Goal: Task Accomplishment & Management: Complete application form

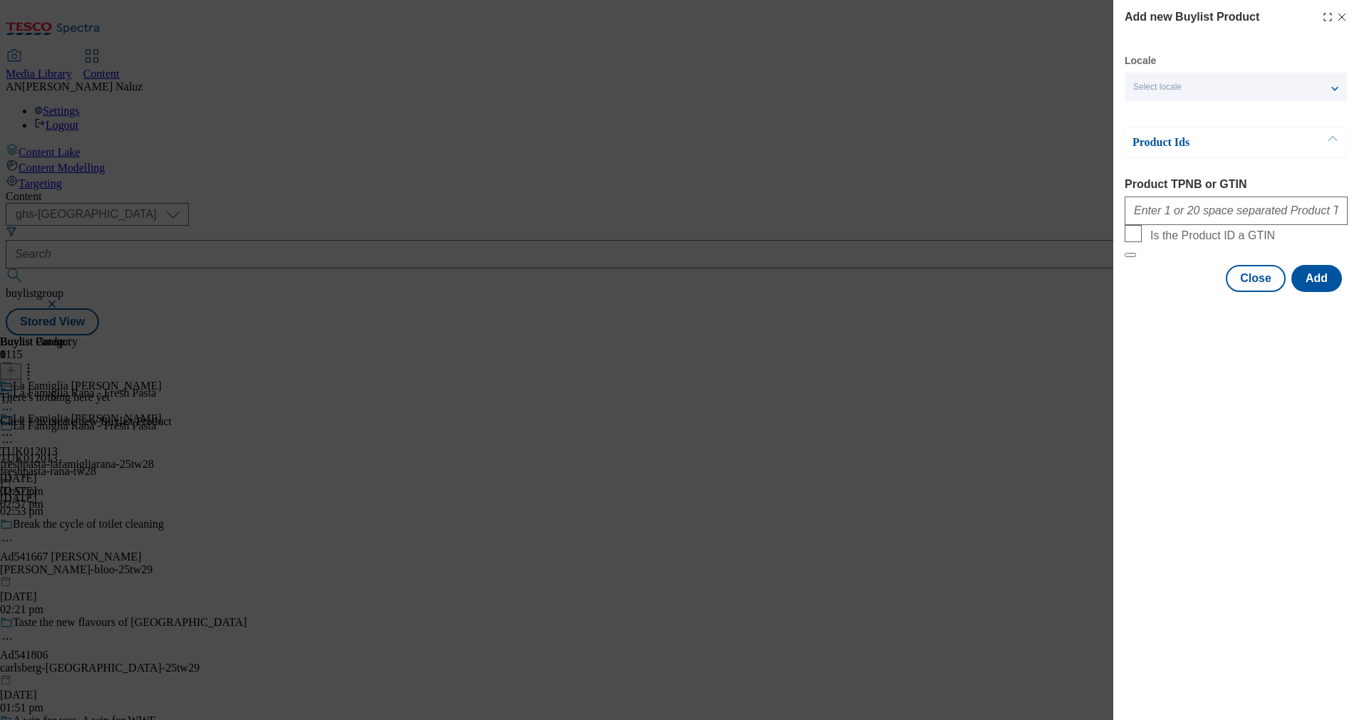
select select "ghs-[GEOGRAPHIC_DATA]"
click at [649, 363] on div "Add new Buylist Product Locale Select locale English Welsh Product Ids Product …" at bounding box center [679, 360] width 1359 height 720
click at [1340, 13] on icon "Modal" at bounding box center [1341, 16] width 11 height 11
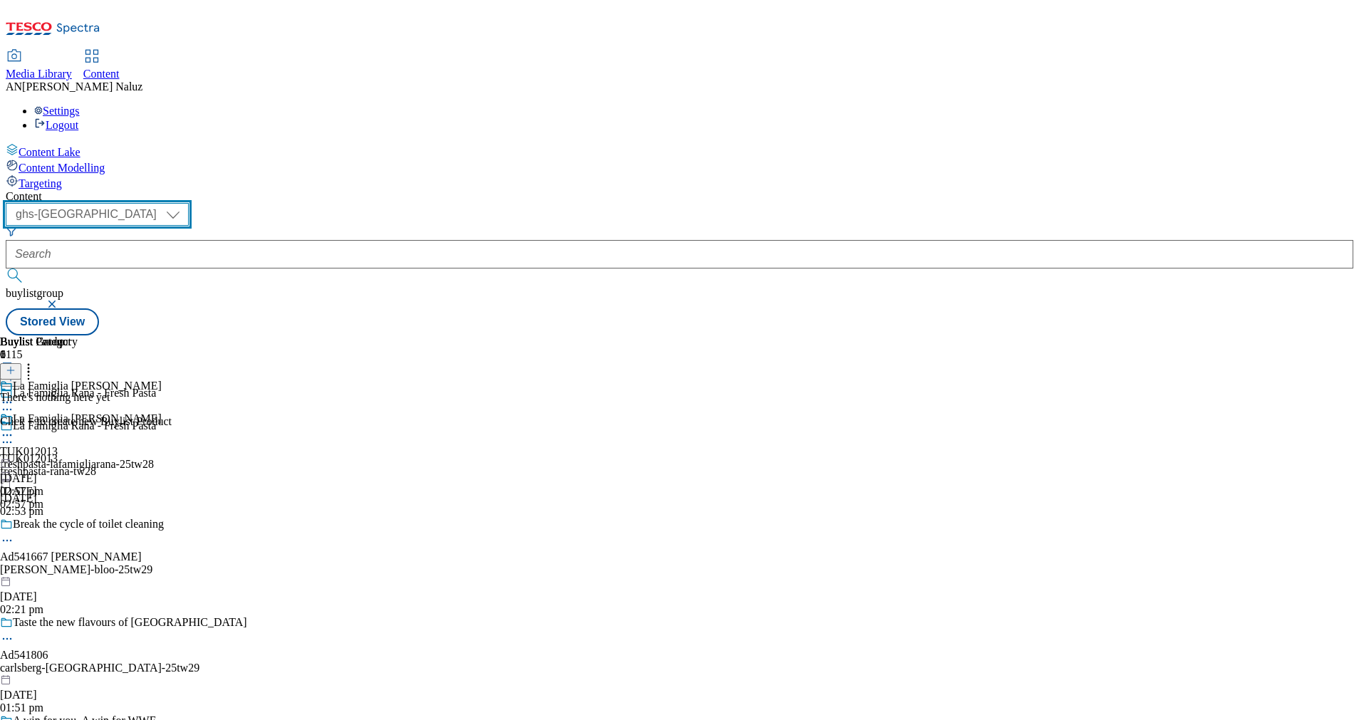
click at [189, 203] on select "ghs-roi ghs-uk" at bounding box center [97, 214] width 183 height 23
click at [16, 372] on icon at bounding box center [11, 377] width 10 height 10
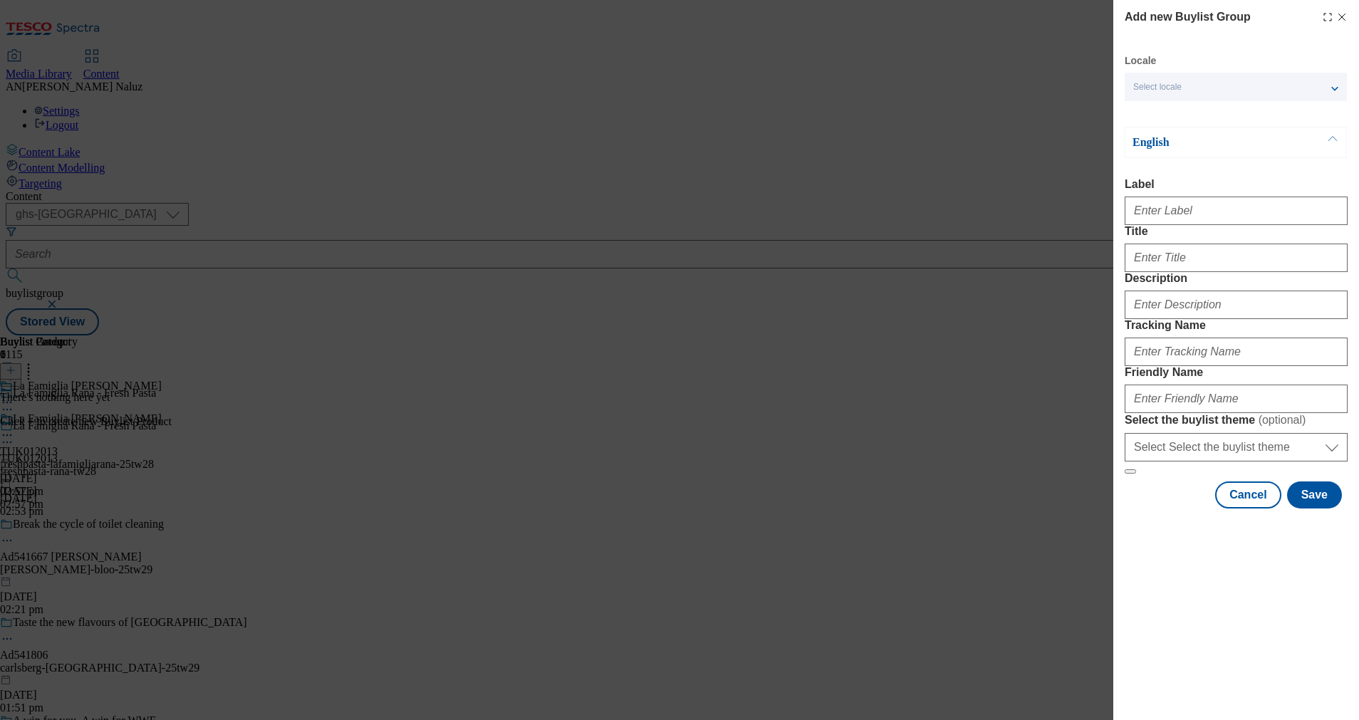
click at [1177, 95] on div "Select locale" at bounding box center [1235, 87] width 222 height 28
click at [1168, 63] on div "Locale Select locale English Welsh" at bounding box center [1235, 77] width 222 height 47
click at [1181, 209] on input "Label" at bounding box center [1235, 211] width 223 height 28
type input "TUK012013"
type input "La Famiglia Rana"
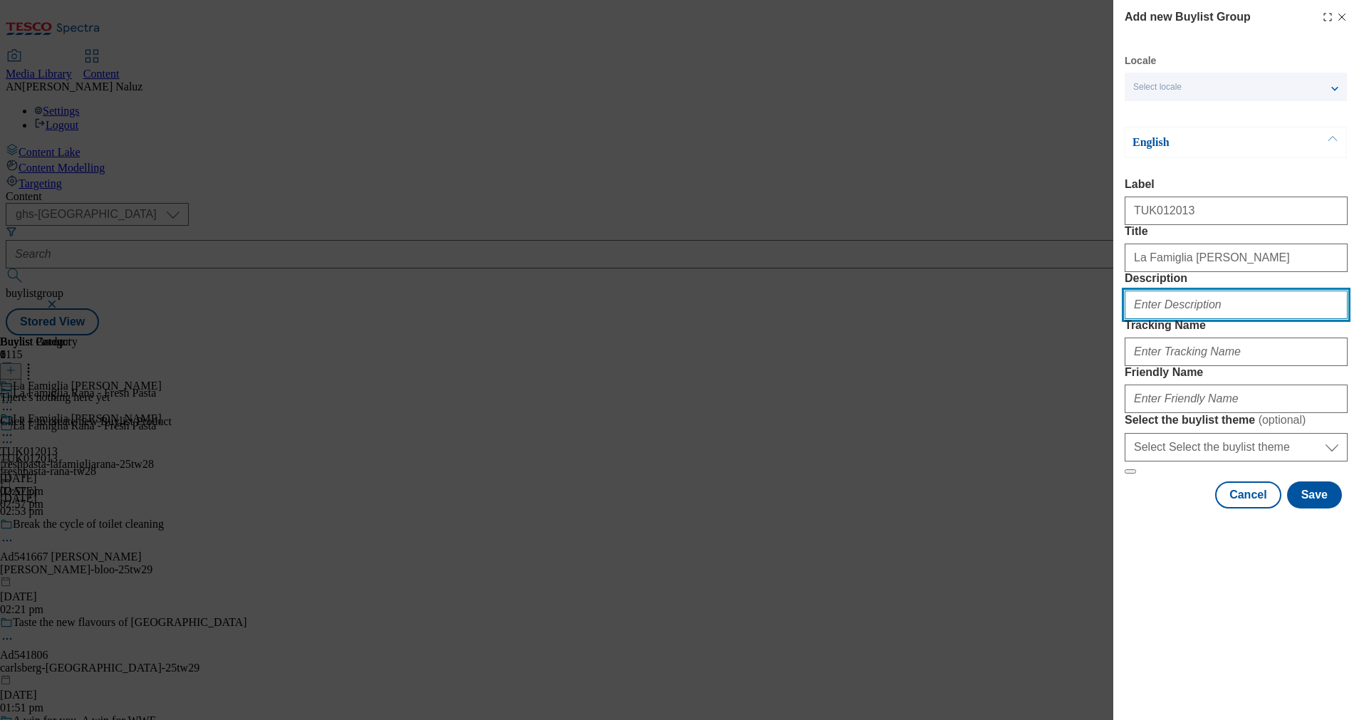
type input "And suddenly, Tuesday night feels like date night."
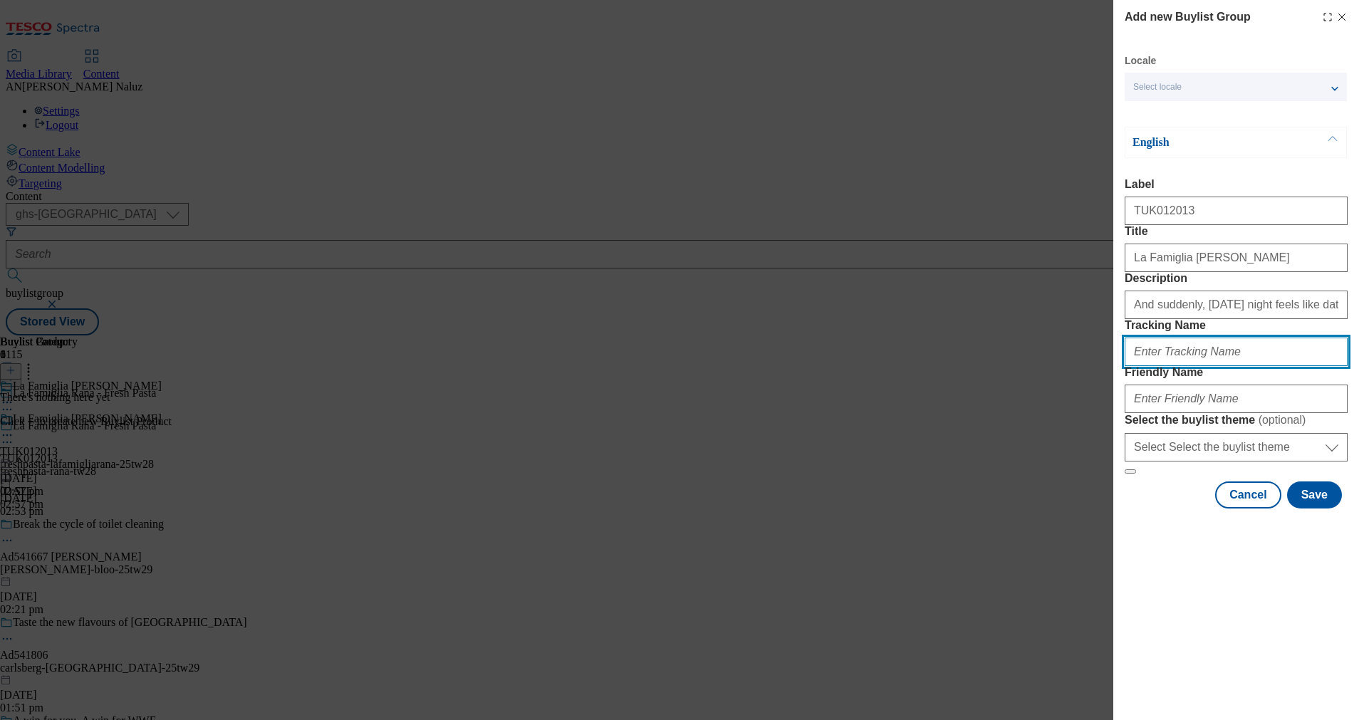
type input "DH_TUK012013"
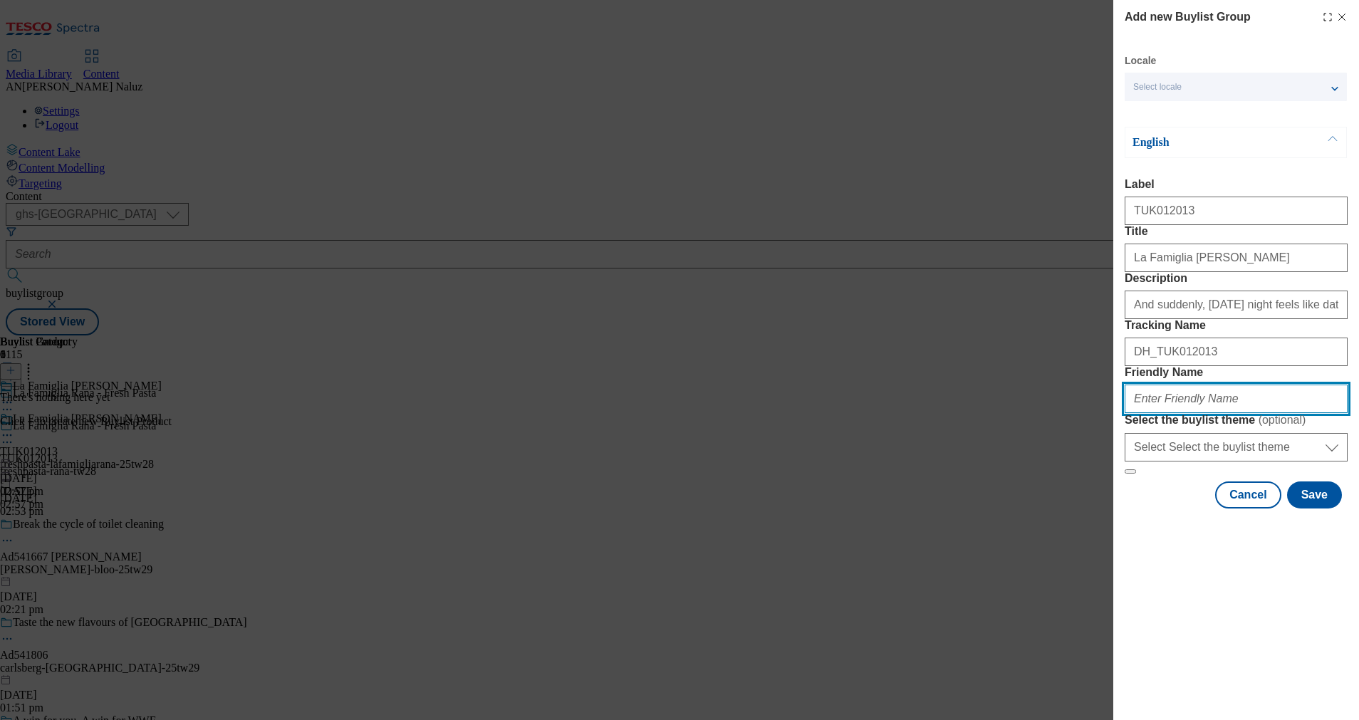
type input "rana-tw28"
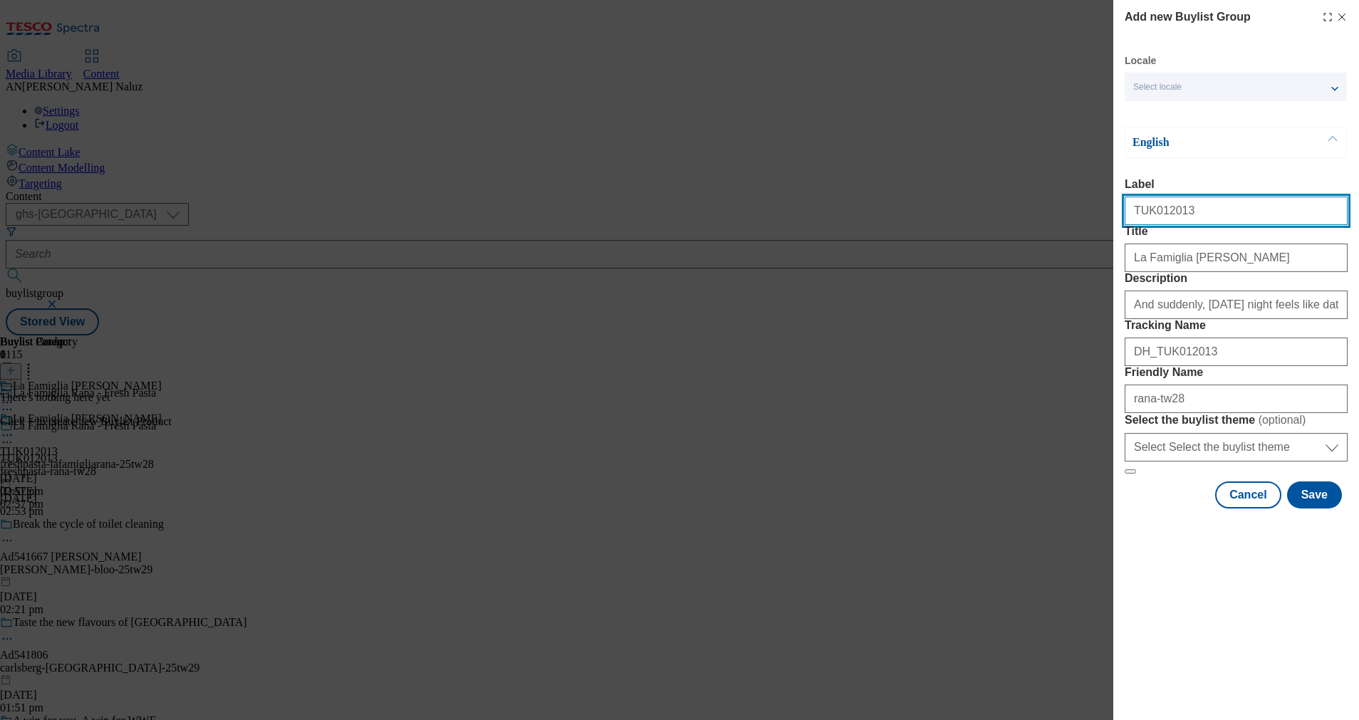
click at [1199, 210] on input "TUK012013" at bounding box center [1235, 211] width 223 height 28
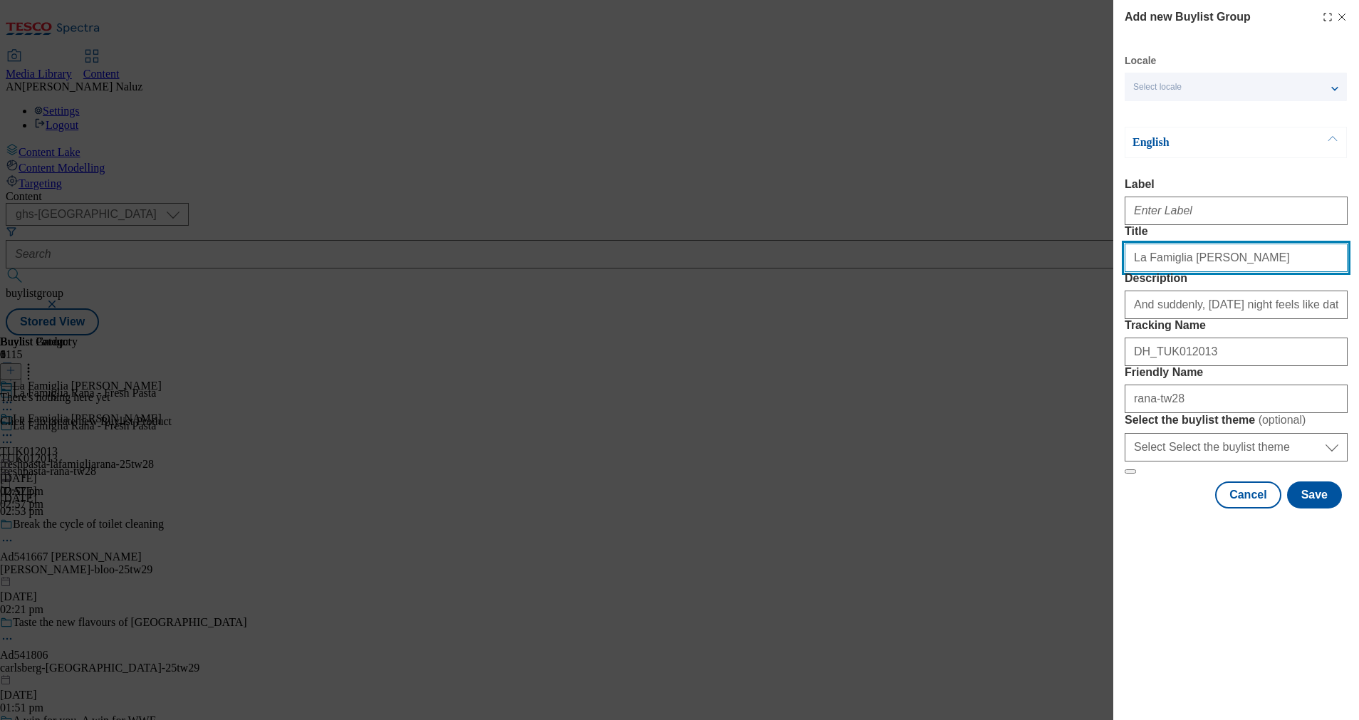
click at [1205, 272] on input "La Famiglia Rana" at bounding box center [1235, 258] width 223 height 28
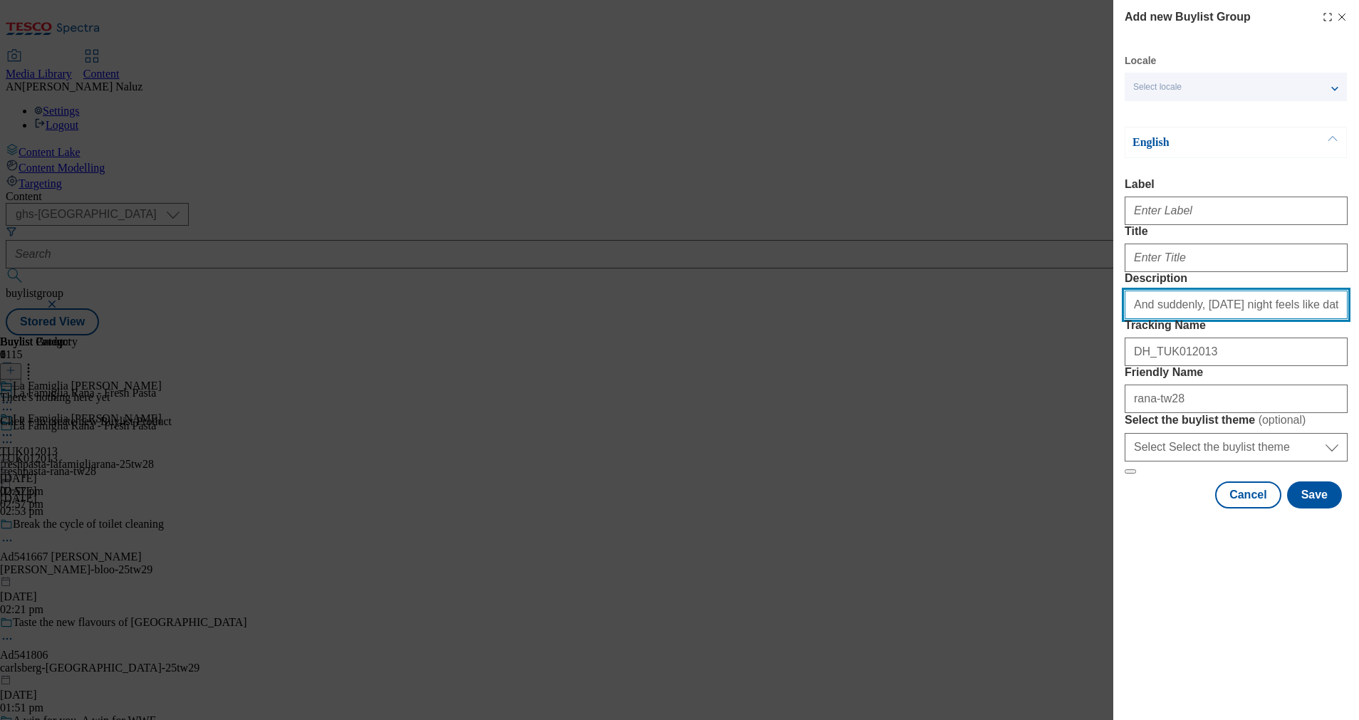
click at [1245, 319] on input "And suddenly, Tuesday night feels like date night." at bounding box center [1235, 305] width 223 height 28
click at [1246, 319] on input "And suddenly, Tuesday night feels like date night." at bounding box center [1235, 305] width 223 height 28
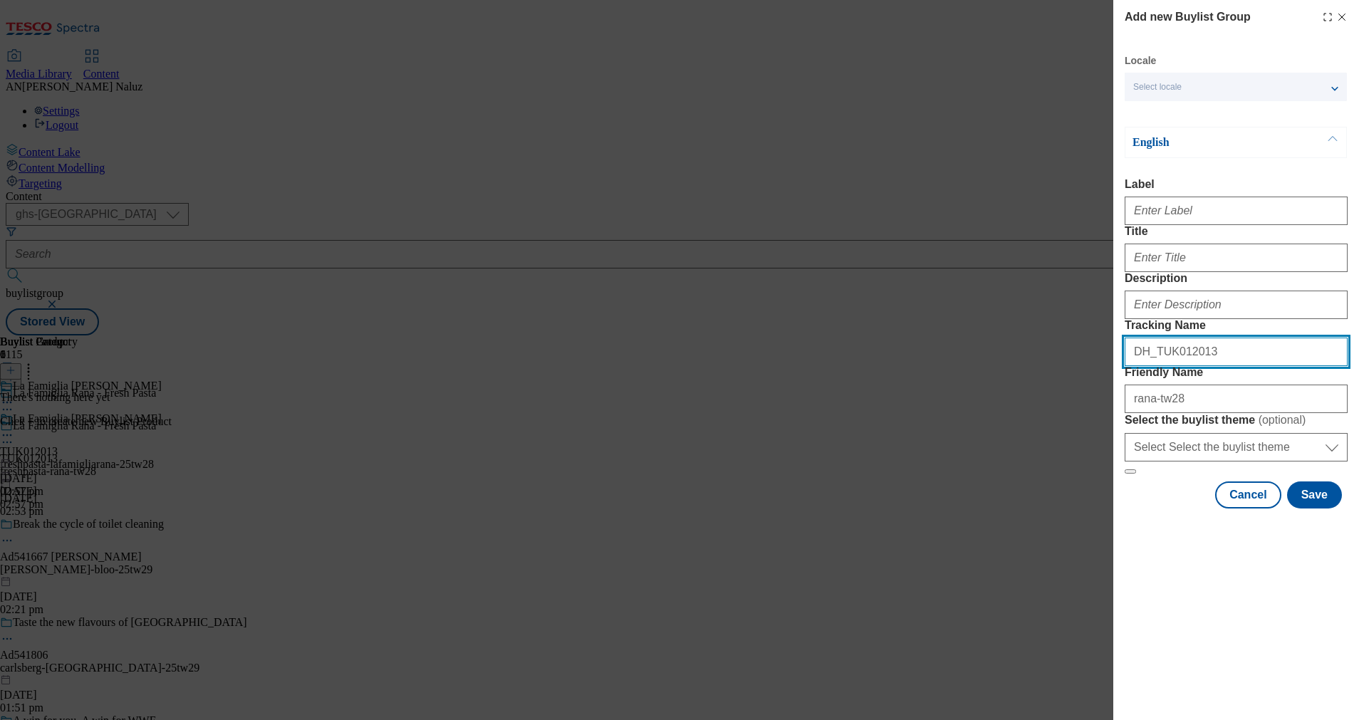
click at [1200, 366] on input "DH_TUK012013" at bounding box center [1235, 351] width 223 height 28
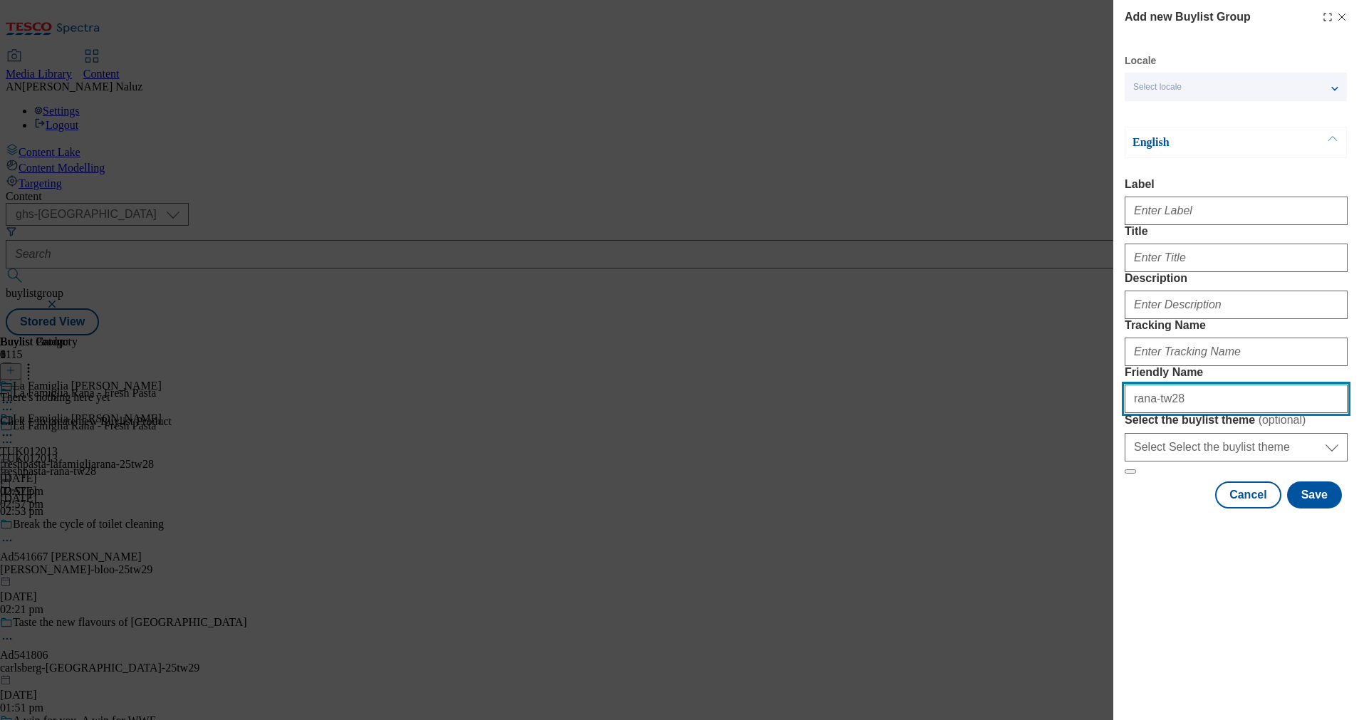
click at [1205, 413] on input "rana-tw28" at bounding box center [1235, 398] width 223 height 28
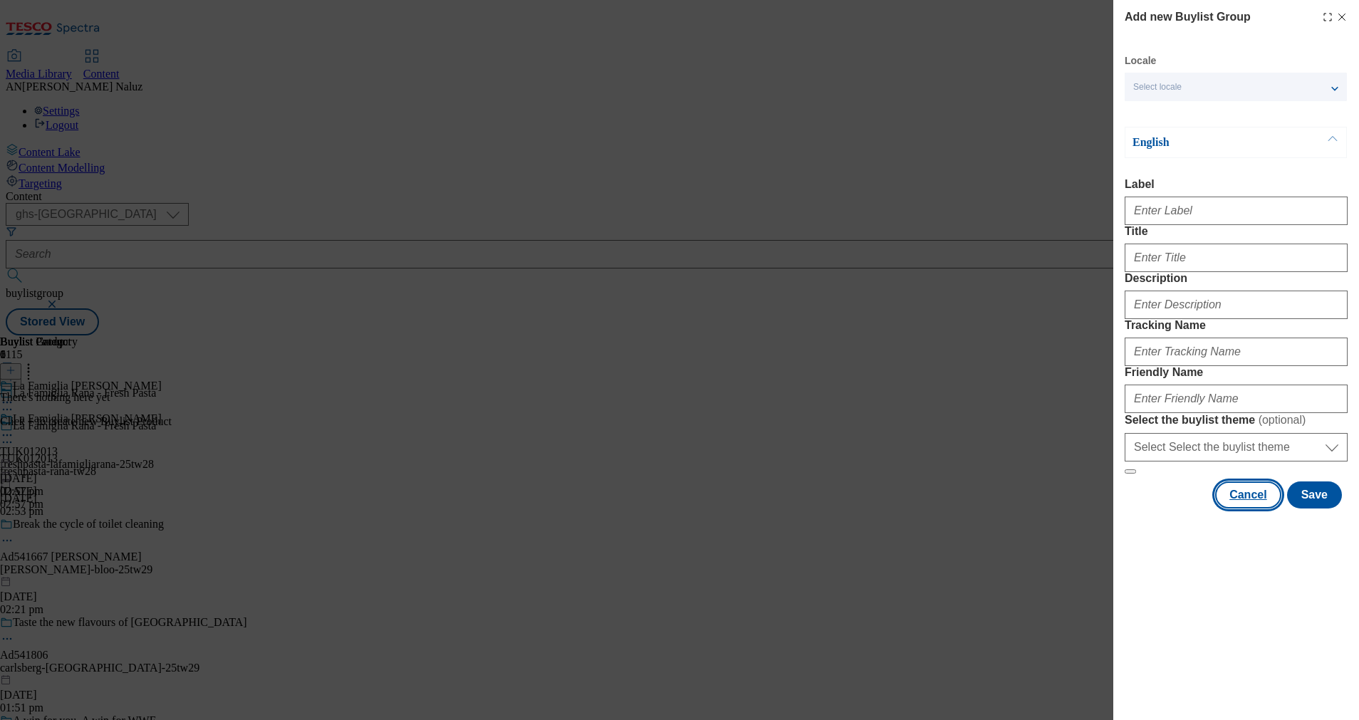
click at [1262, 508] on button "Cancel" at bounding box center [1248, 494] width 66 height 27
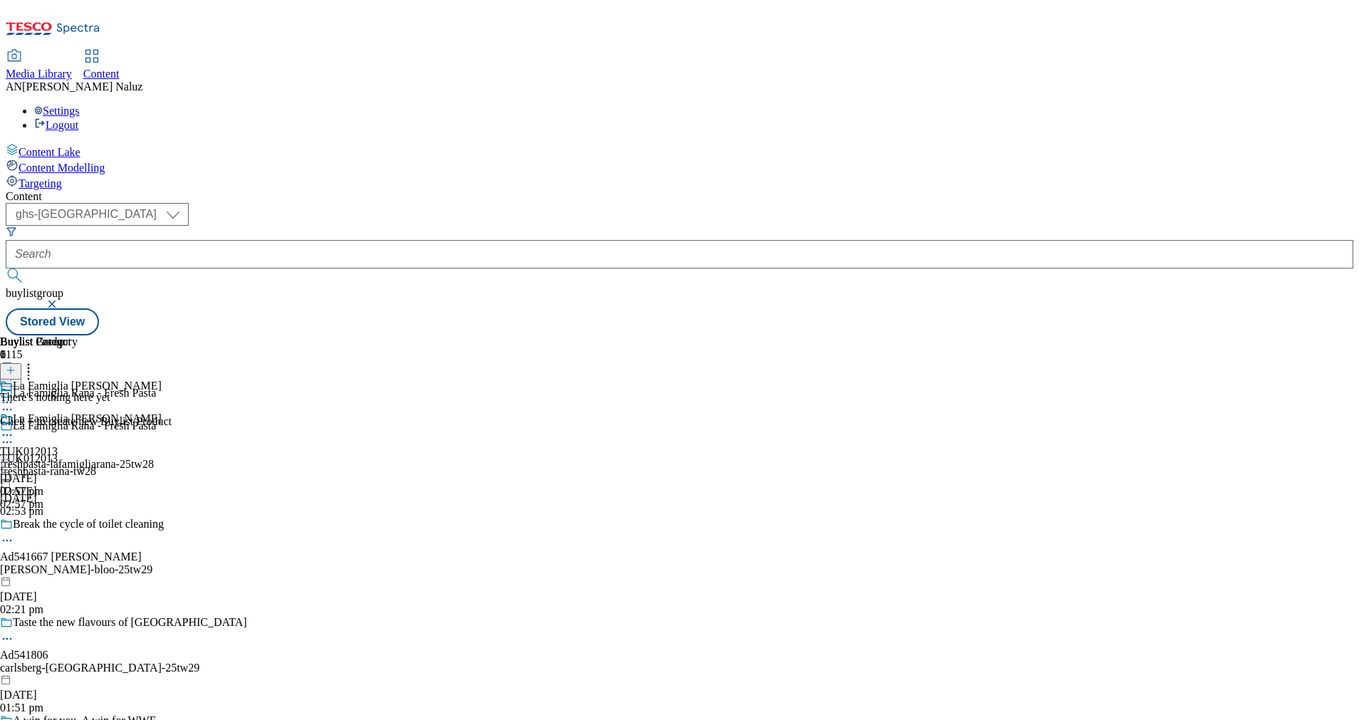
click at [16, 372] on icon at bounding box center [11, 377] width 10 height 10
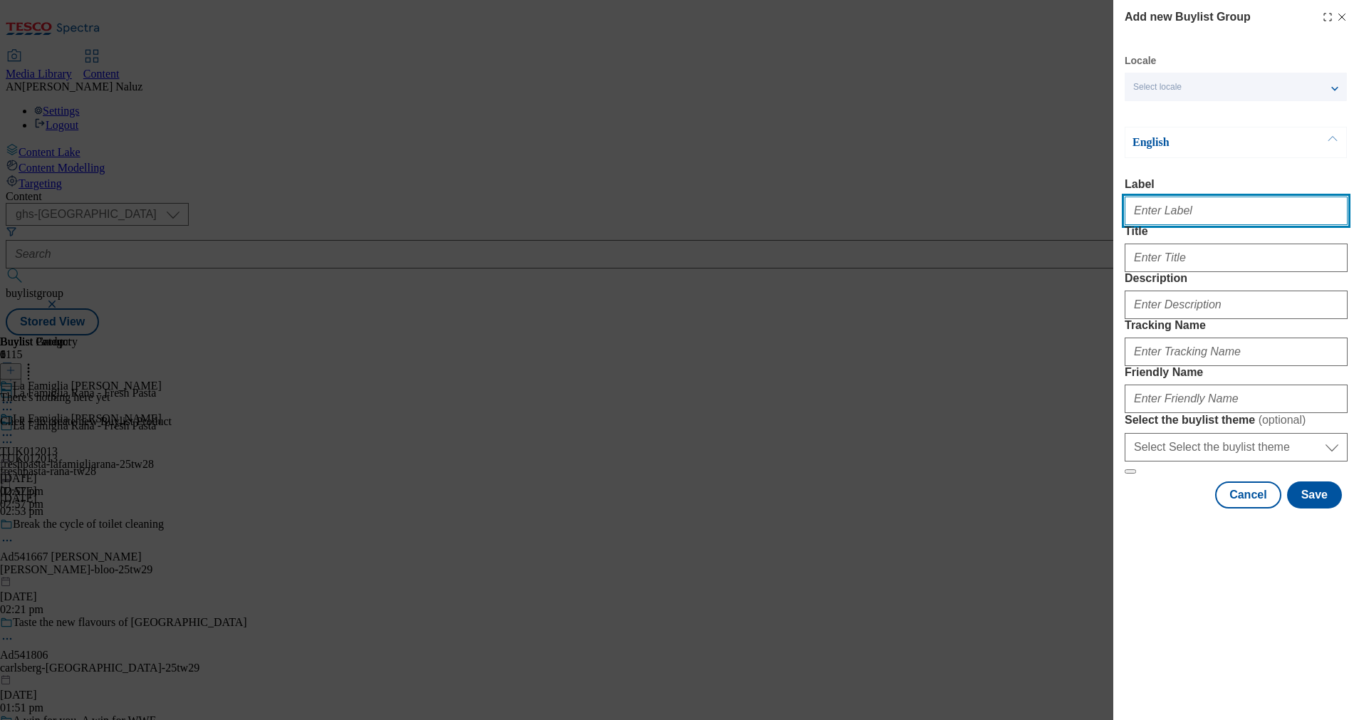
click at [1203, 209] on input "Label" at bounding box center [1235, 211] width 223 height 28
click at [1180, 221] on input "Label" at bounding box center [1235, 211] width 223 height 28
paste input "TUK012265"
type input "TUK012265"
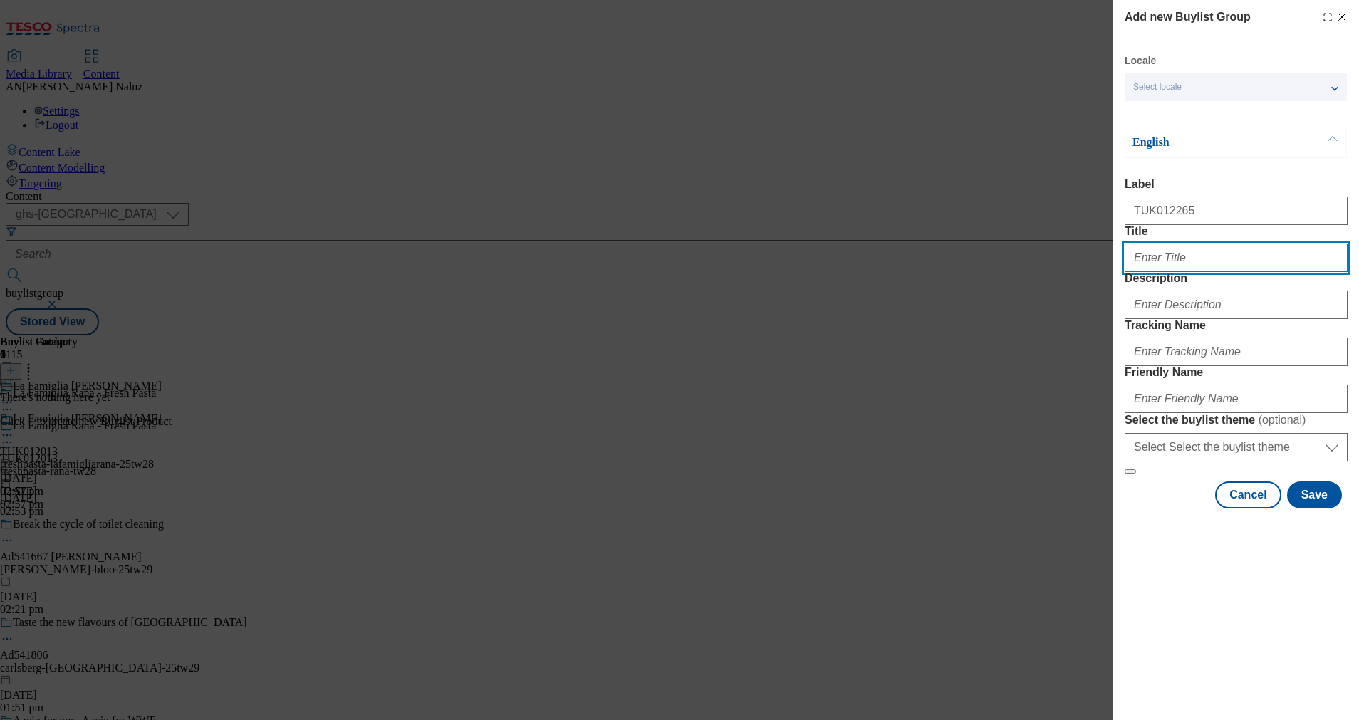
click at [1183, 272] on input "Title" at bounding box center [1235, 258] width 223 height 28
click at [1168, 272] on input "Title" at bounding box center [1235, 258] width 223 height 28
paste input "New Heinz Zero"
type input "New Heinz Zero"
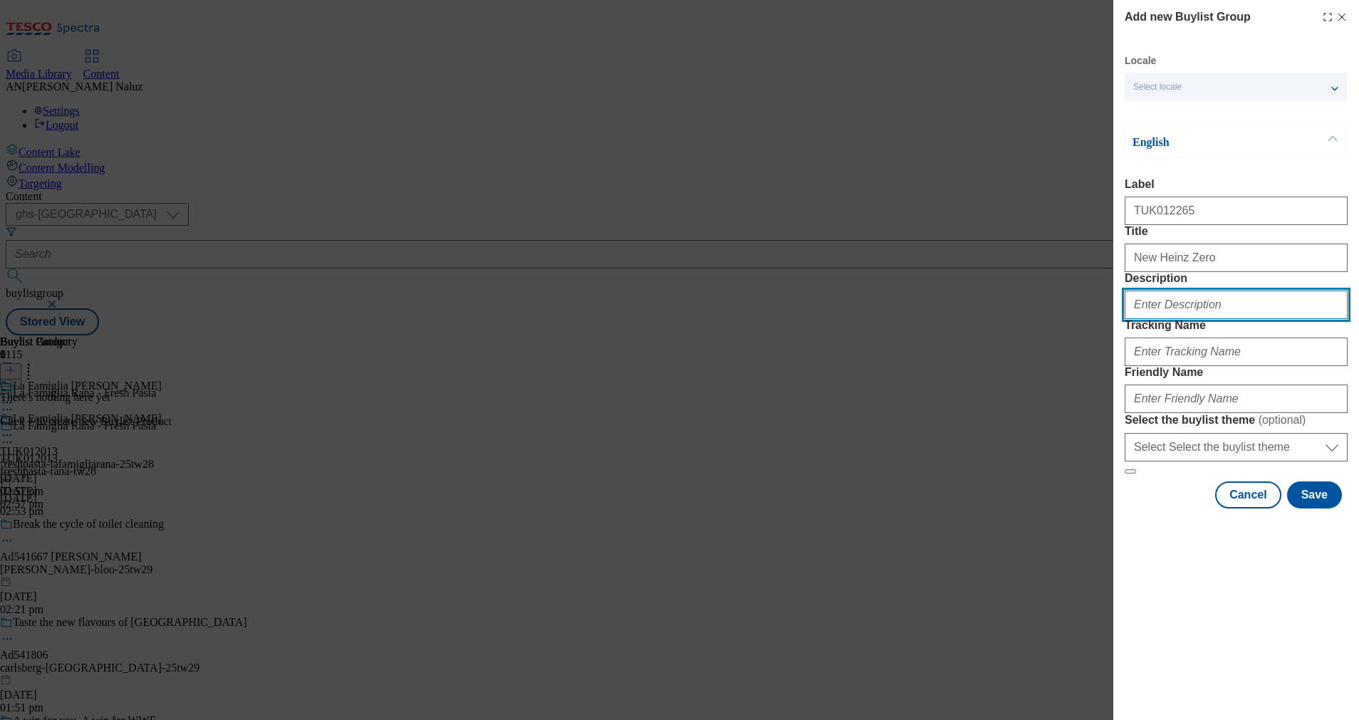
click at [1188, 319] on input "Description" at bounding box center [1235, 305] width 223 height 28
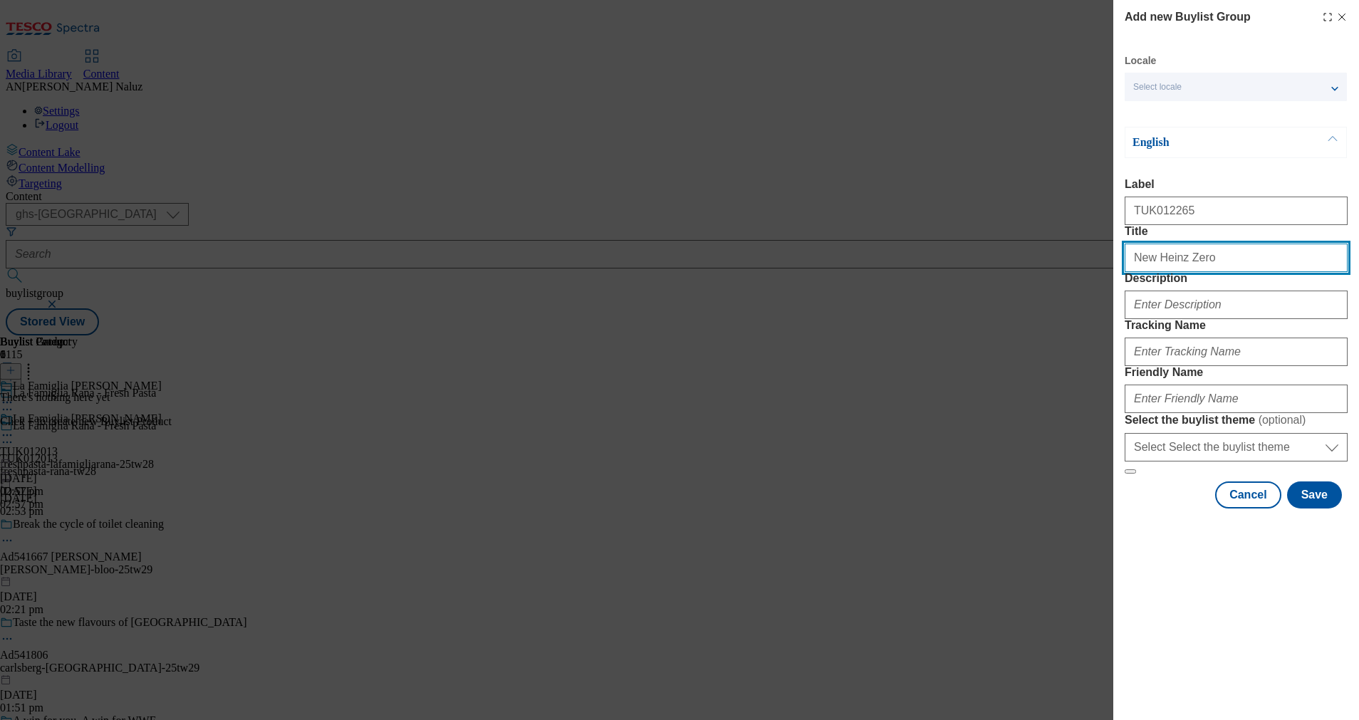
click at [1193, 272] on input "New Heinz Zero" at bounding box center [1235, 258] width 223 height 28
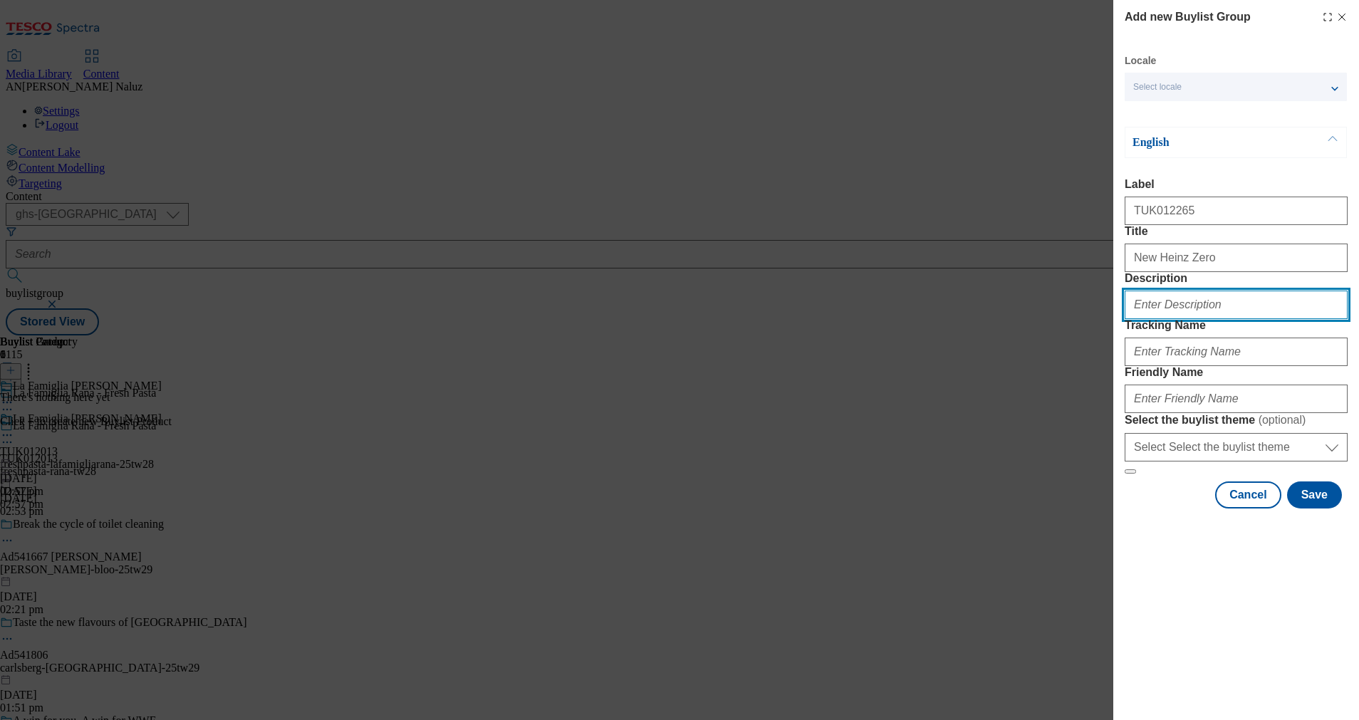
click at [1194, 319] on input "Description" at bounding box center [1235, 305] width 223 height 28
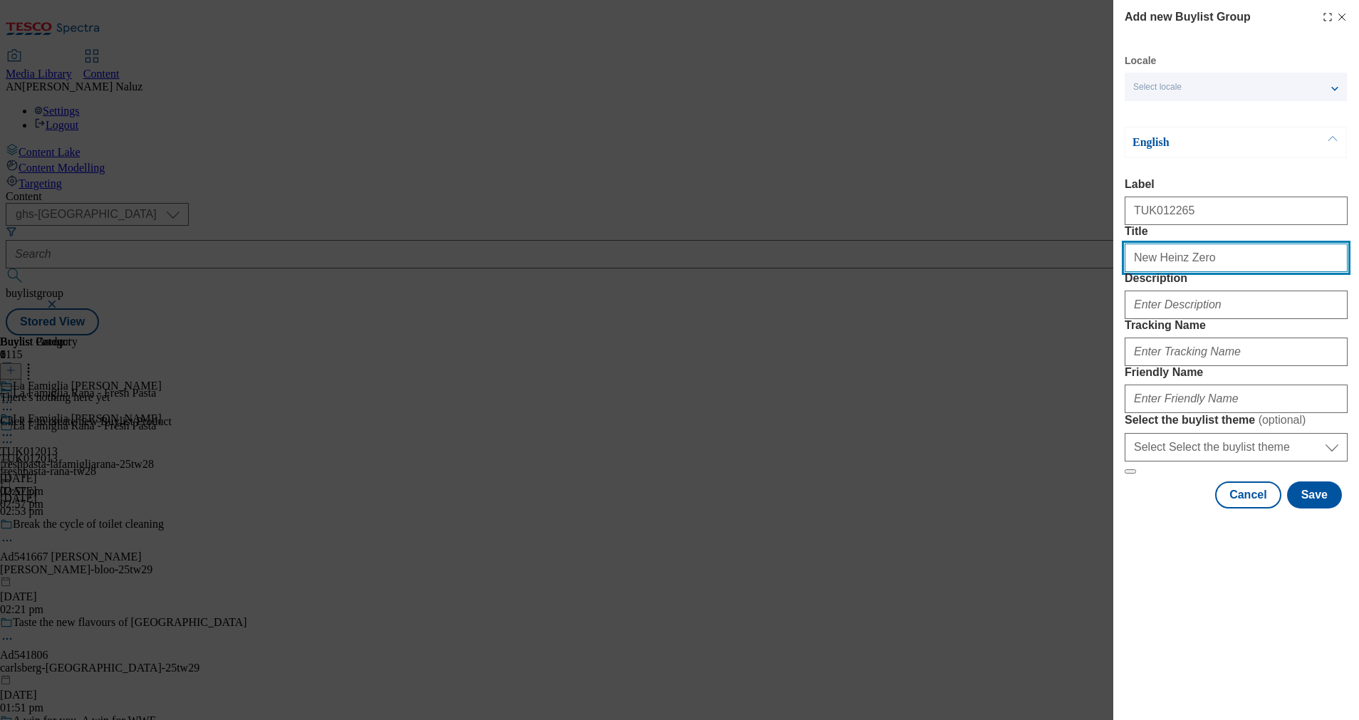
click at [1208, 272] on input "New Heinz Zero" at bounding box center [1235, 258] width 223 height 28
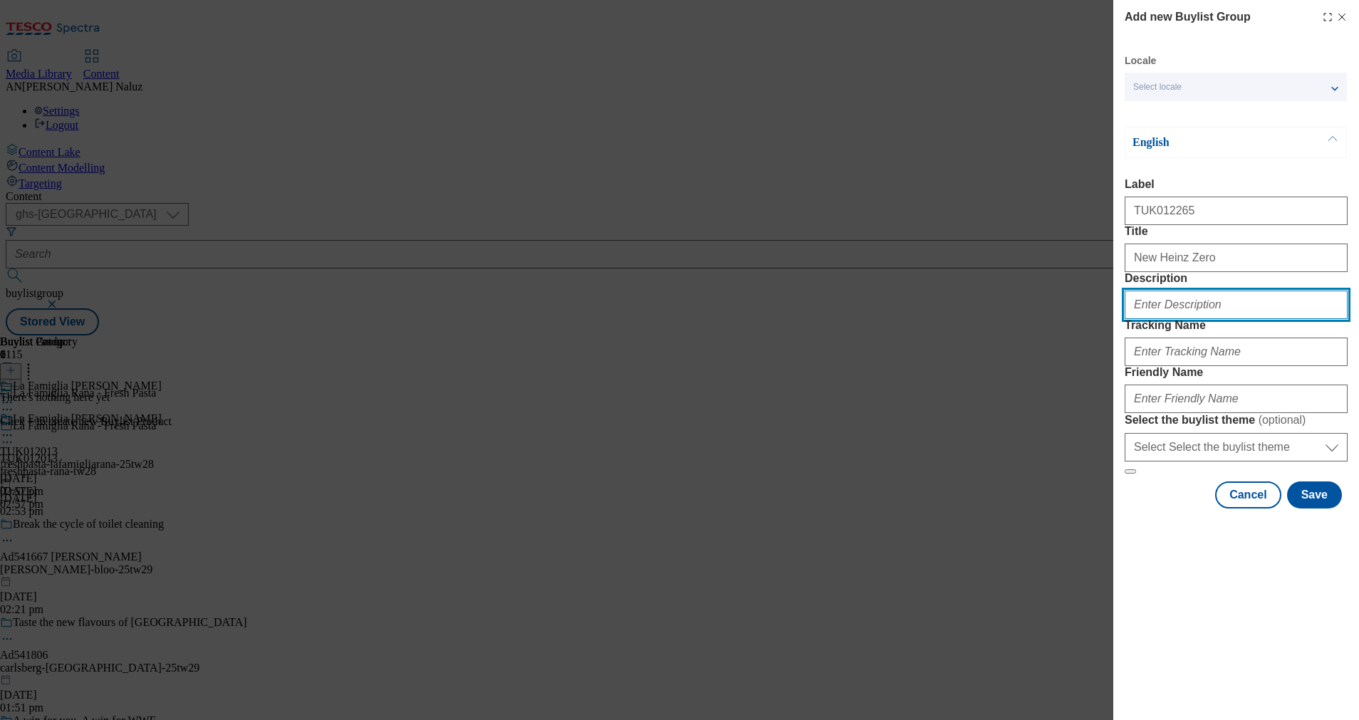
click at [1176, 319] on input "Description" at bounding box center [1235, 305] width 223 height 28
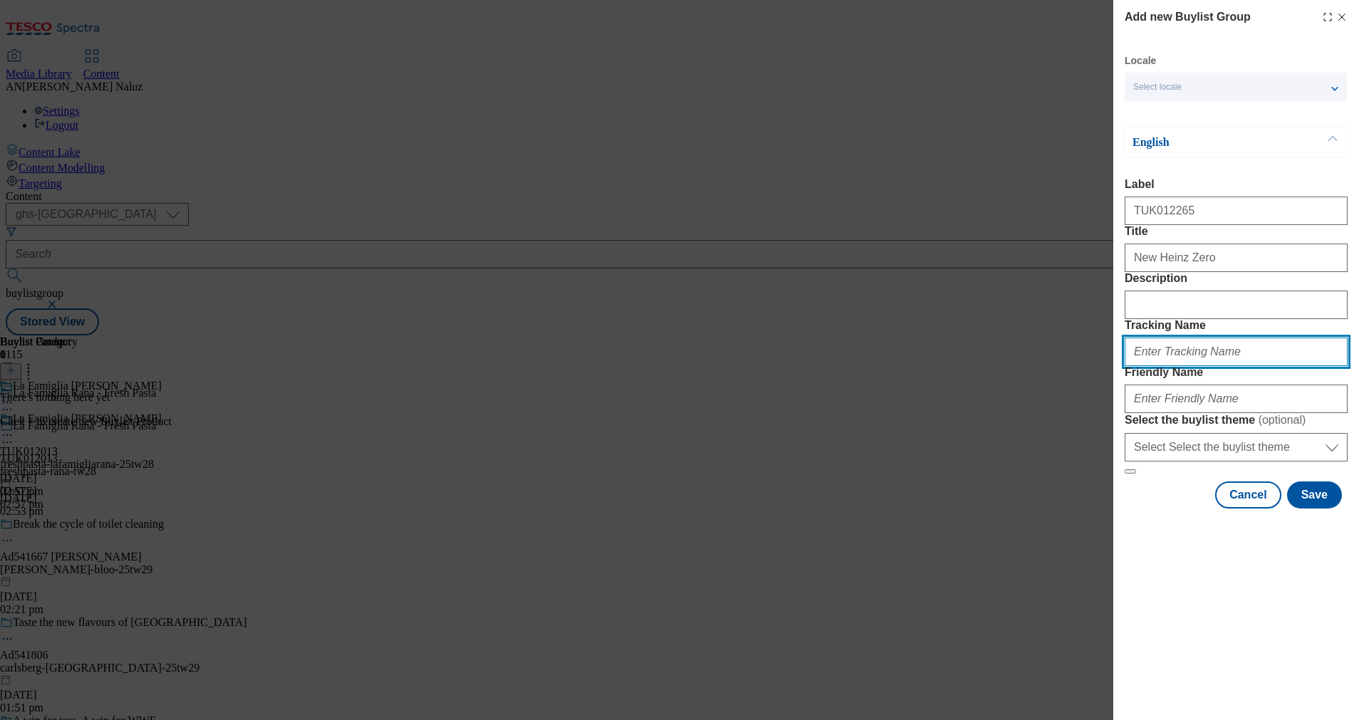
click at [1187, 366] on input "Tracking Name" at bounding box center [1235, 351] width 223 height 28
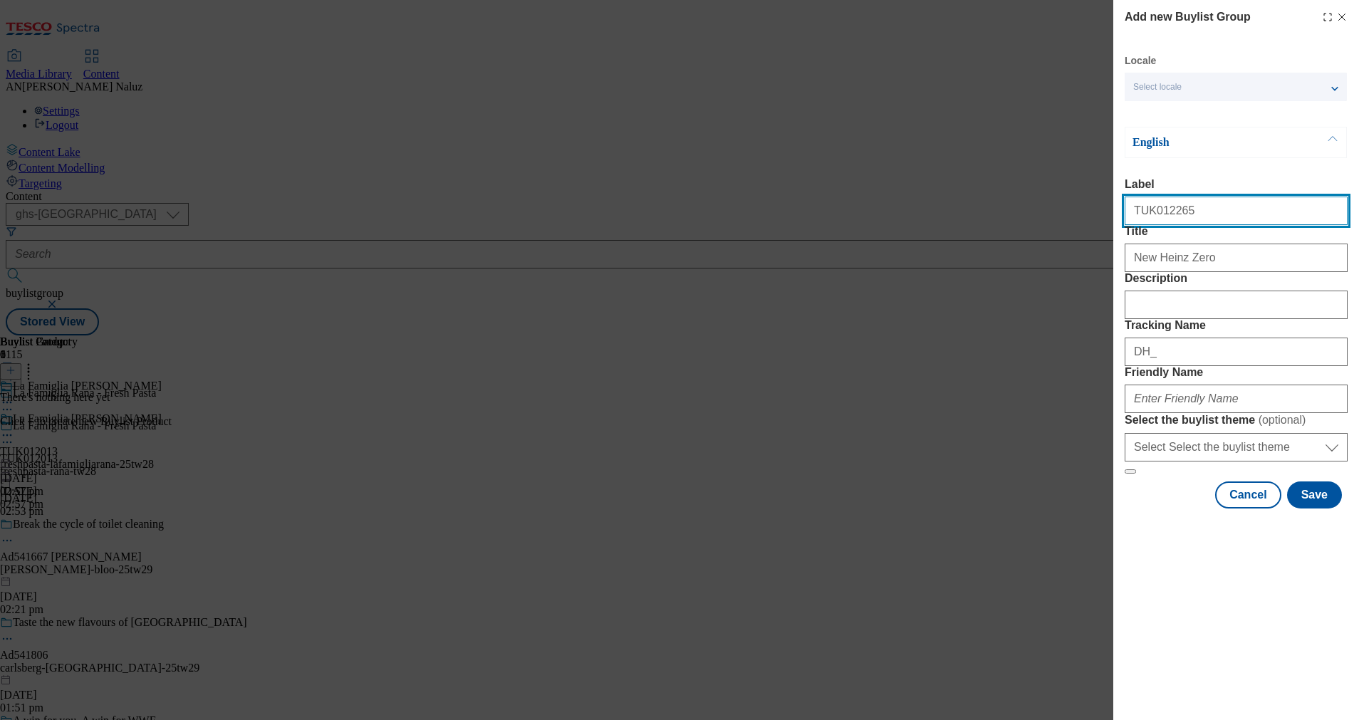
click at [1166, 209] on input "TUK012265" at bounding box center [1235, 211] width 223 height 28
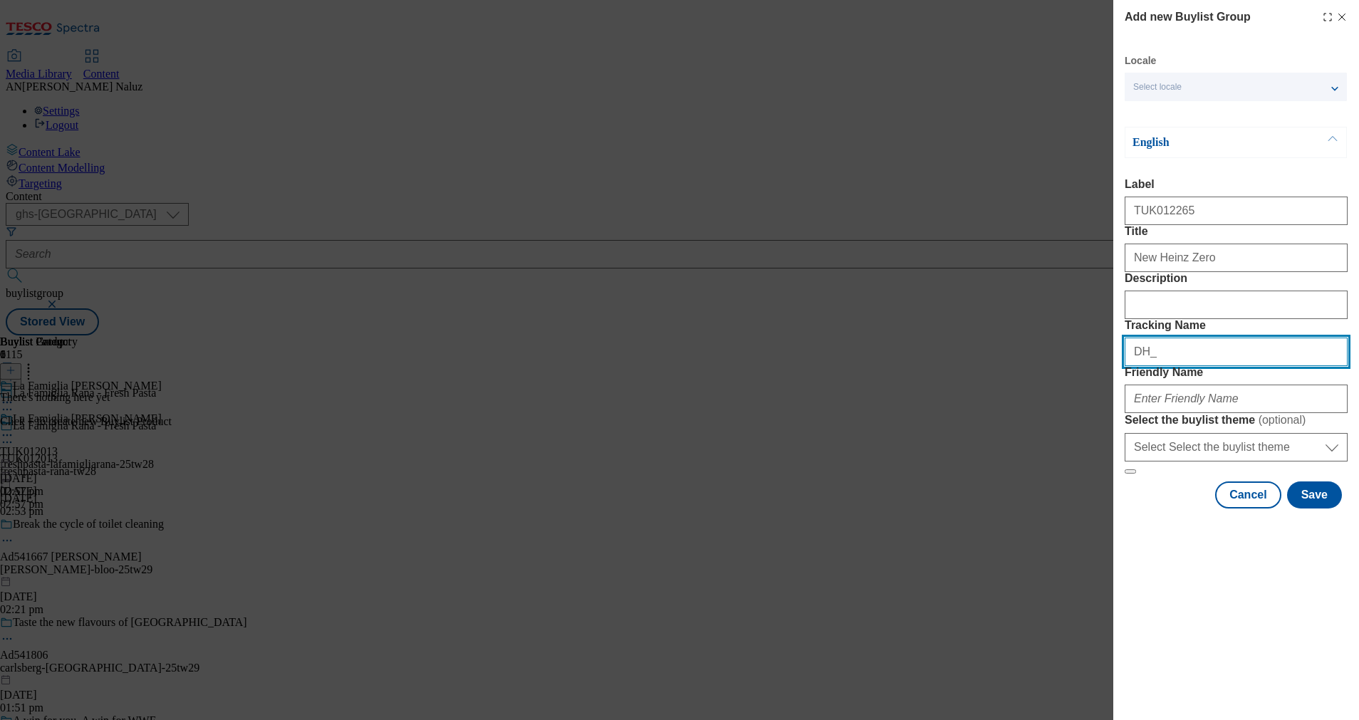
click at [1173, 366] on input "DH_" at bounding box center [1235, 351] width 223 height 28
paste input "TUK012265"
type input "DH_TUK012265"
click at [1250, 391] on form "Label TUK012265 Title New Heinz Zero Description Tracking Name DH_TUK012265 Fri…" at bounding box center [1235, 326] width 223 height 296
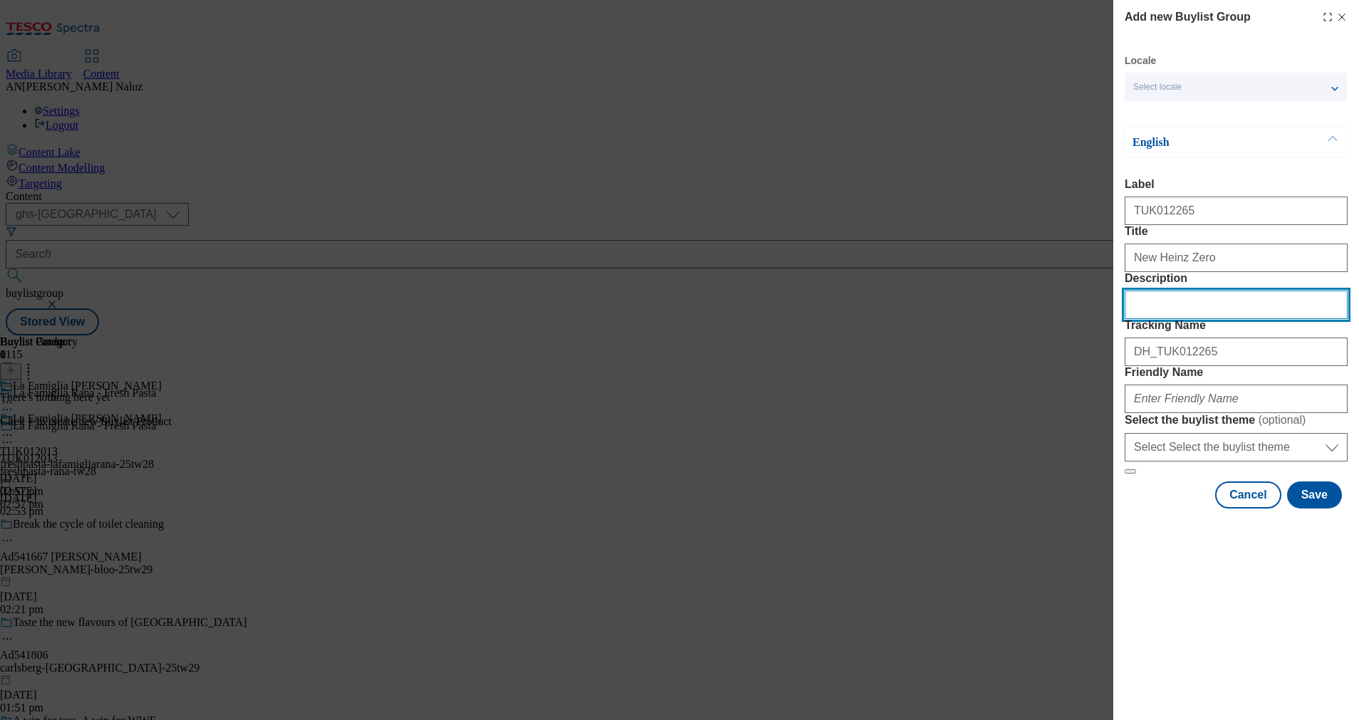
click at [1225, 319] on input "Description" at bounding box center [1235, 305] width 223 height 28
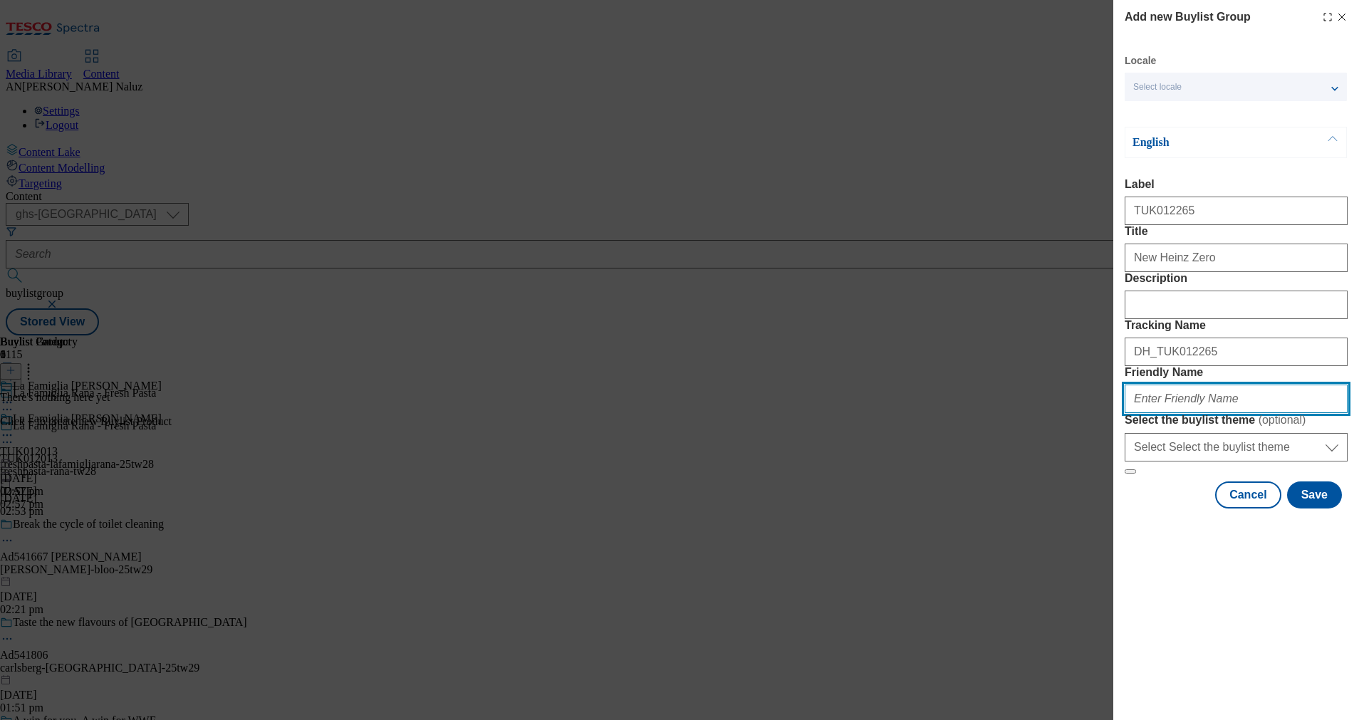
click at [1203, 413] on input "Friendly Name" at bounding box center [1235, 398] width 223 height 28
click at [1171, 508] on div "Cancel Save" at bounding box center [1235, 494] width 223 height 27
click at [1162, 413] on input "Friendly Name" at bounding box center [1235, 398] width 223 height 28
click at [1161, 474] on form "Label TUK012265 Title New Heinz Zero Description Tracking Name DH_TUK012265 Fri…" at bounding box center [1235, 326] width 223 height 296
click at [1165, 413] on input "Friendly Name" at bounding box center [1235, 398] width 223 height 28
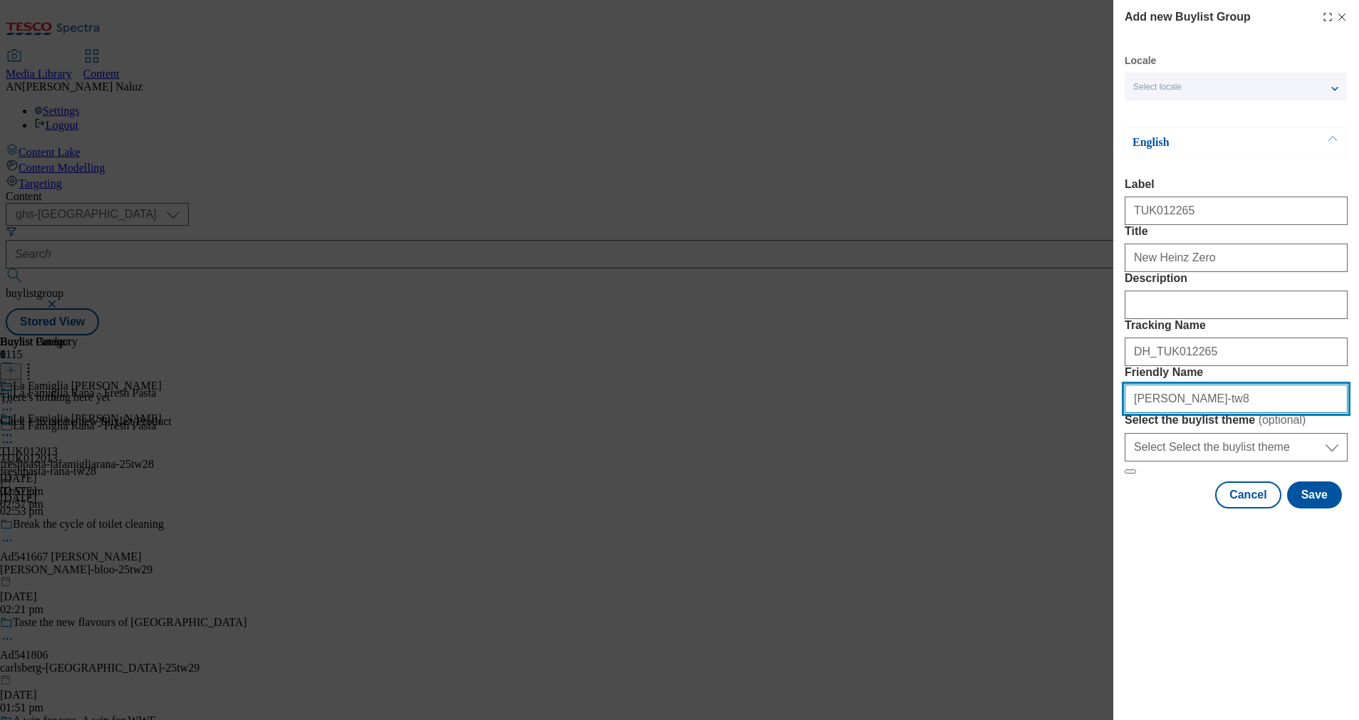
click at [1156, 413] on input "heinz-tw8" at bounding box center [1235, 398] width 223 height 28
click at [1218, 413] on input "heinzzero-tw8" at bounding box center [1235, 398] width 223 height 28
click at [1214, 413] on input "heinzzero-25tw28" at bounding box center [1235, 398] width 223 height 28
drag, startPoint x: 1186, startPoint y: 503, endPoint x: 1205, endPoint y: 500, distance: 18.9
click at [1205, 413] on input "heinzzero-25tw28" at bounding box center [1235, 398] width 223 height 28
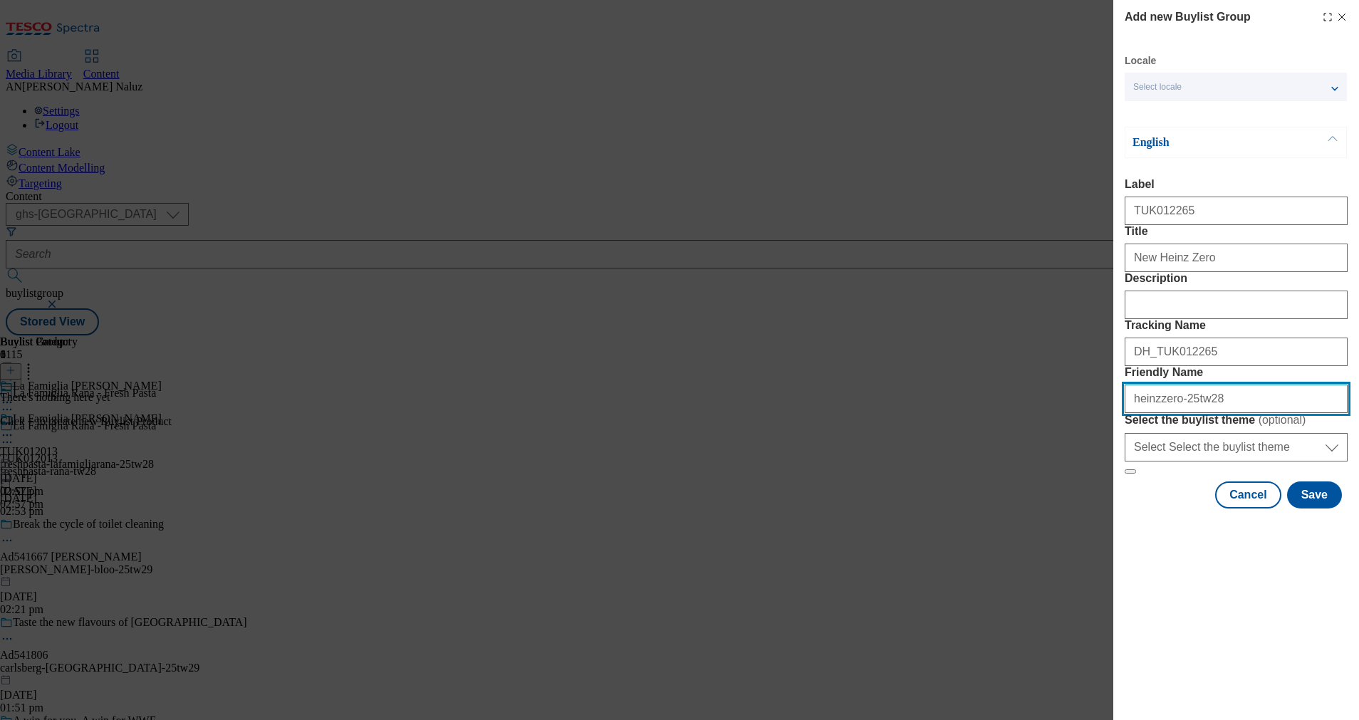
click at [1205, 413] on input "heinzzero-25tw28" at bounding box center [1235, 398] width 223 height 28
drag, startPoint x: 1205, startPoint y: 500, endPoint x: 1183, endPoint y: 504, distance: 21.8
click at [1183, 413] on input "heinzzero-25tw28" at bounding box center [1235, 398] width 223 height 28
click at [1249, 413] on input "heinzzero-25tw28" at bounding box center [1235, 398] width 223 height 28
type input "heinzzero-25tw28"
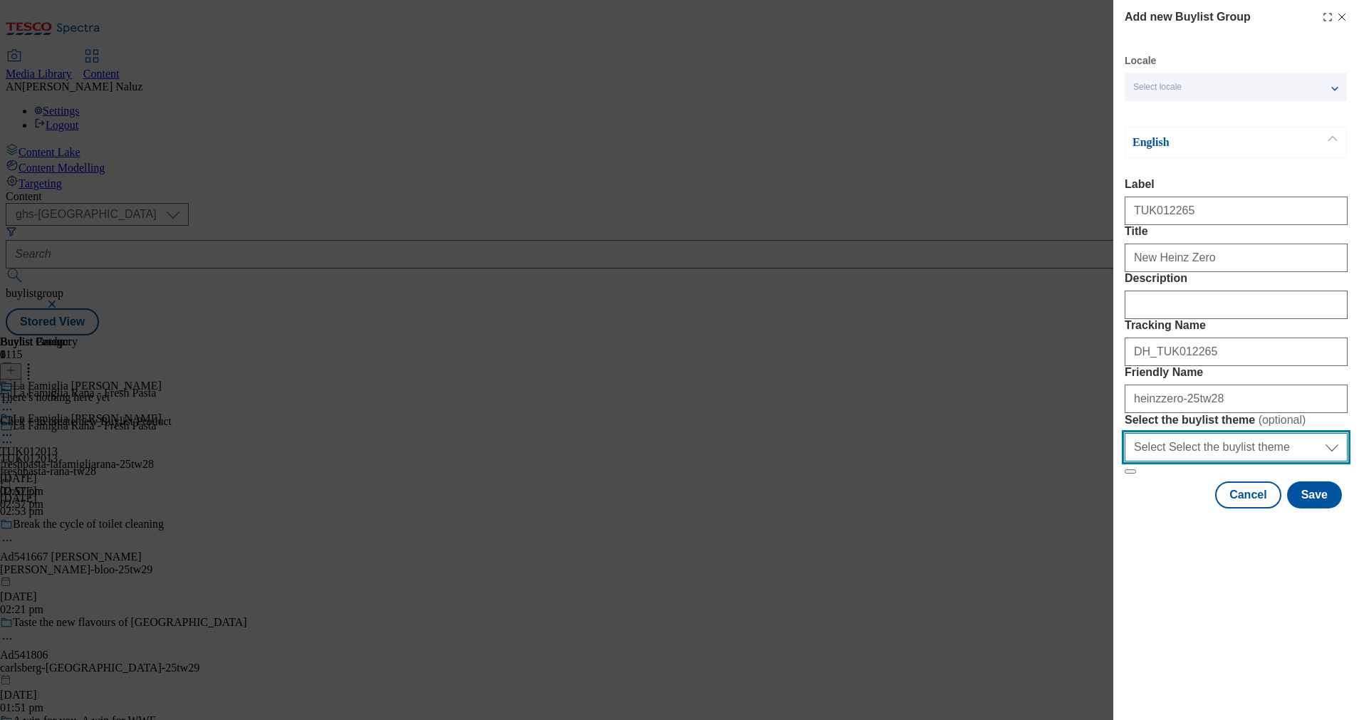
click at [1259, 461] on select "Select Select the buylist theme default fandf" at bounding box center [1235, 447] width 223 height 28
select select "default"
click at [1124, 461] on select "Select Select the buylist theme default fandf" at bounding box center [1235, 447] width 223 height 28
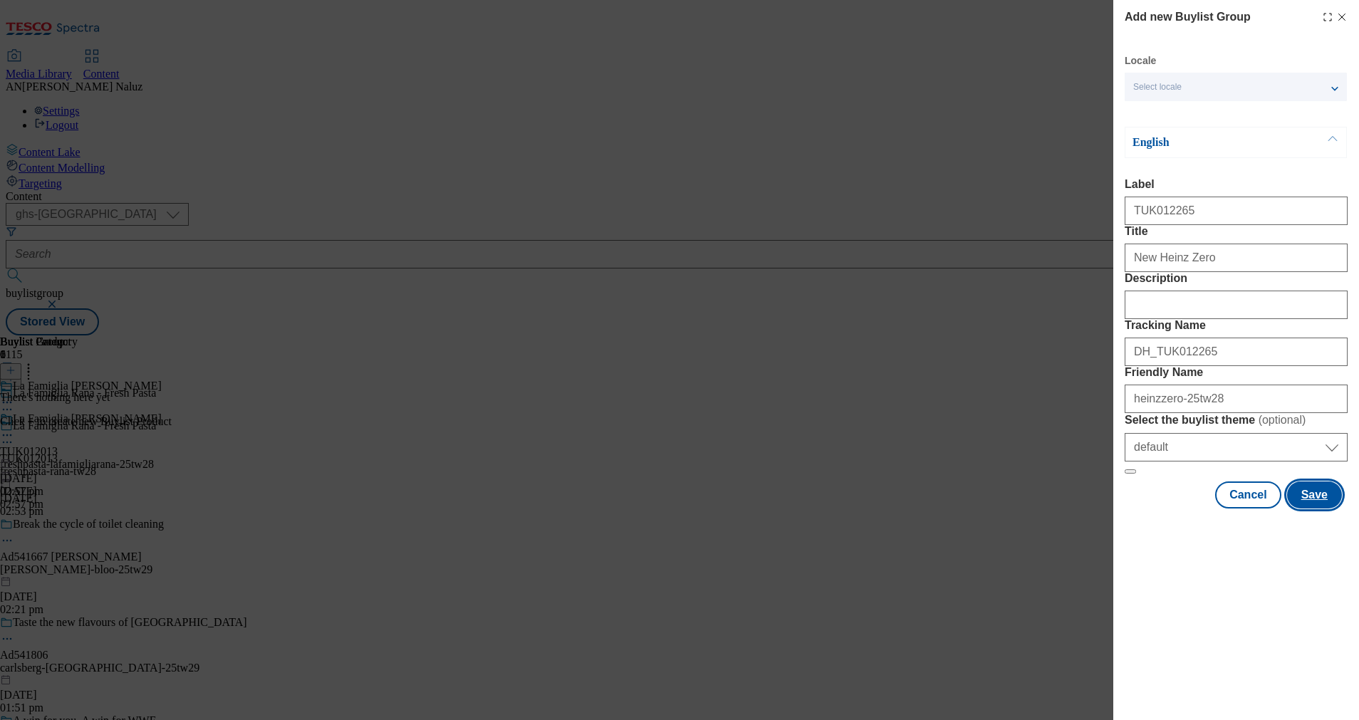
click at [1319, 508] on button "Save" at bounding box center [1314, 494] width 55 height 27
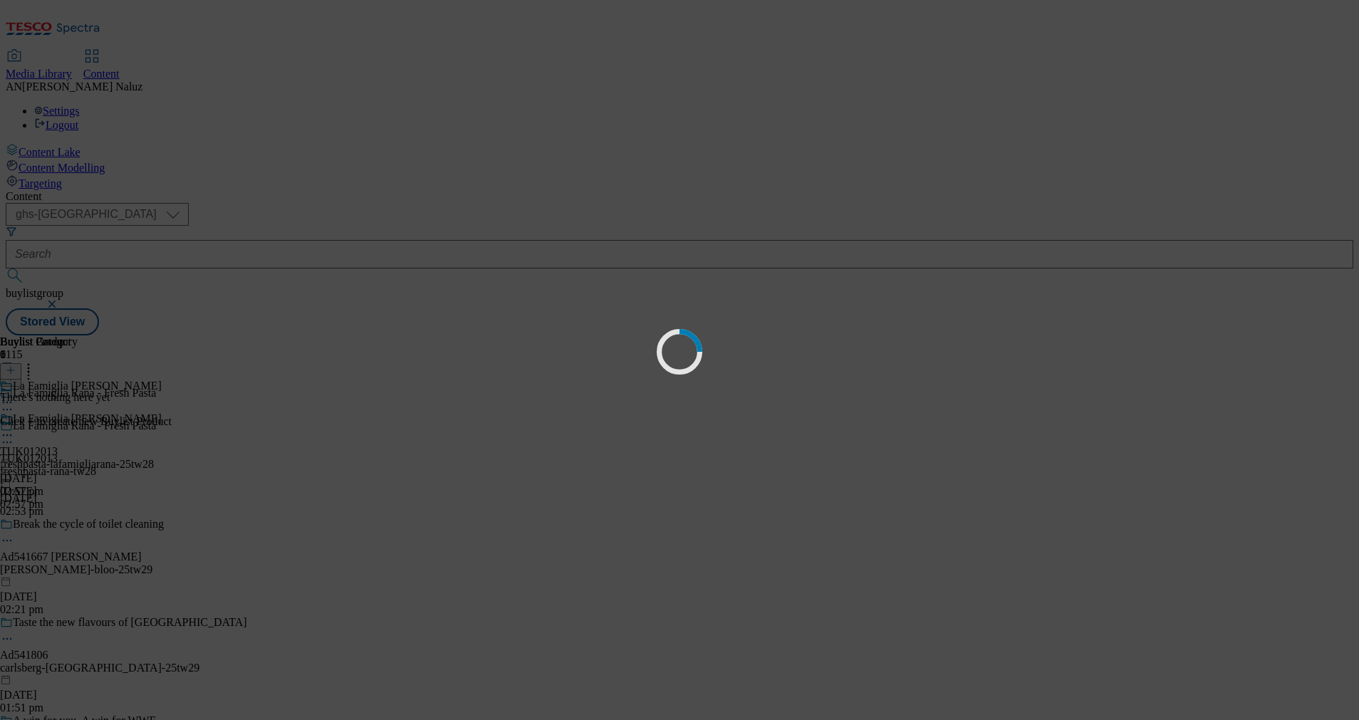
select select "default"
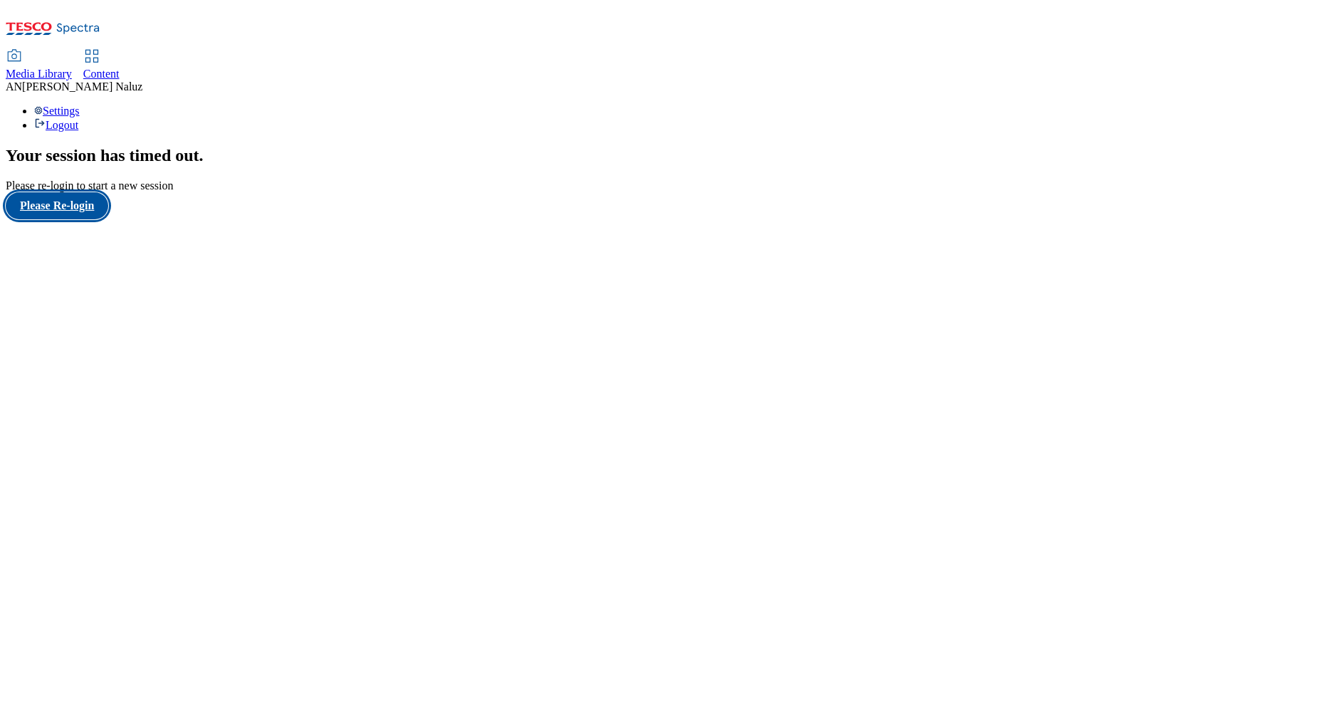
click at [84, 219] on button "Please Re-login" at bounding box center [57, 205] width 103 height 27
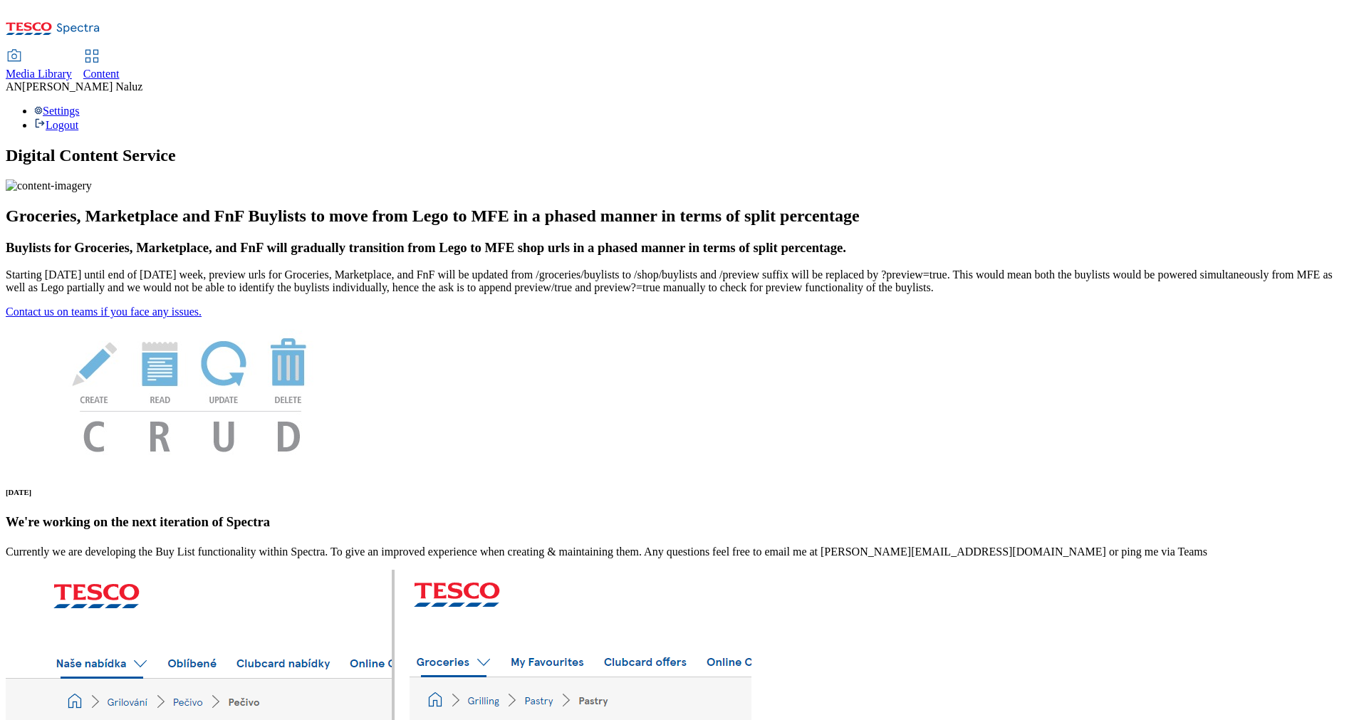
click at [120, 51] on link "Content" at bounding box center [101, 66] width 36 height 30
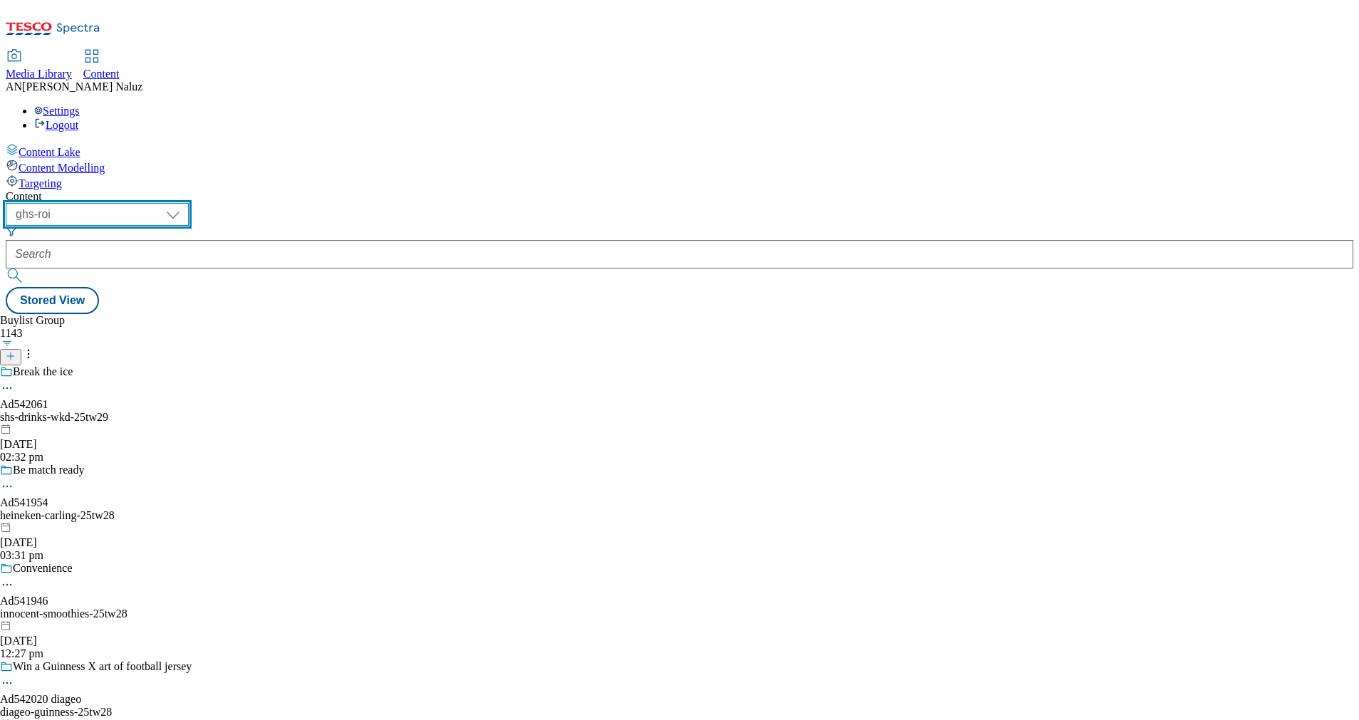
click at [189, 203] on select "ghs-roi ghs-uk" at bounding box center [97, 214] width 183 height 23
select select "ghs-[GEOGRAPHIC_DATA]"
click at [185, 203] on select "ghs-roi ghs-uk" at bounding box center [97, 214] width 183 height 23
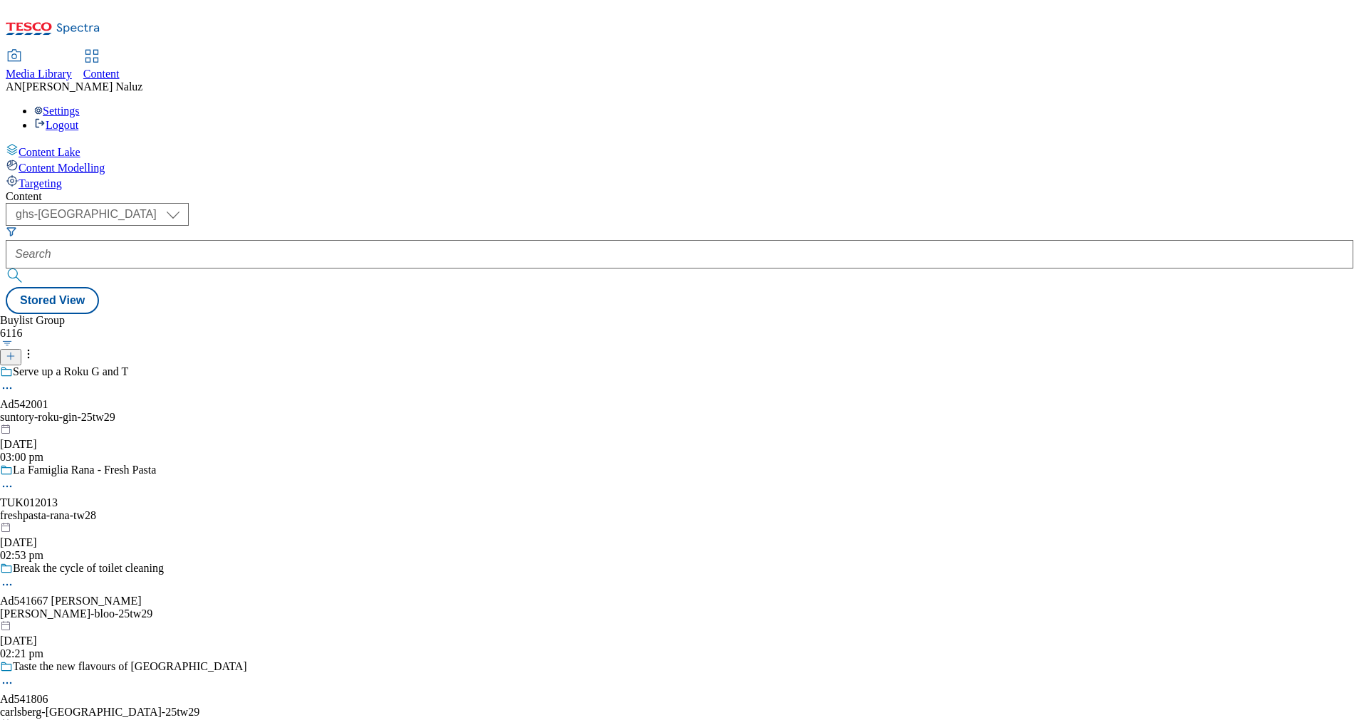
click at [16, 351] on icon at bounding box center [11, 356] width 10 height 10
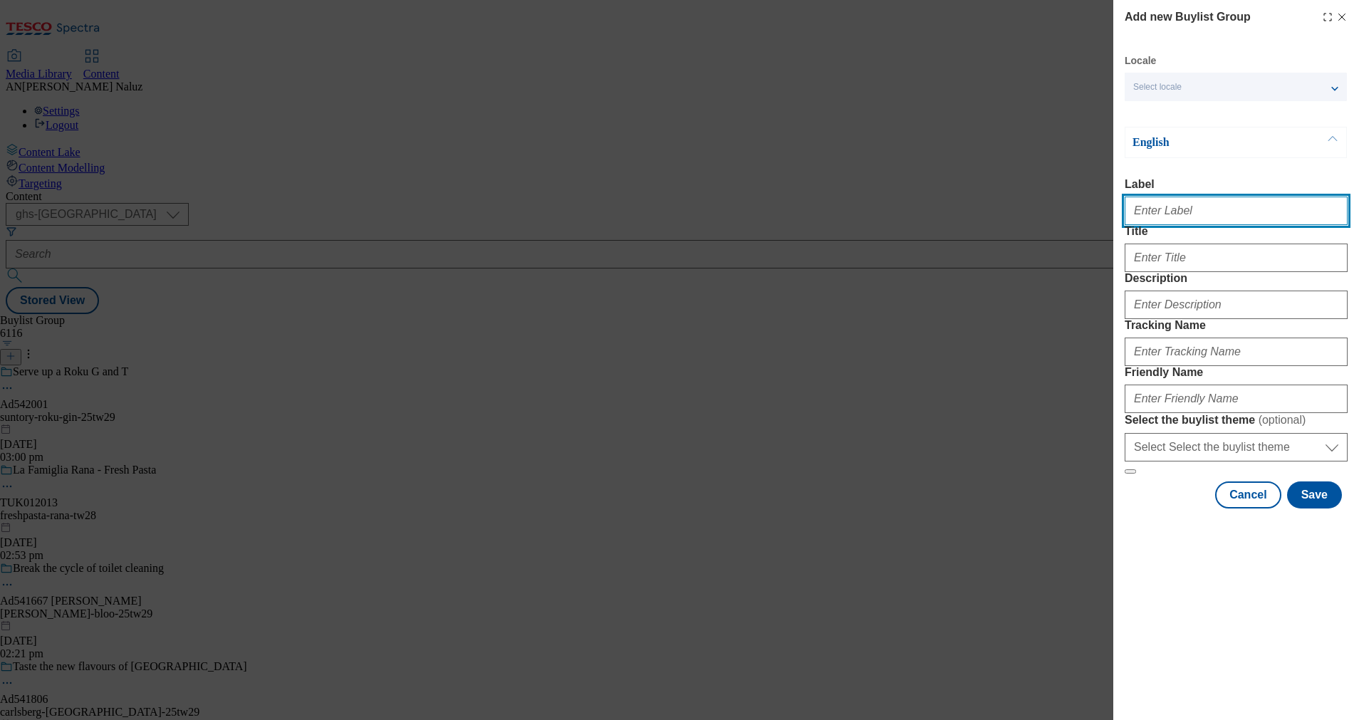
click at [1209, 215] on input "Label" at bounding box center [1235, 211] width 223 height 28
type input "TUK012265"
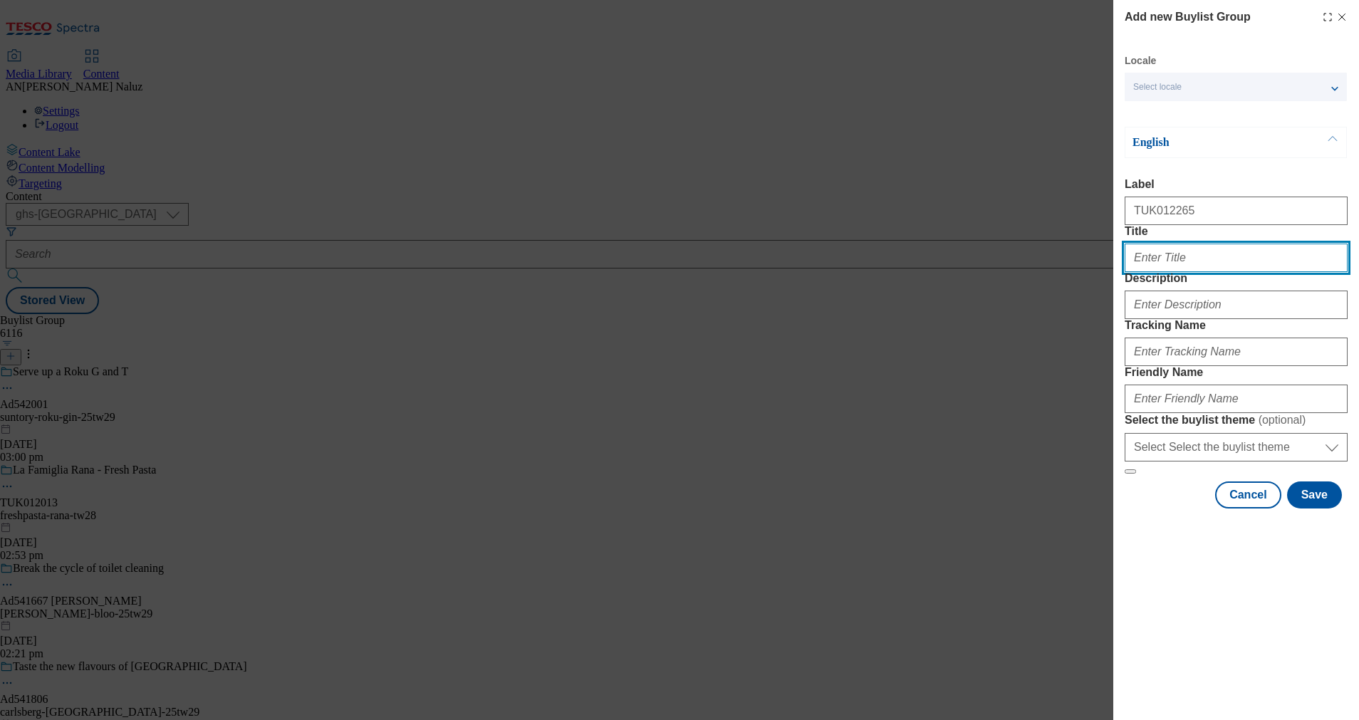
type input "New Heinz Zero"
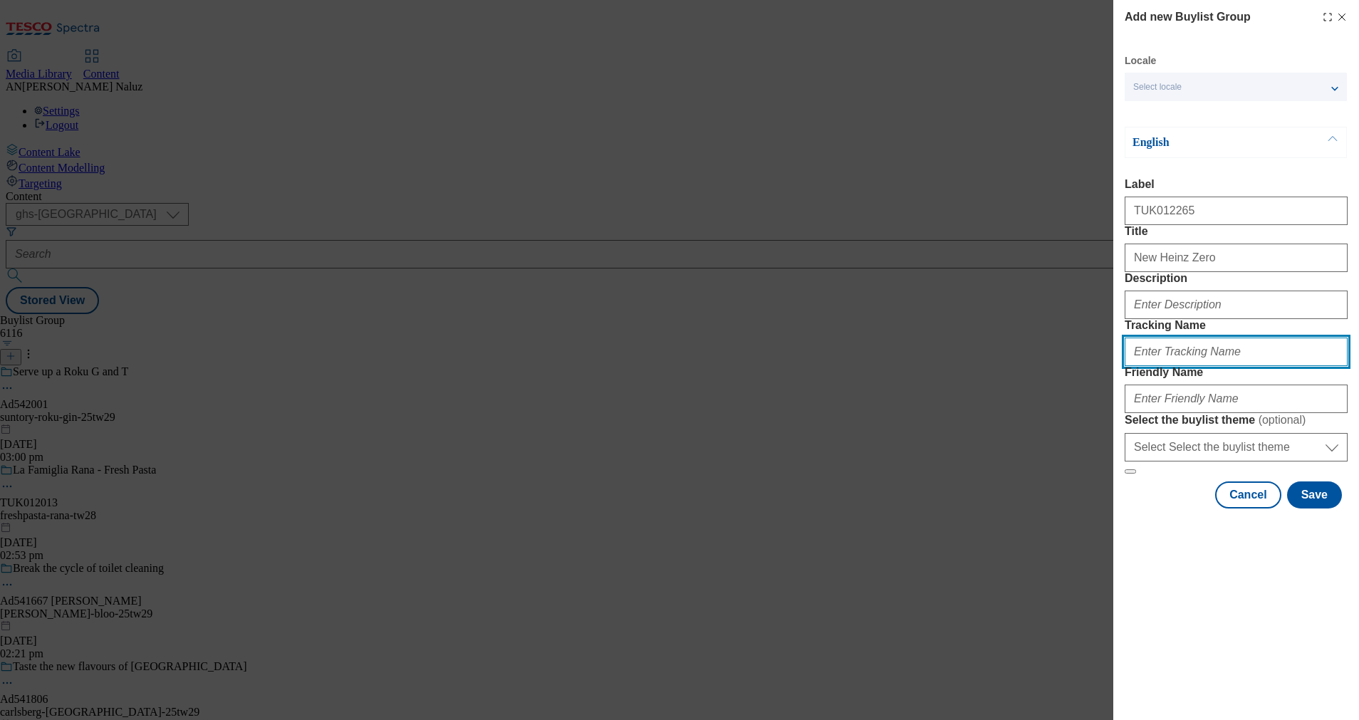
type input "DH_TUK012265"
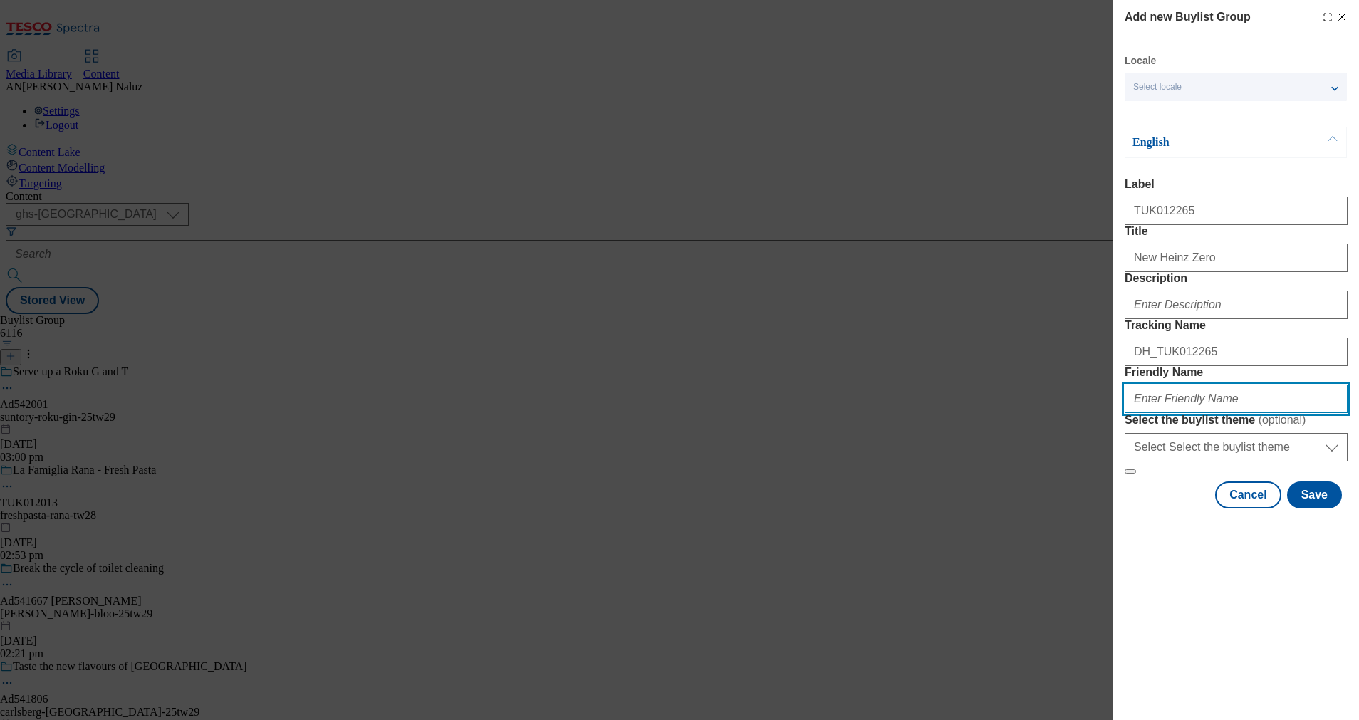
type input "heinzzero-25tw28"
click at [1261, 413] on input "heinzzero-25tw28" at bounding box center [1235, 398] width 223 height 28
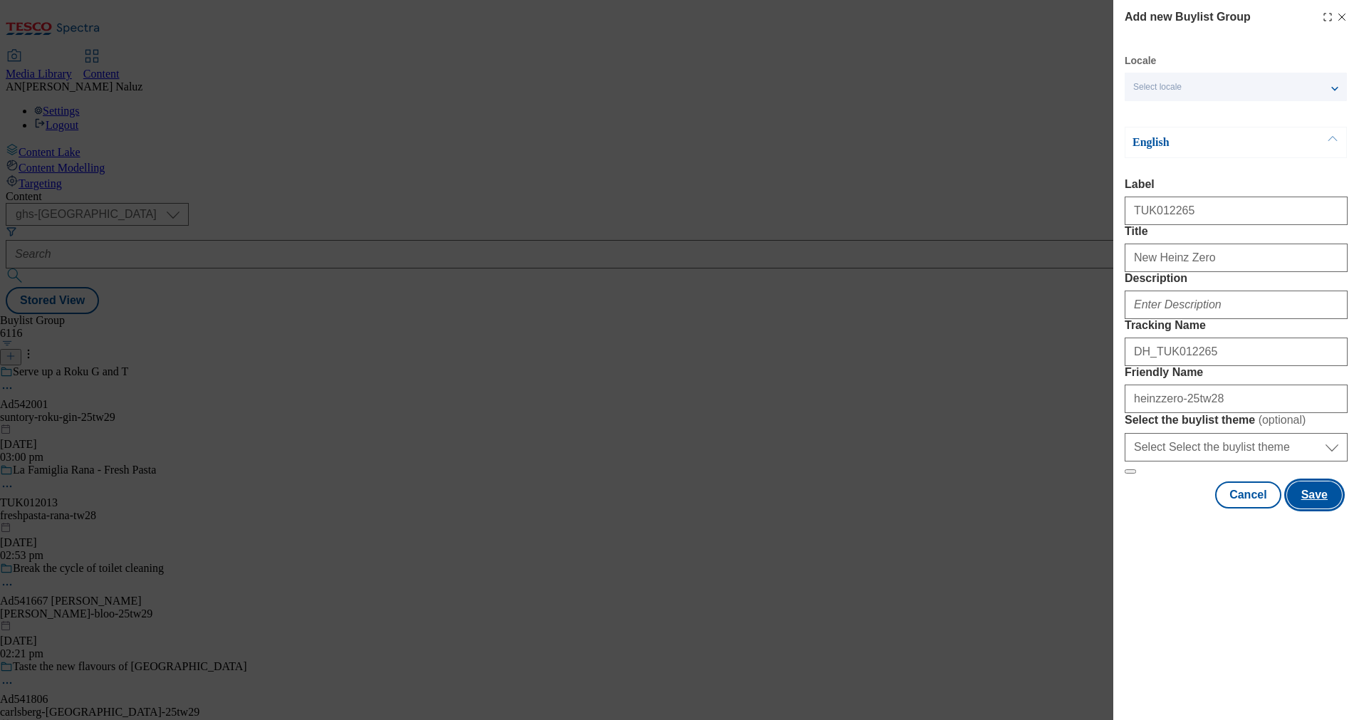
click at [1316, 508] on button "Save" at bounding box center [1314, 494] width 55 height 27
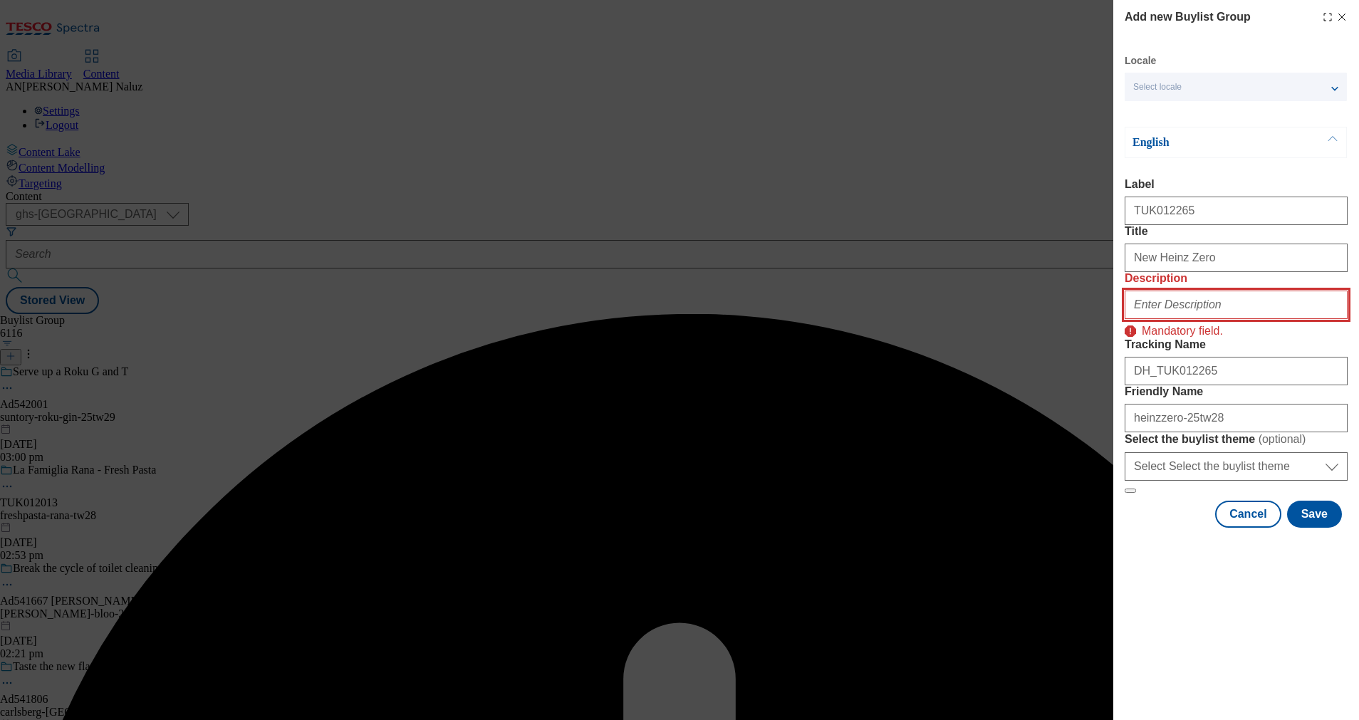
click at [1195, 319] on input "Description" at bounding box center [1235, 305] width 223 height 28
type input "n"
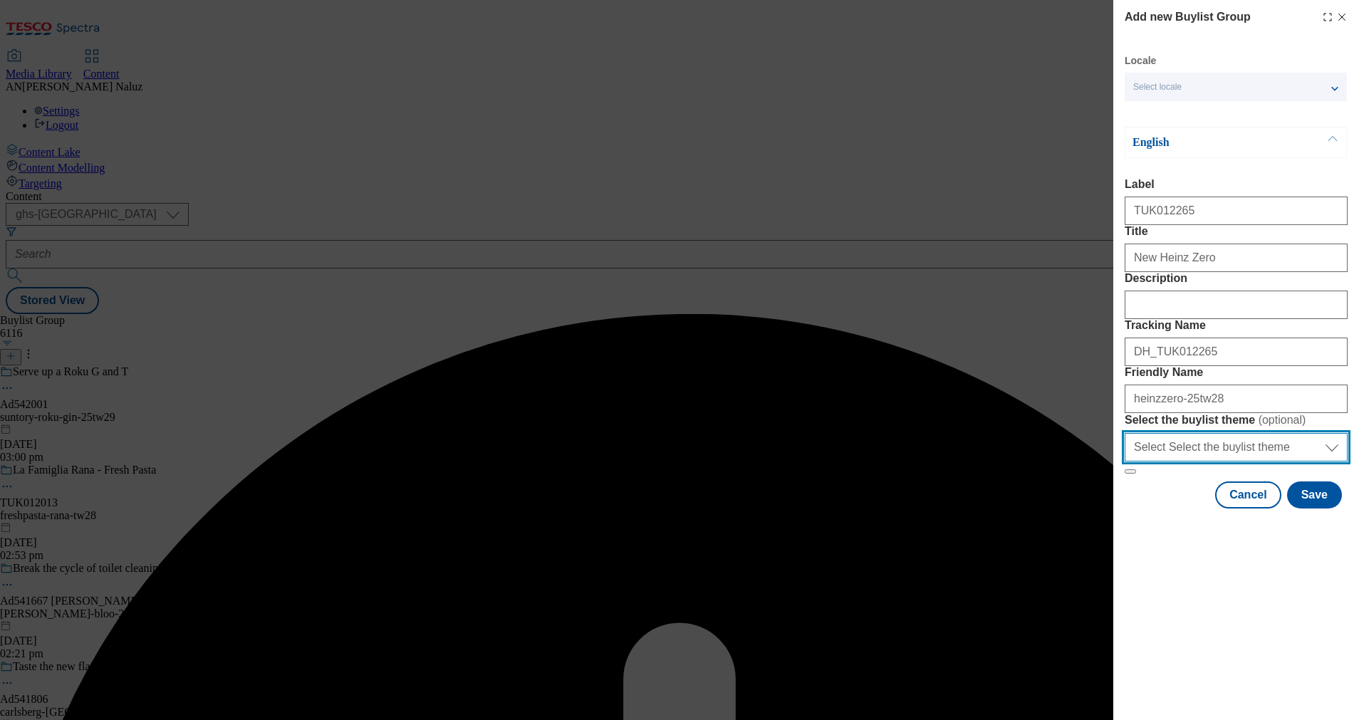
click at [1233, 461] on select "Select Select the buylist theme default fandf" at bounding box center [1235, 447] width 223 height 28
select select "default"
click at [1124, 461] on select "Select Select the buylist theme default fandf" at bounding box center [1235, 447] width 223 height 28
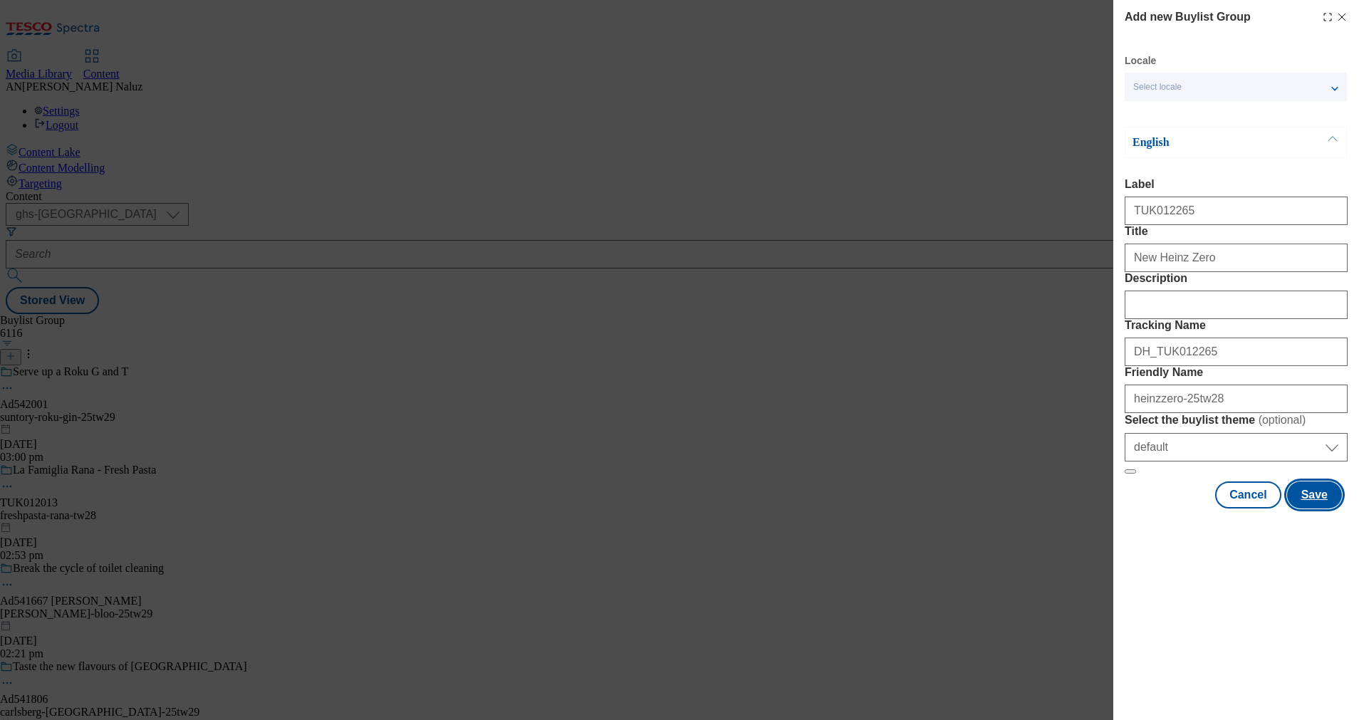
click at [1319, 508] on button "Save" at bounding box center [1314, 494] width 55 height 27
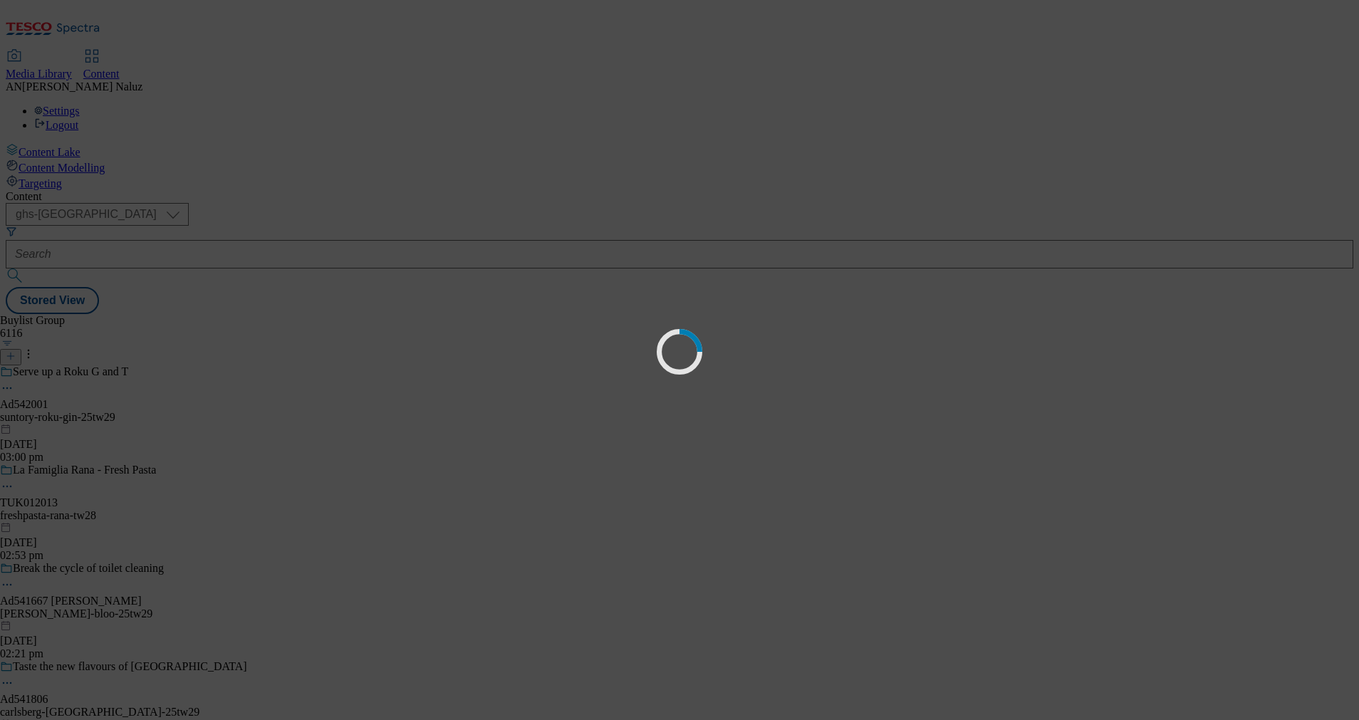
select select "default"
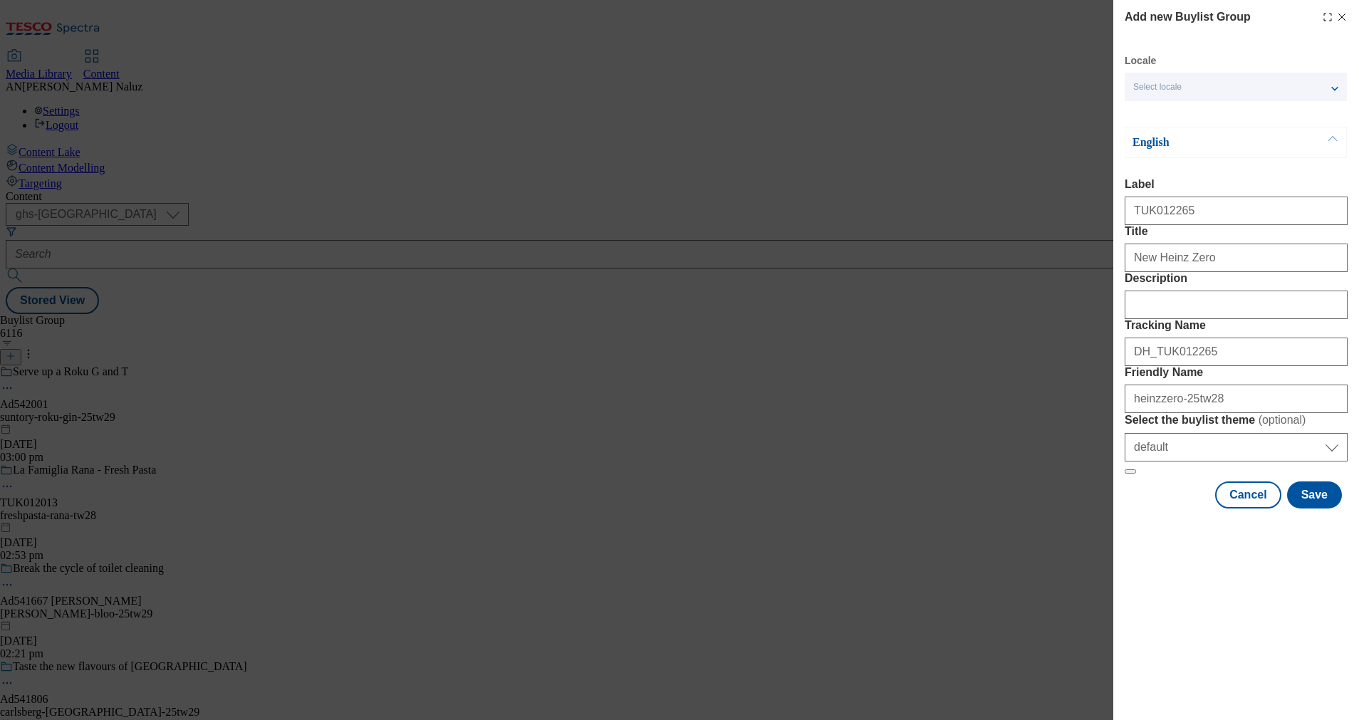
click at [1146, 83] on span "Select locale" at bounding box center [1157, 87] width 48 height 11
click at [1177, 225] on div "TUK012265" at bounding box center [1235, 208] width 223 height 34
click at [1209, 272] on input "New Heinz Zero" at bounding box center [1235, 258] width 223 height 28
click at [1205, 319] on input "Description" at bounding box center [1235, 305] width 223 height 28
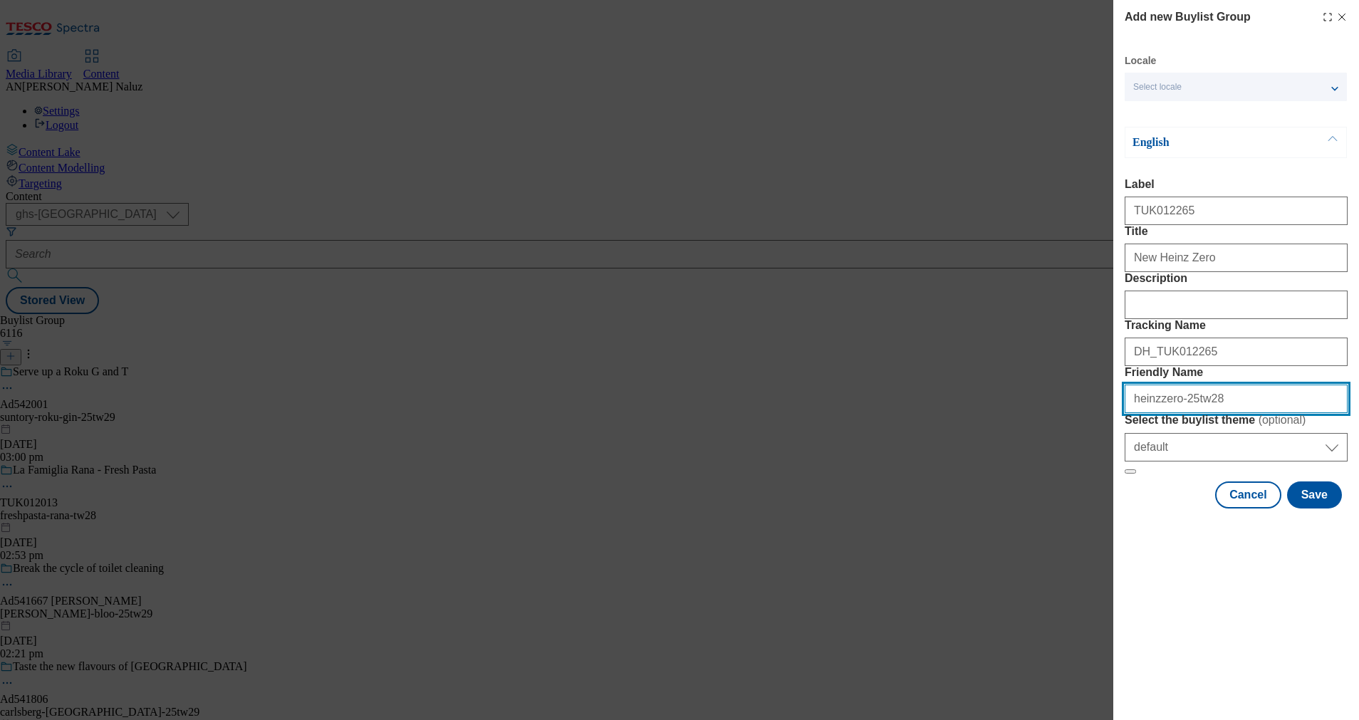
click at [1210, 413] on input "heinzzero-25tw28" at bounding box center [1235, 398] width 223 height 28
click at [1171, 413] on input "heinzzero-25tw28" at bounding box center [1235, 398] width 223 height 28
type input "heinzketchup-25tw28"
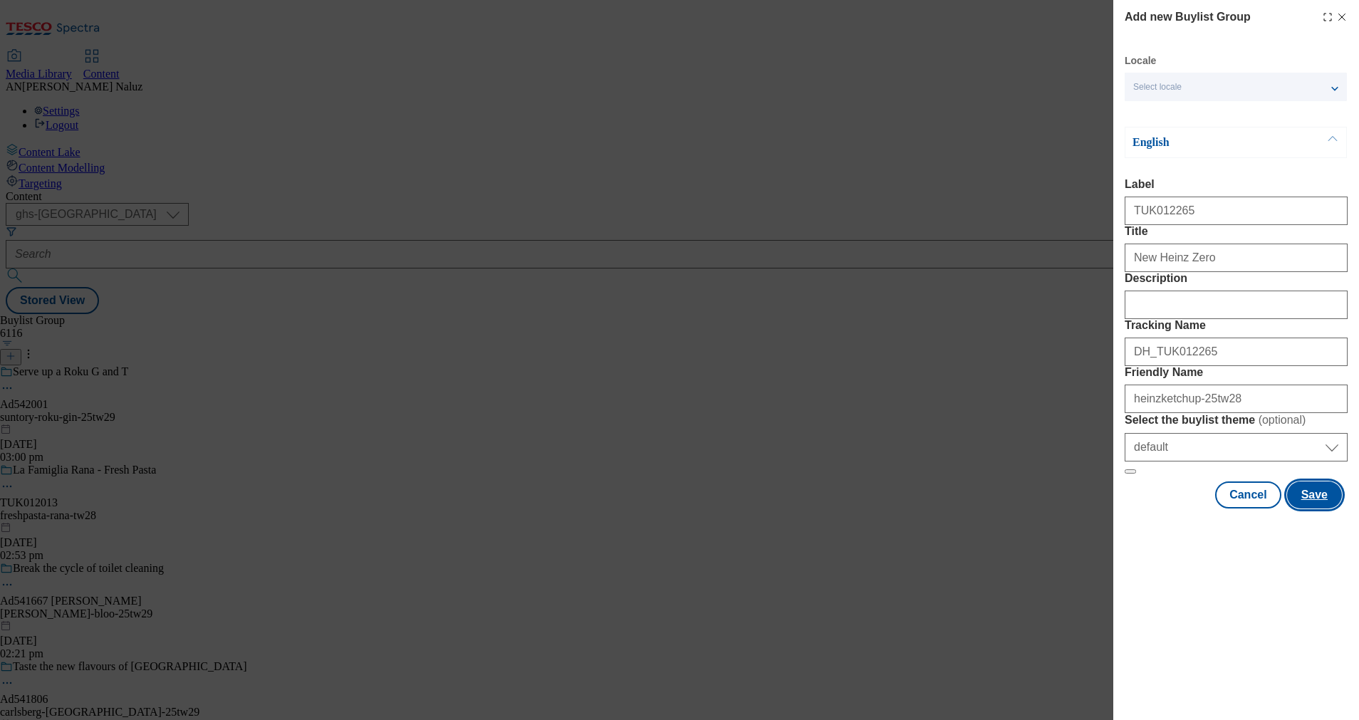
click at [1313, 508] on button "Save" at bounding box center [1314, 494] width 55 height 27
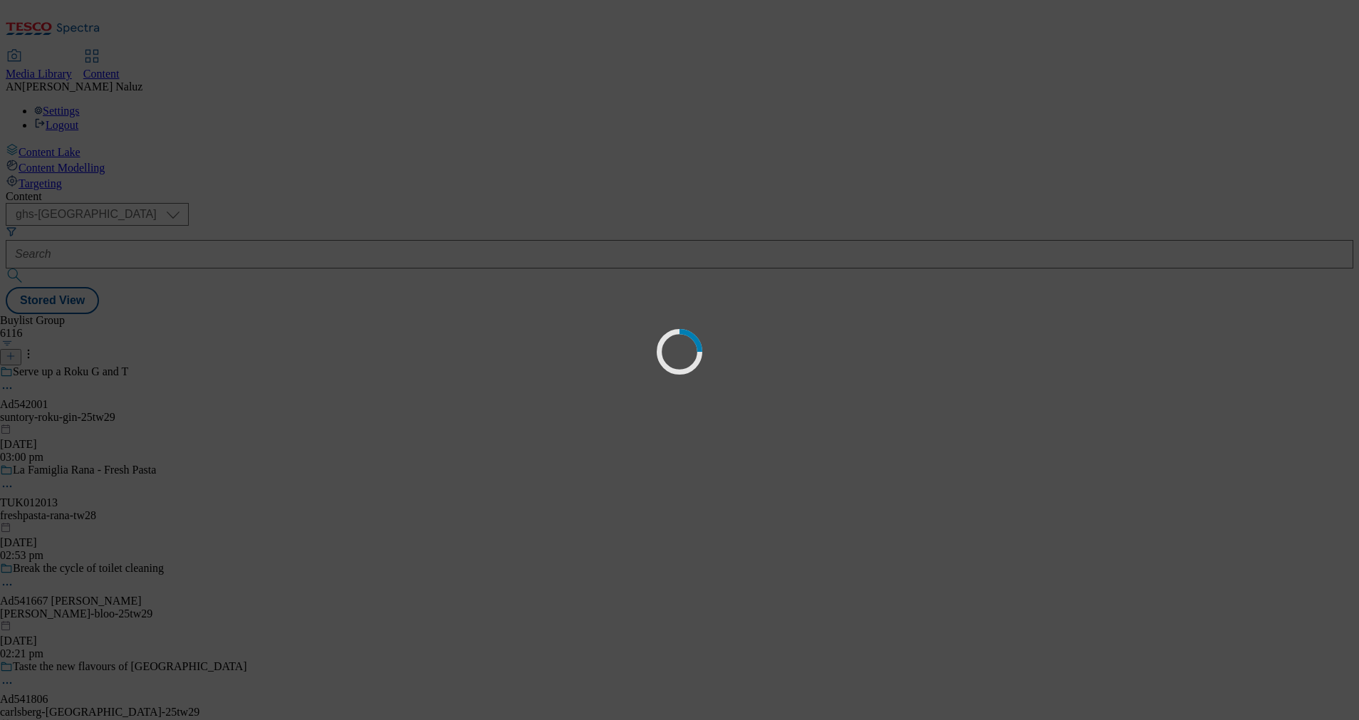
select select "default"
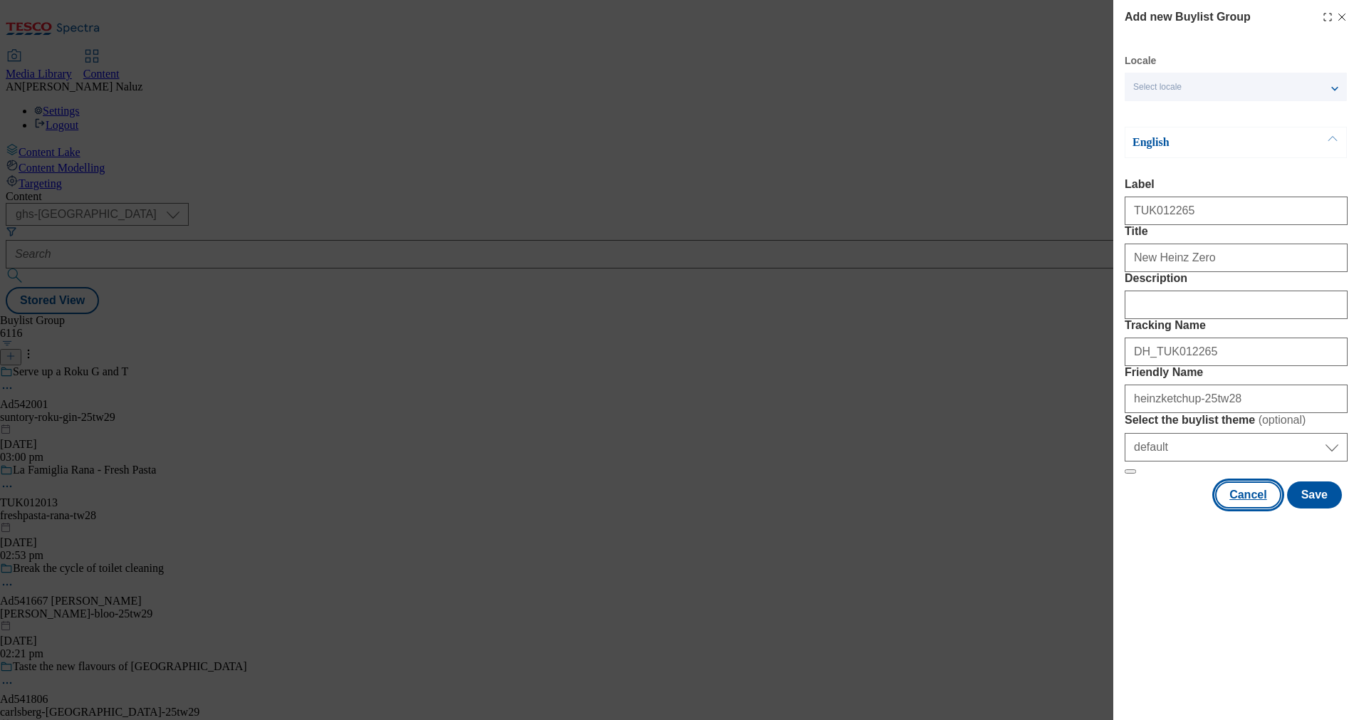
click at [1239, 508] on button "Cancel" at bounding box center [1248, 494] width 66 height 27
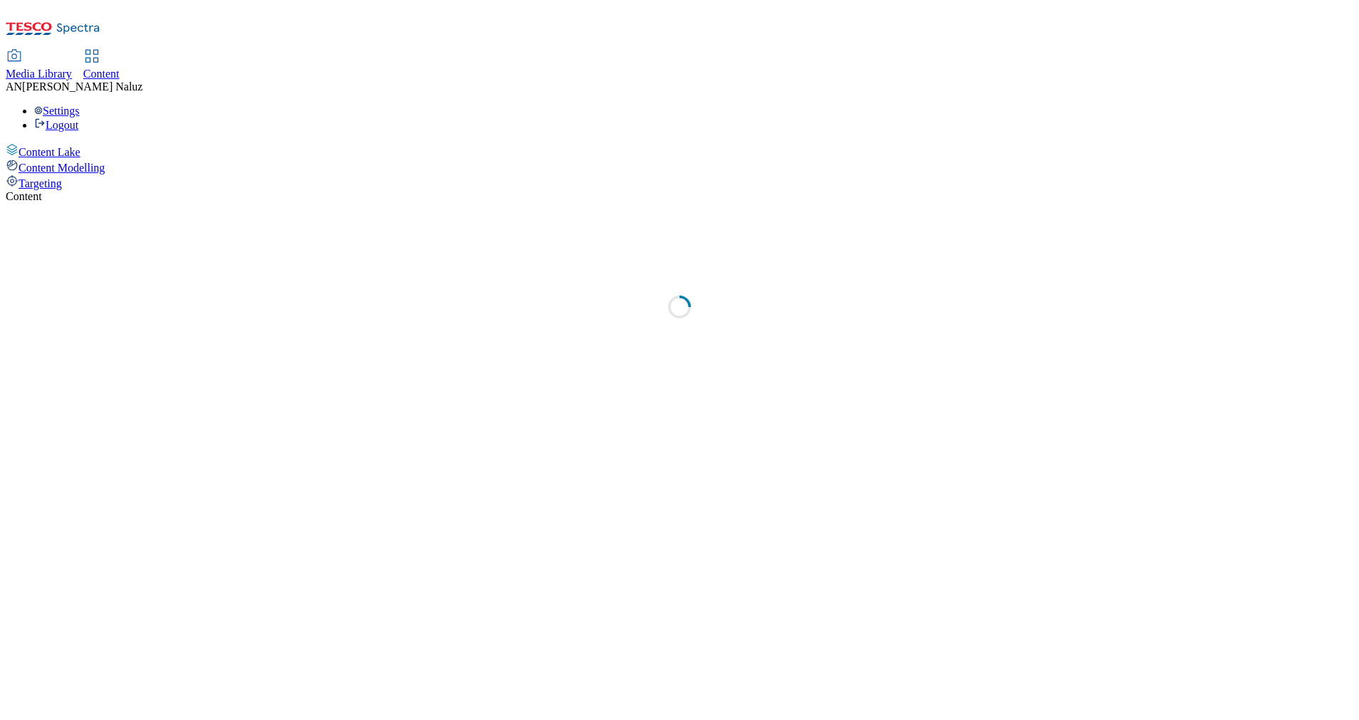
select select "ghs-[GEOGRAPHIC_DATA]"
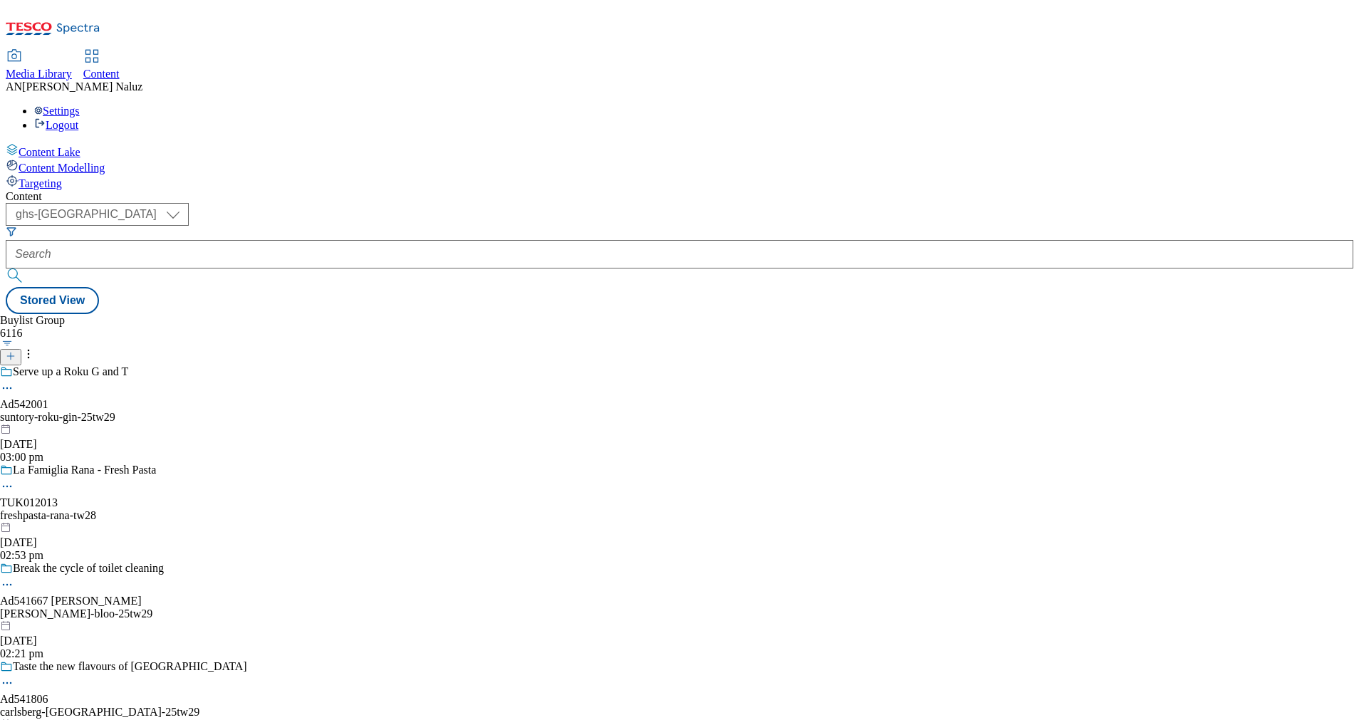
click at [21, 349] on button at bounding box center [10, 357] width 21 height 16
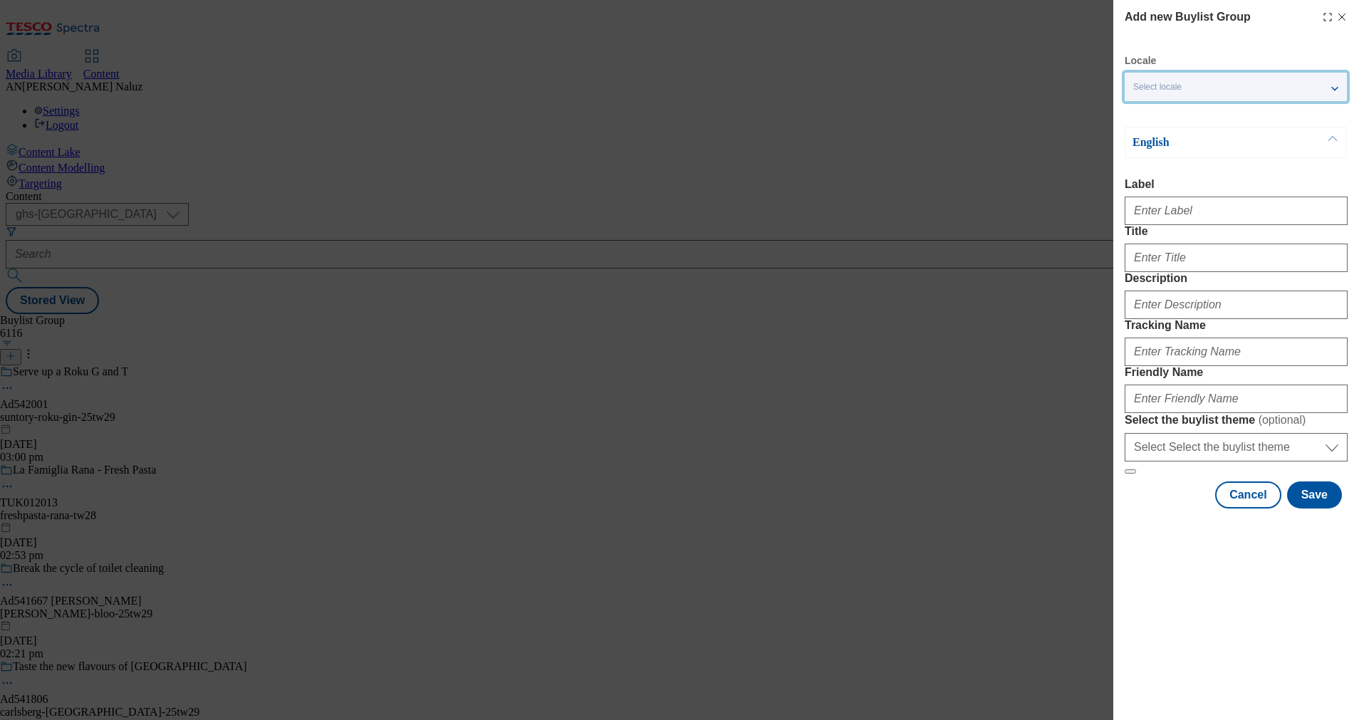
click at [1217, 75] on div "Select locale" at bounding box center [1235, 87] width 222 height 28
click at [1194, 37] on div "Add new Buylist Group Locale Select locale English Welsh English Label Title De…" at bounding box center [1235, 259] width 223 height 500
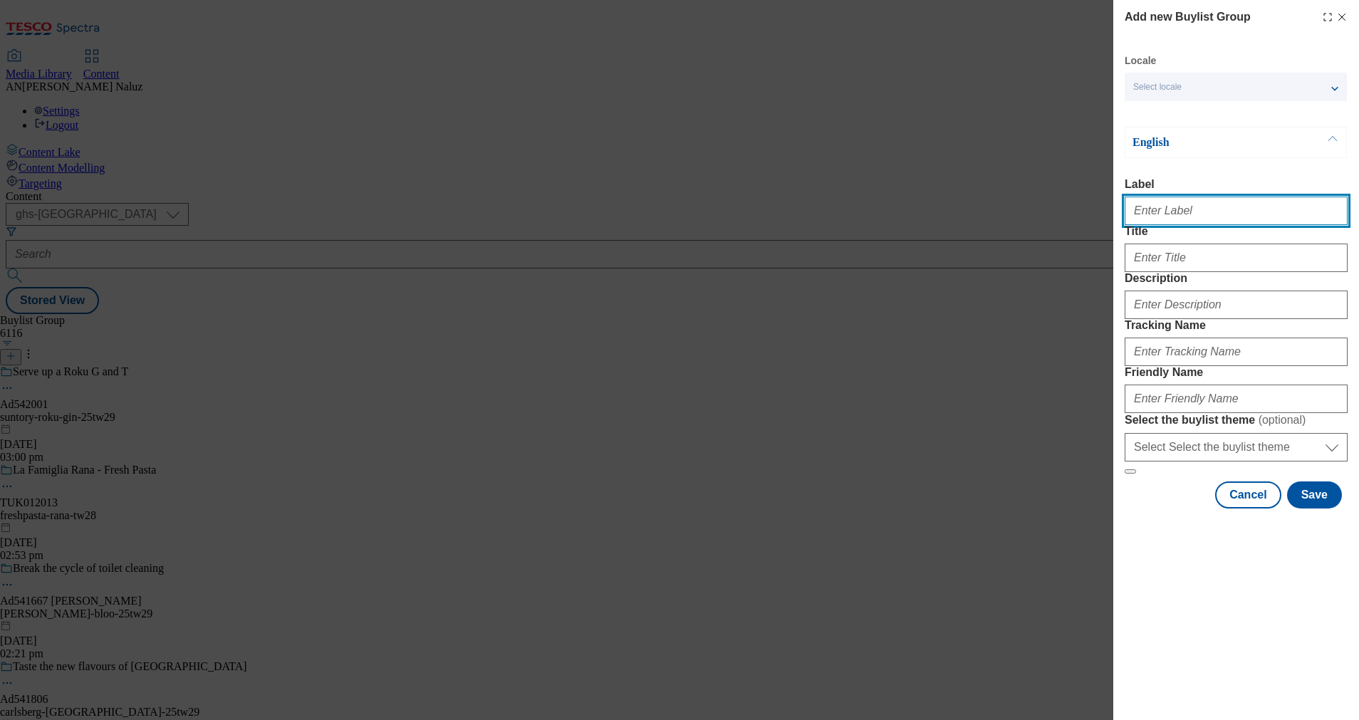
drag, startPoint x: 1181, startPoint y: 211, endPoint x: 1172, endPoint y: 209, distance: 8.8
click at [1172, 209] on input "Label" at bounding box center [1235, 211] width 223 height 28
type input "TUK012265"
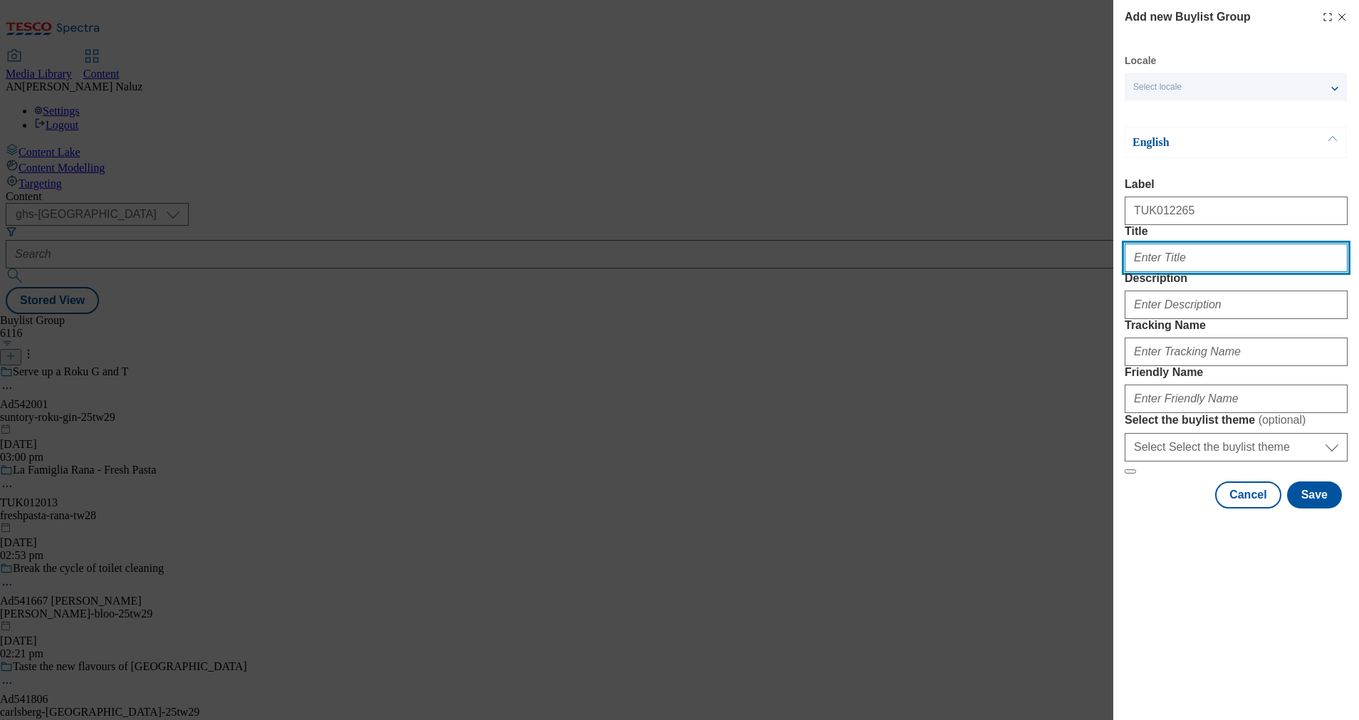
type input "New Heinz Zero"
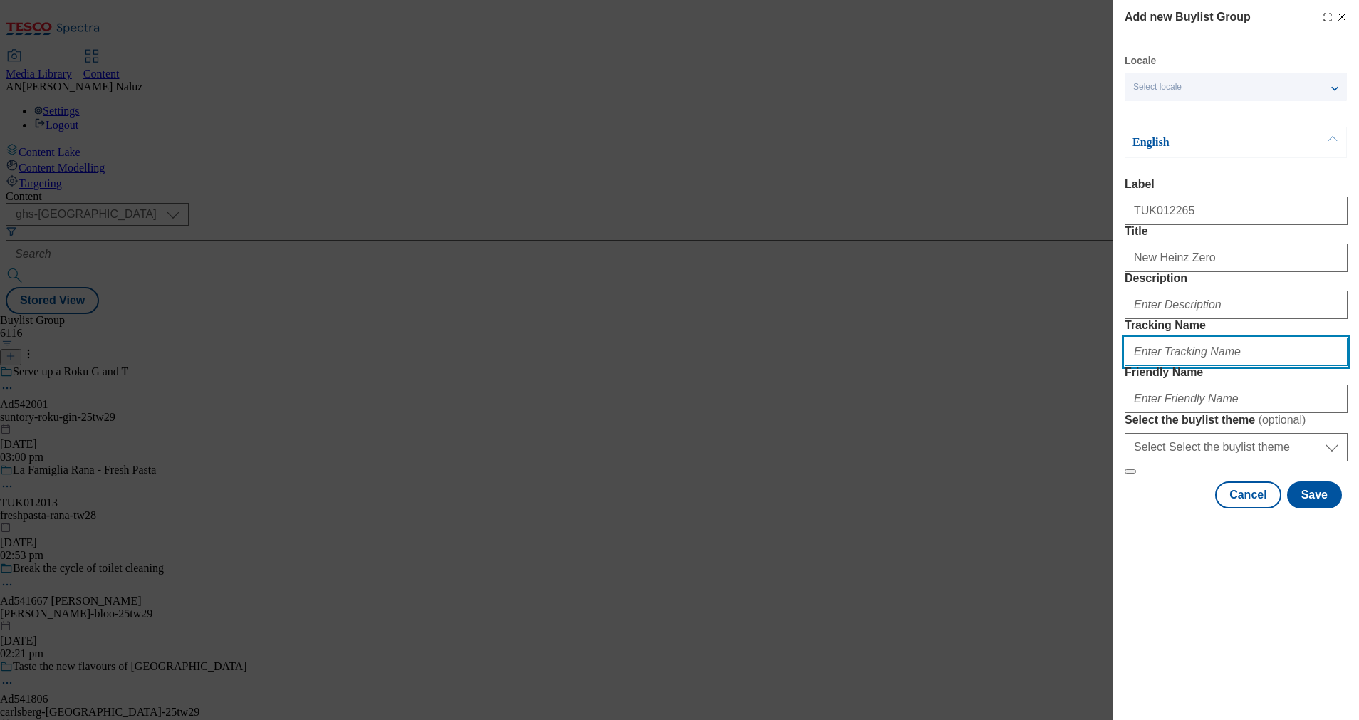
type input "DH_TUK012265"
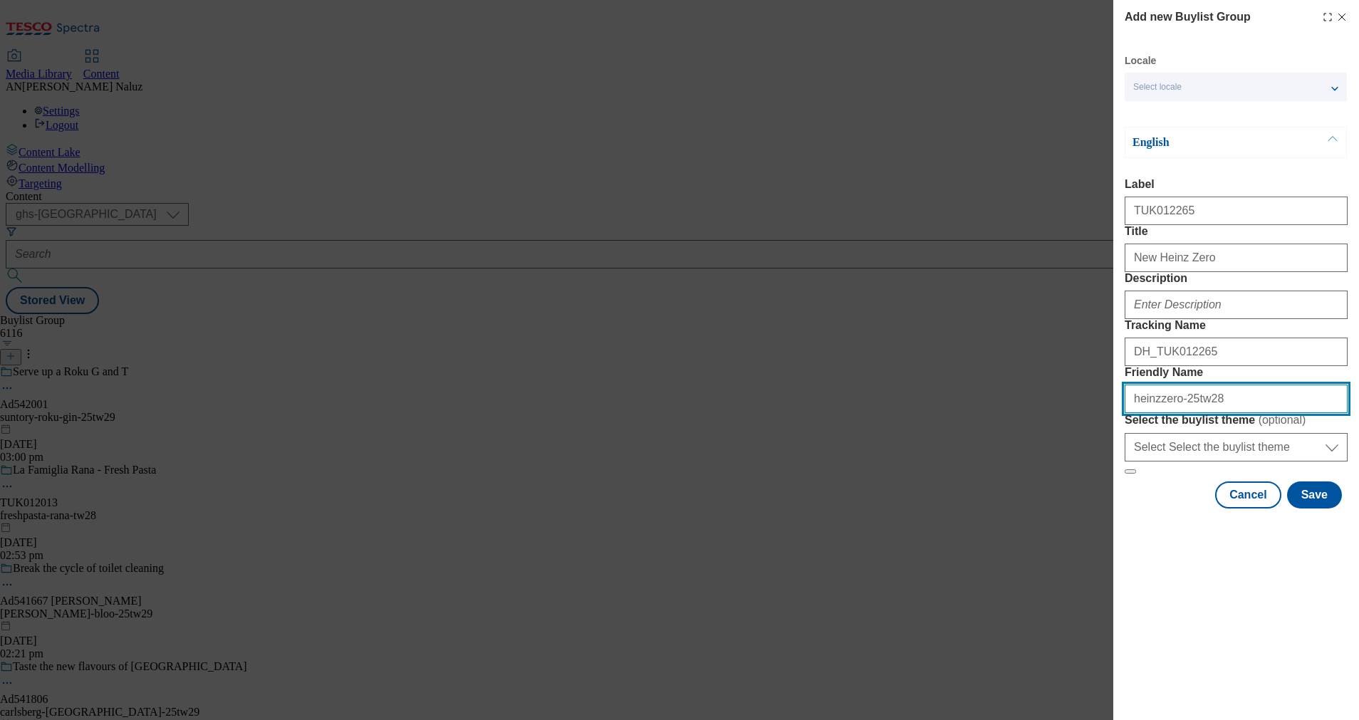
click at [1171, 413] on input "heinzzero-25tw28" at bounding box center [1235, 398] width 223 height 28
type input "heinzketchup-25tw28"
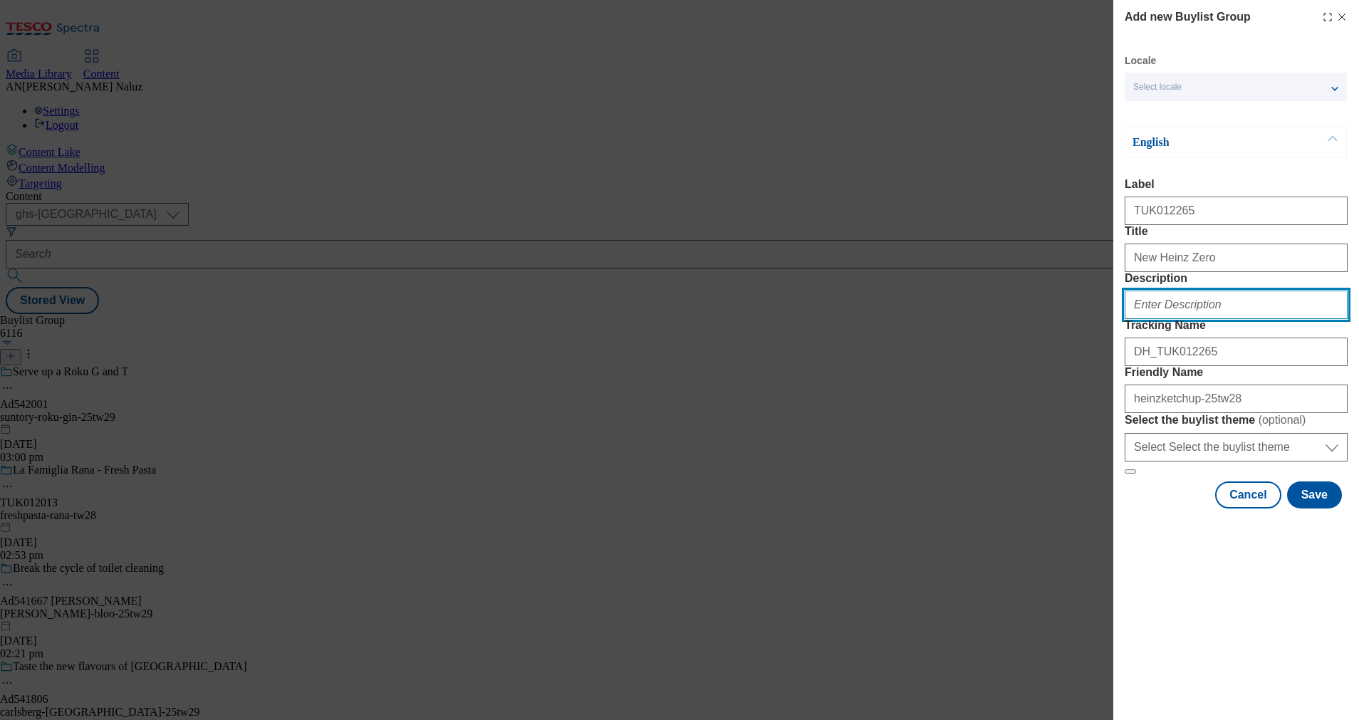
click at [1199, 319] on input "Description" at bounding box center [1235, 305] width 223 height 28
click at [1213, 172] on div "English Label TUK012265 Title New Heinz Zero Description Tracking Name DH_TUK01…" at bounding box center [1235, 300] width 223 height 347
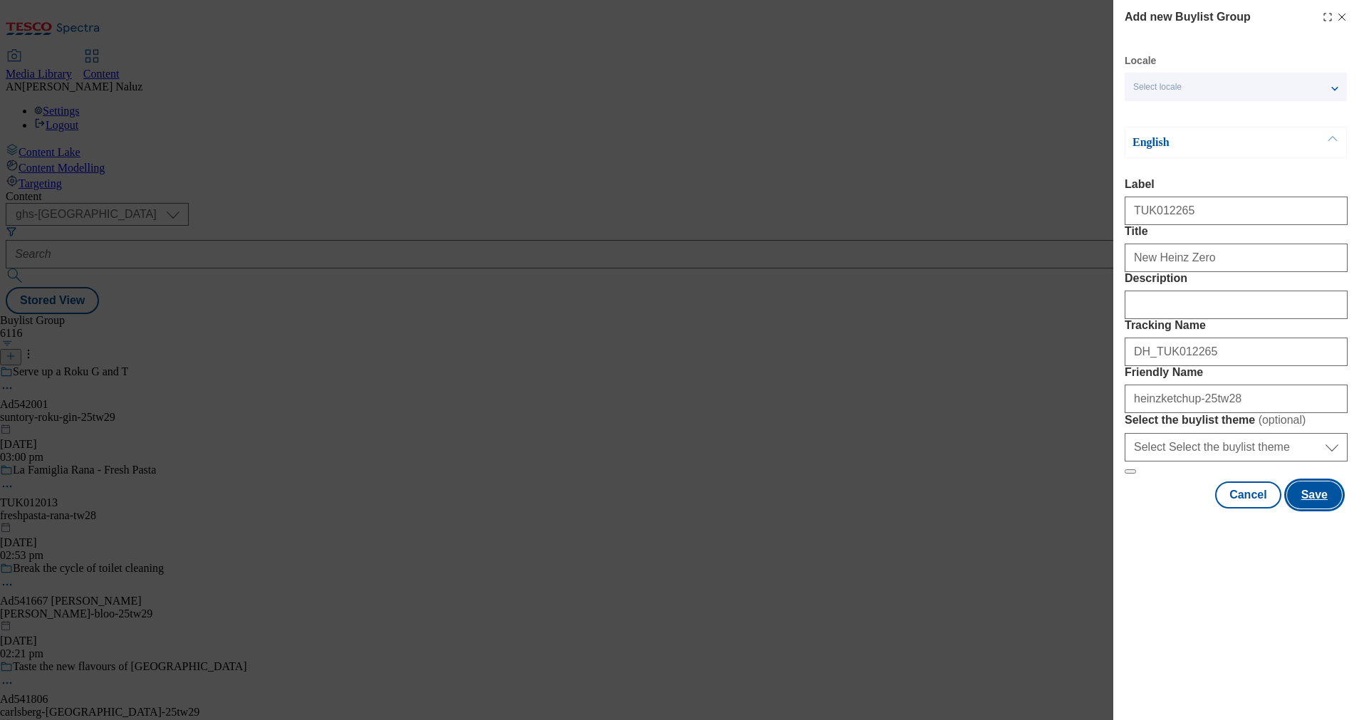
click at [1315, 508] on button "Save" at bounding box center [1314, 494] width 55 height 27
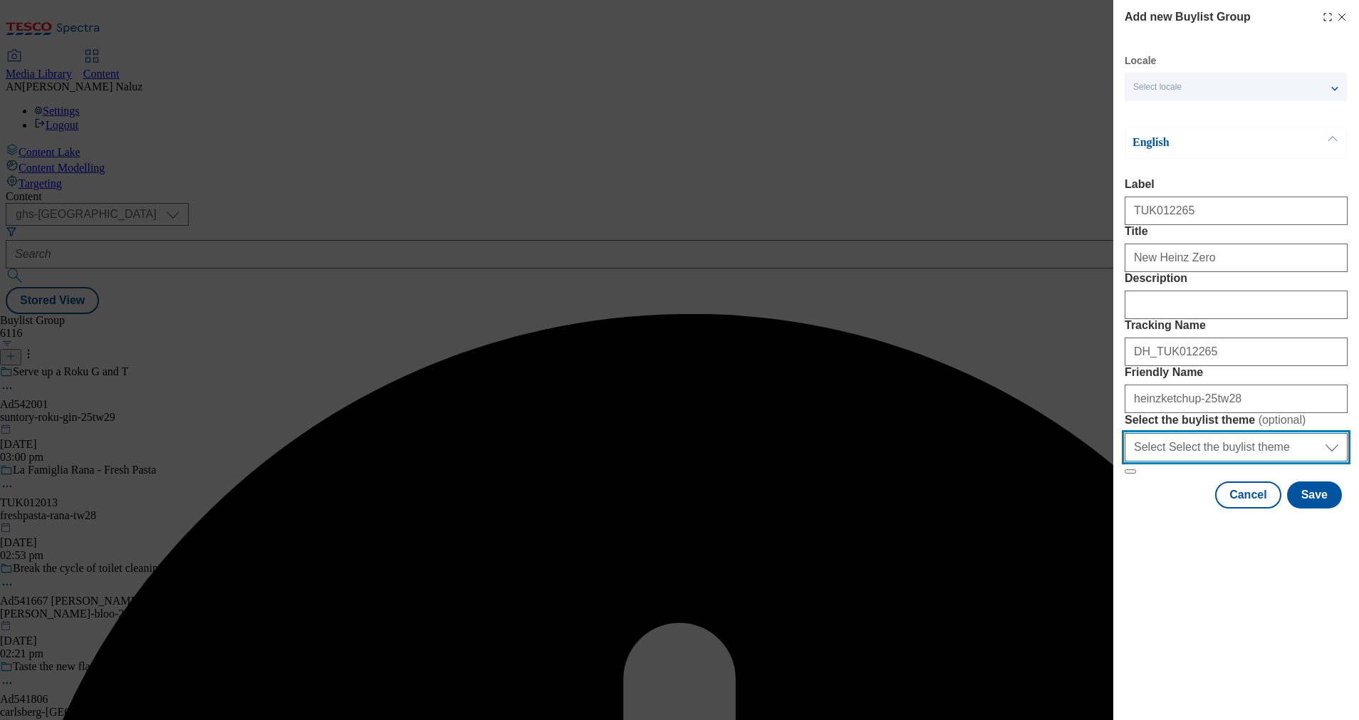
click at [1275, 461] on select "Select Select the buylist theme default fandf" at bounding box center [1235, 447] width 223 height 28
select select "default"
click at [1124, 461] on select "Select Select the buylist theme default fandf" at bounding box center [1235, 447] width 223 height 28
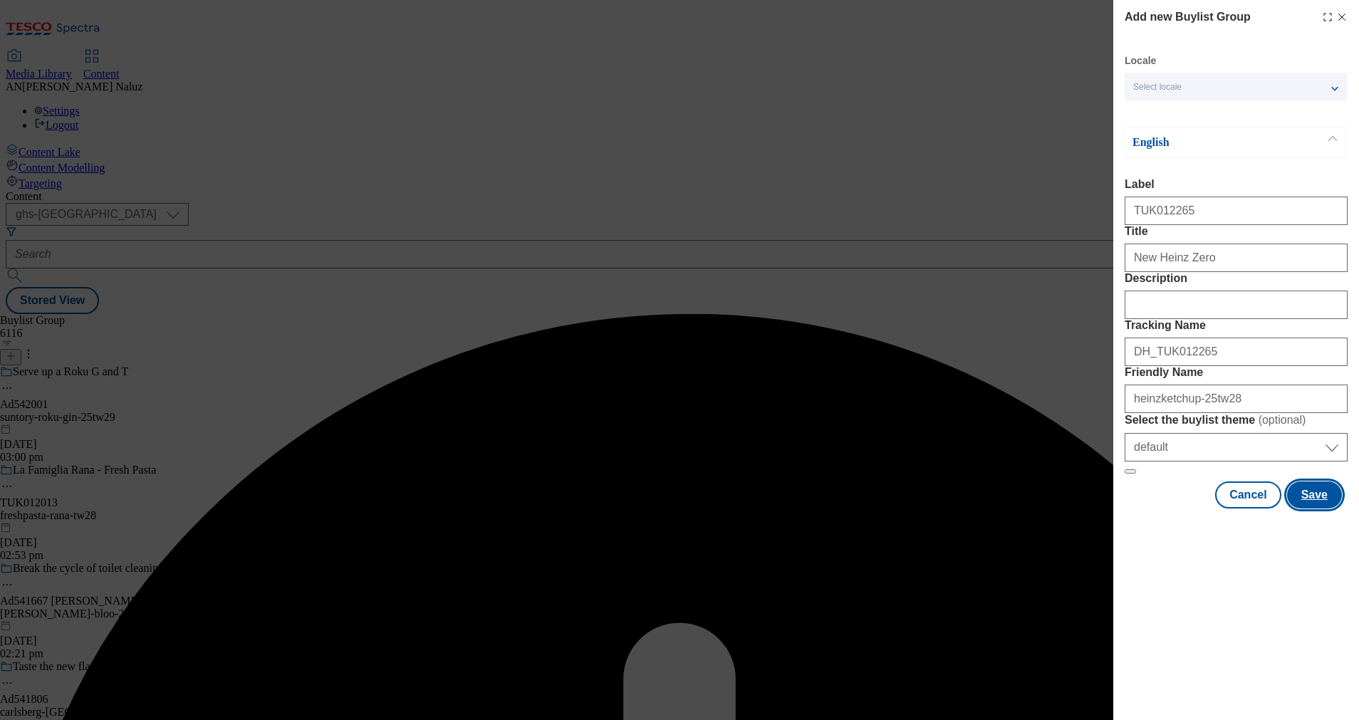
click at [1315, 508] on button "Save" at bounding box center [1314, 494] width 55 height 27
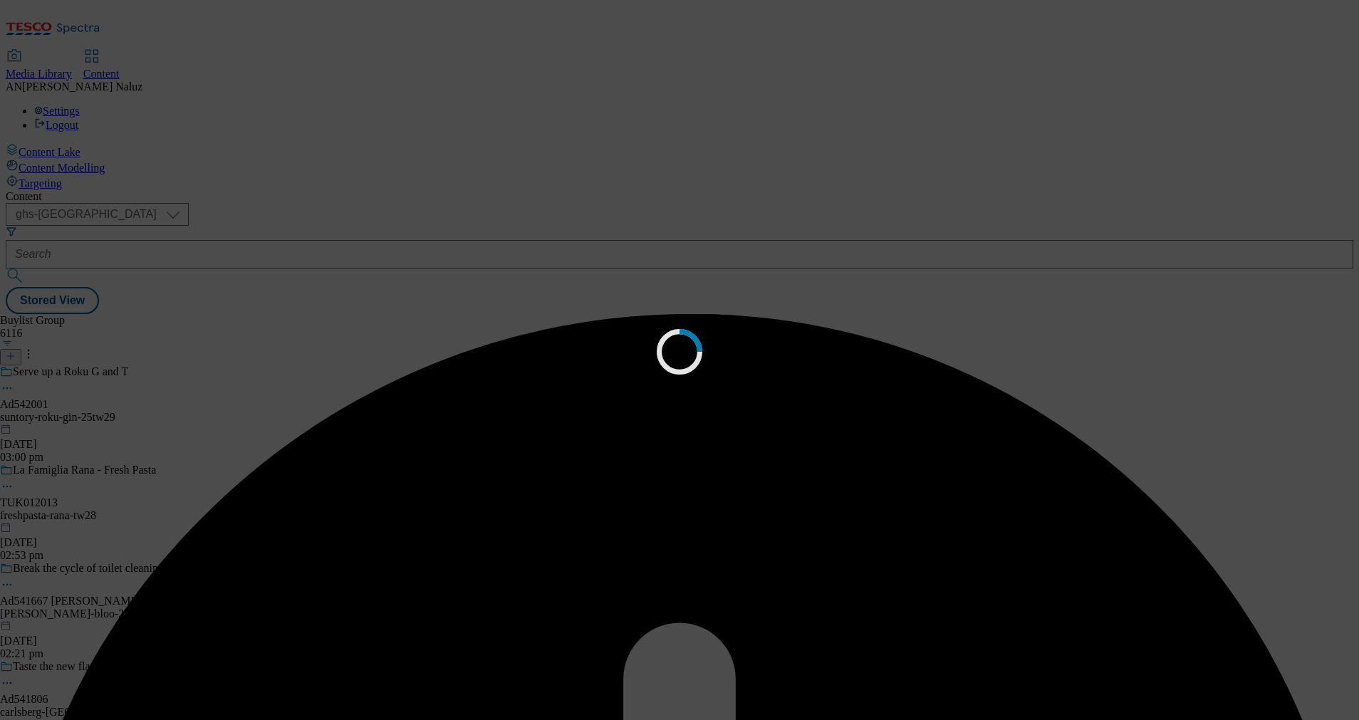
select select "default"
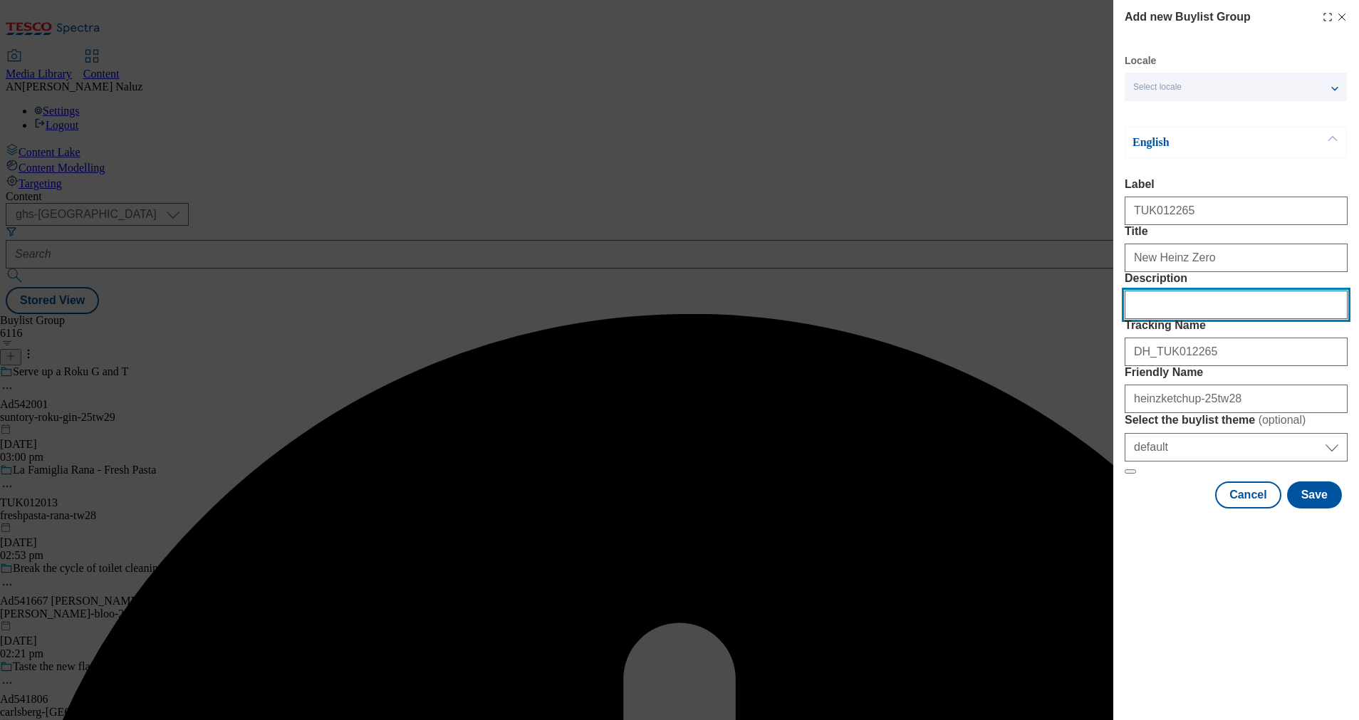
click at [1161, 319] on input "Description" at bounding box center [1235, 305] width 223 height 28
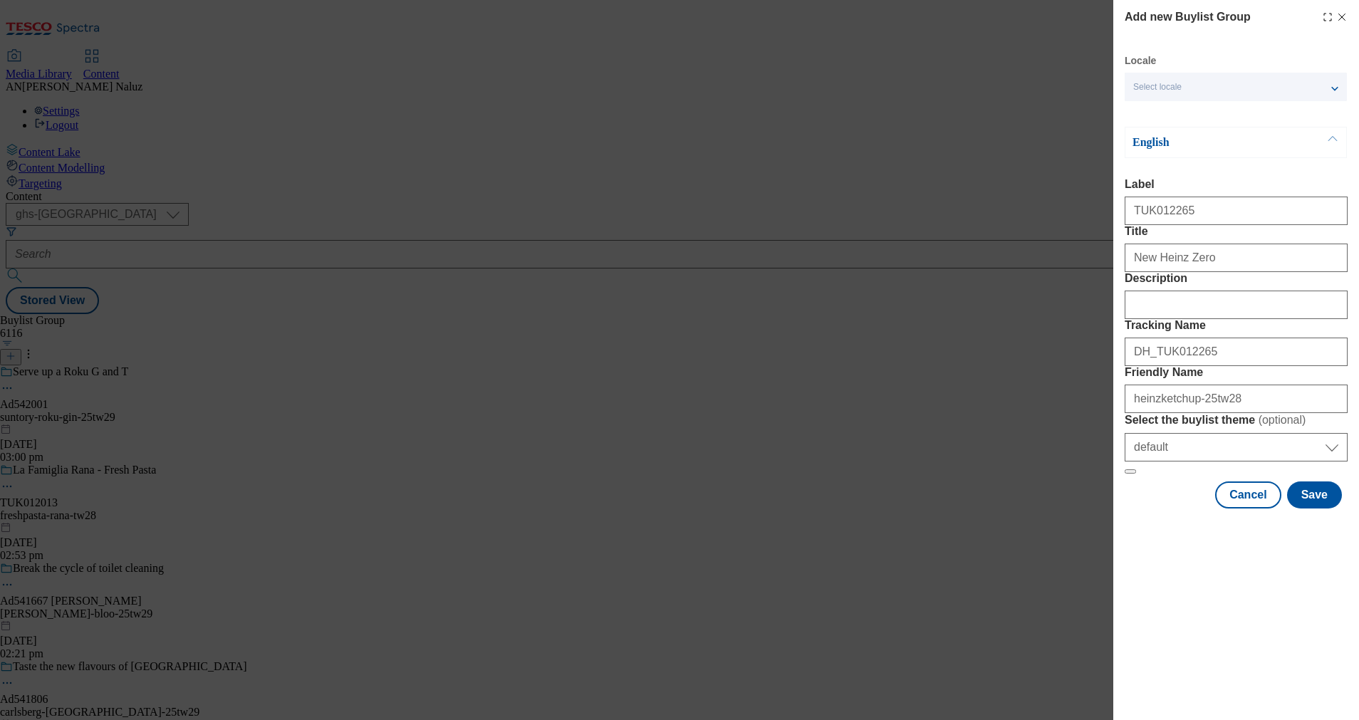
click at [1267, 99] on div "Select locale" at bounding box center [1235, 87] width 222 height 28
click at [1312, 508] on button "Save" at bounding box center [1314, 494] width 55 height 27
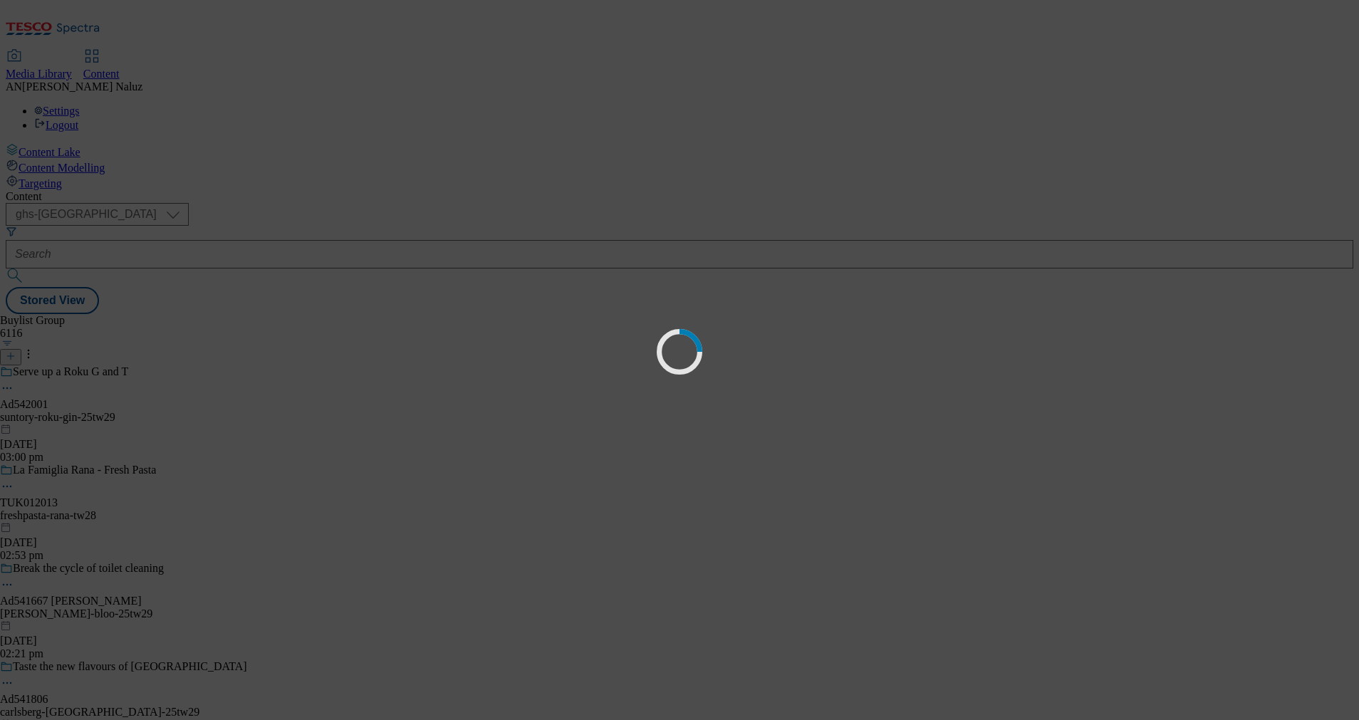
select select "default"
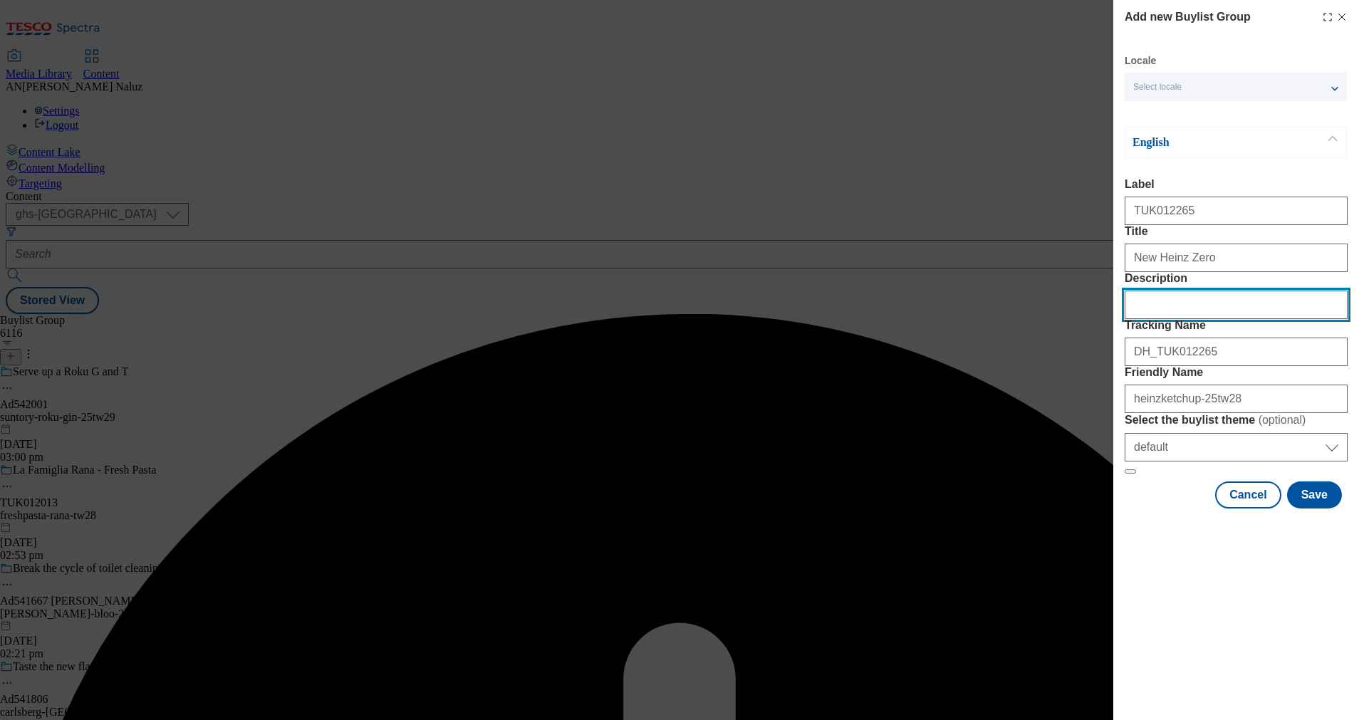
click at [1215, 319] on input "Description" at bounding box center [1235, 305] width 223 height 28
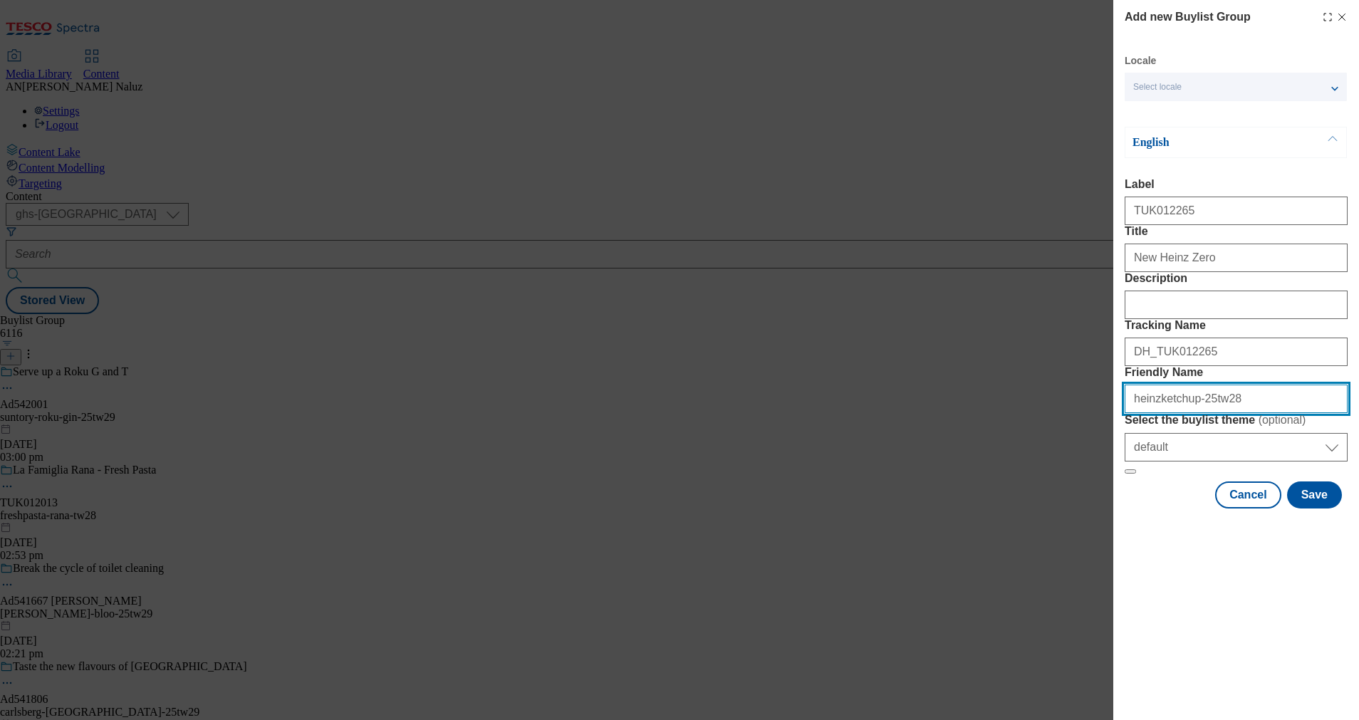
drag, startPoint x: 1178, startPoint y: 501, endPoint x: 1151, endPoint y: 512, distance: 30.0
click at [1151, 413] on input "heinzketchup-25tw28" at bounding box center [1235, 398] width 223 height 28
type input "[PERSON_NAME]-25tw28"
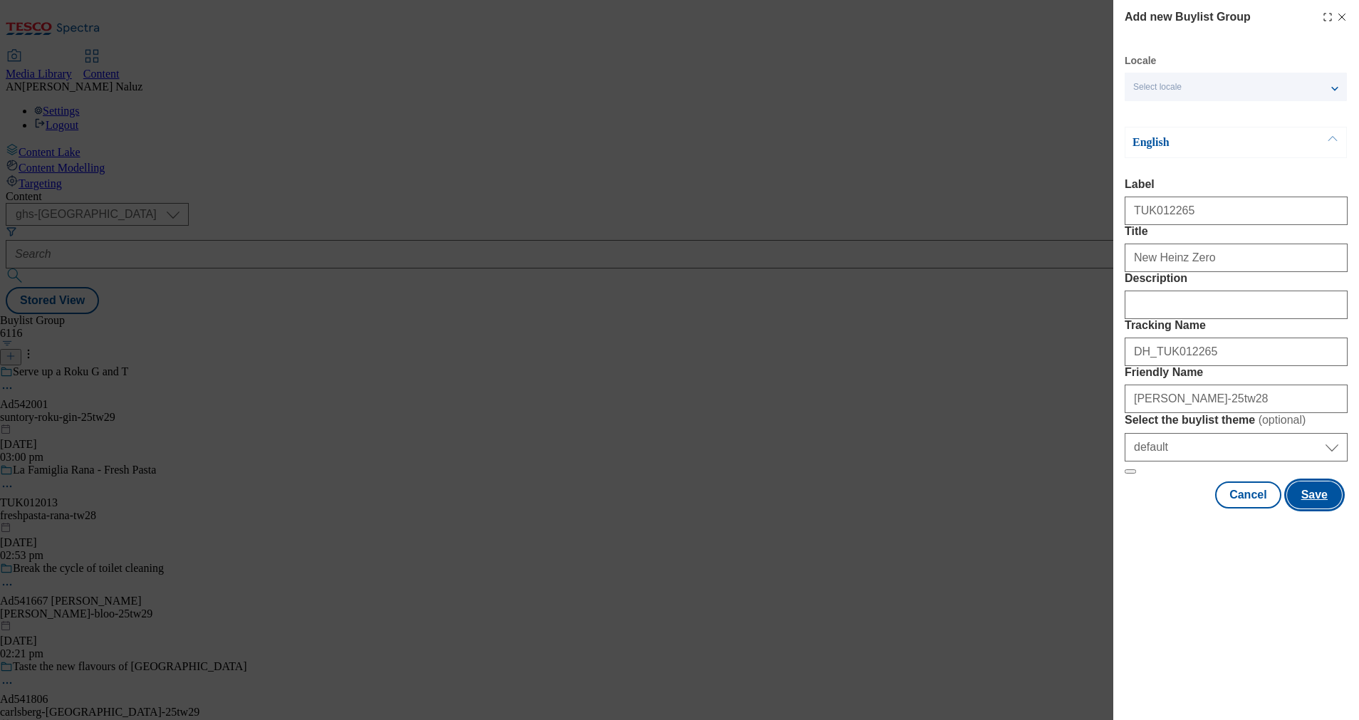
click at [1306, 508] on button "Save" at bounding box center [1314, 494] width 55 height 27
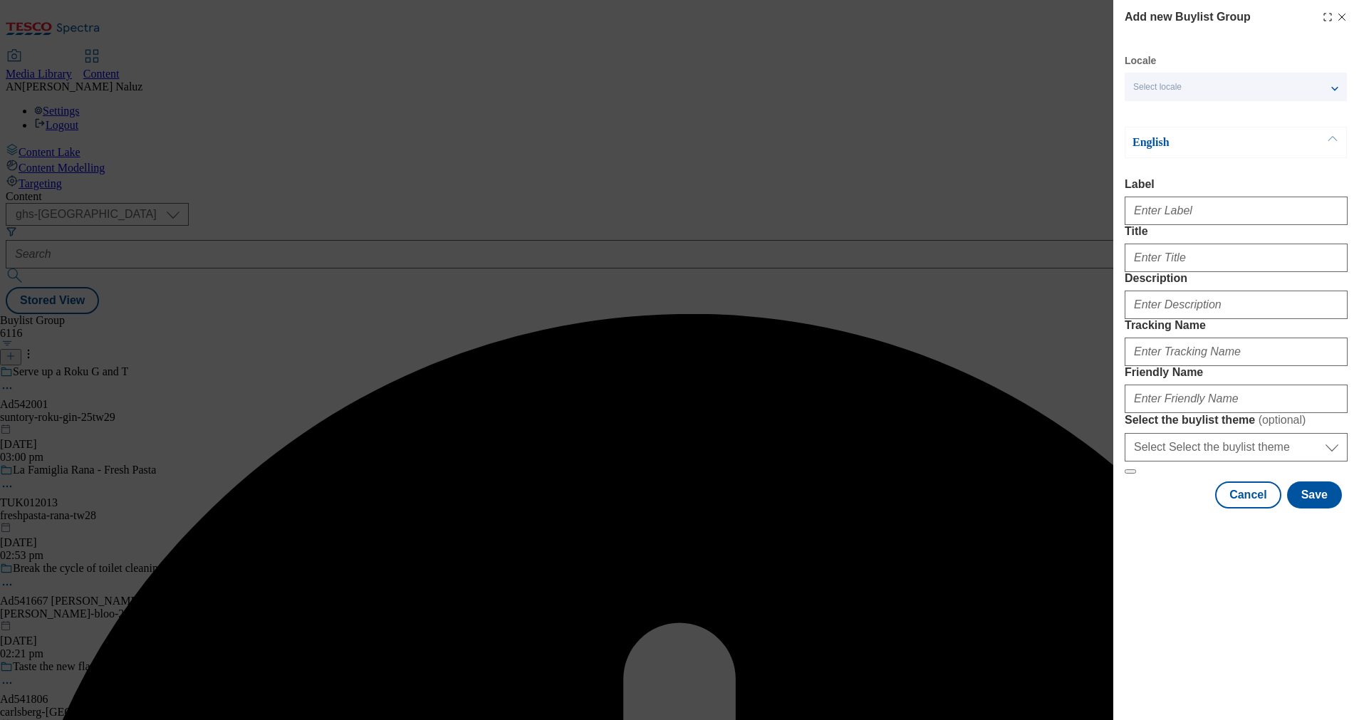
select select "default"
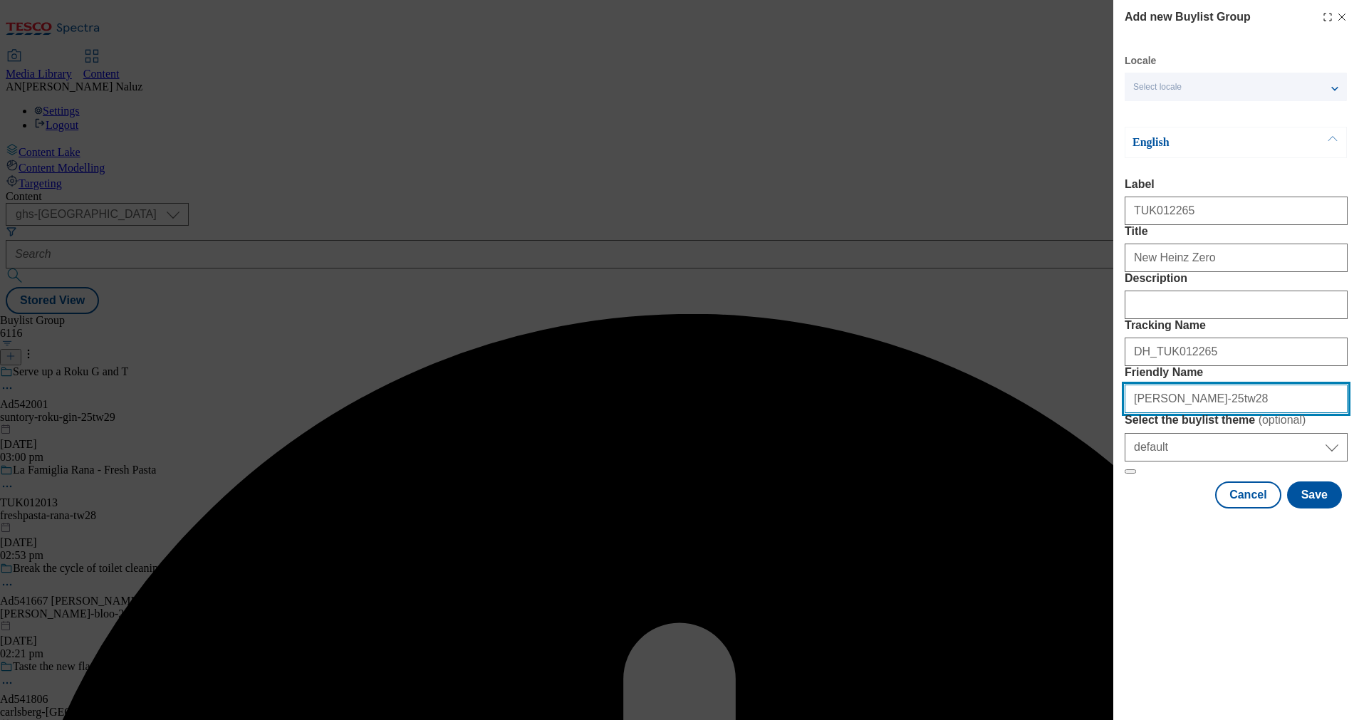
click at [1167, 413] on input "Friendly Name" at bounding box center [1235, 398] width 223 height 28
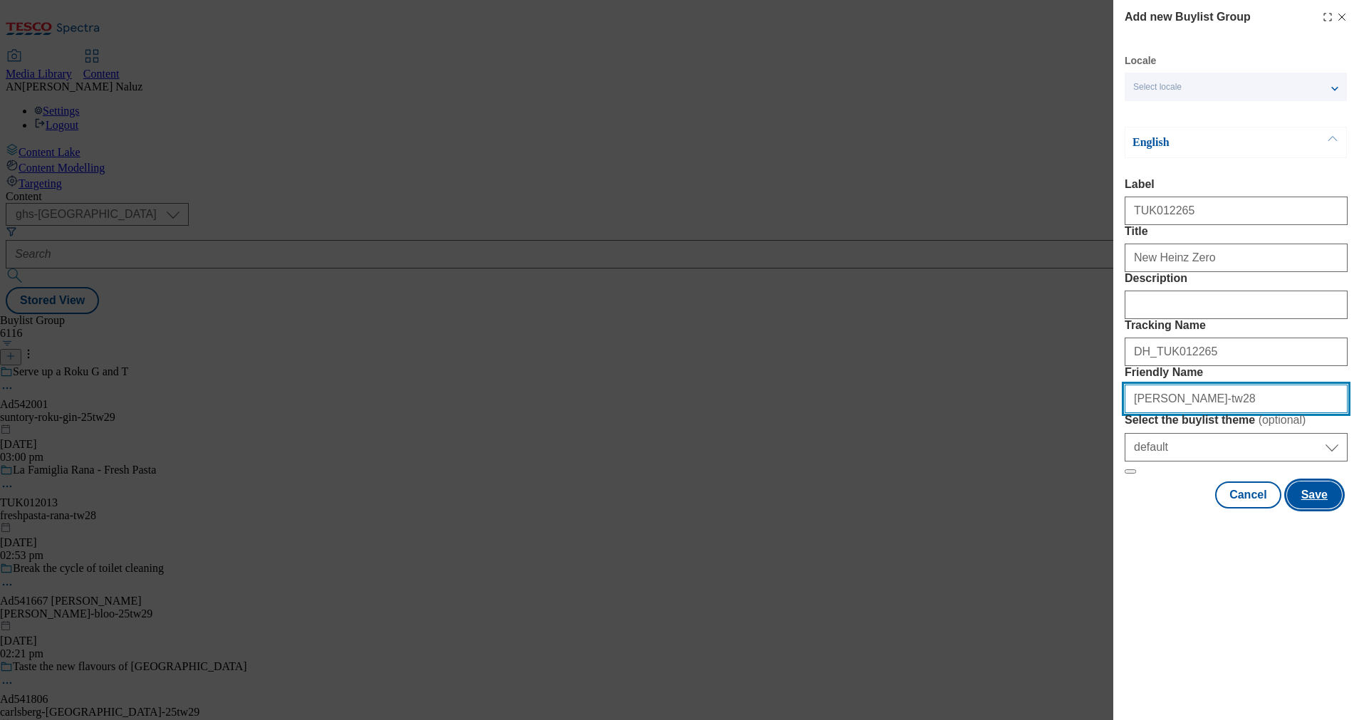
type input "[PERSON_NAME]-tw28"
click at [1317, 508] on button "Save" at bounding box center [1314, 494] width 55 height 27
select select "default"
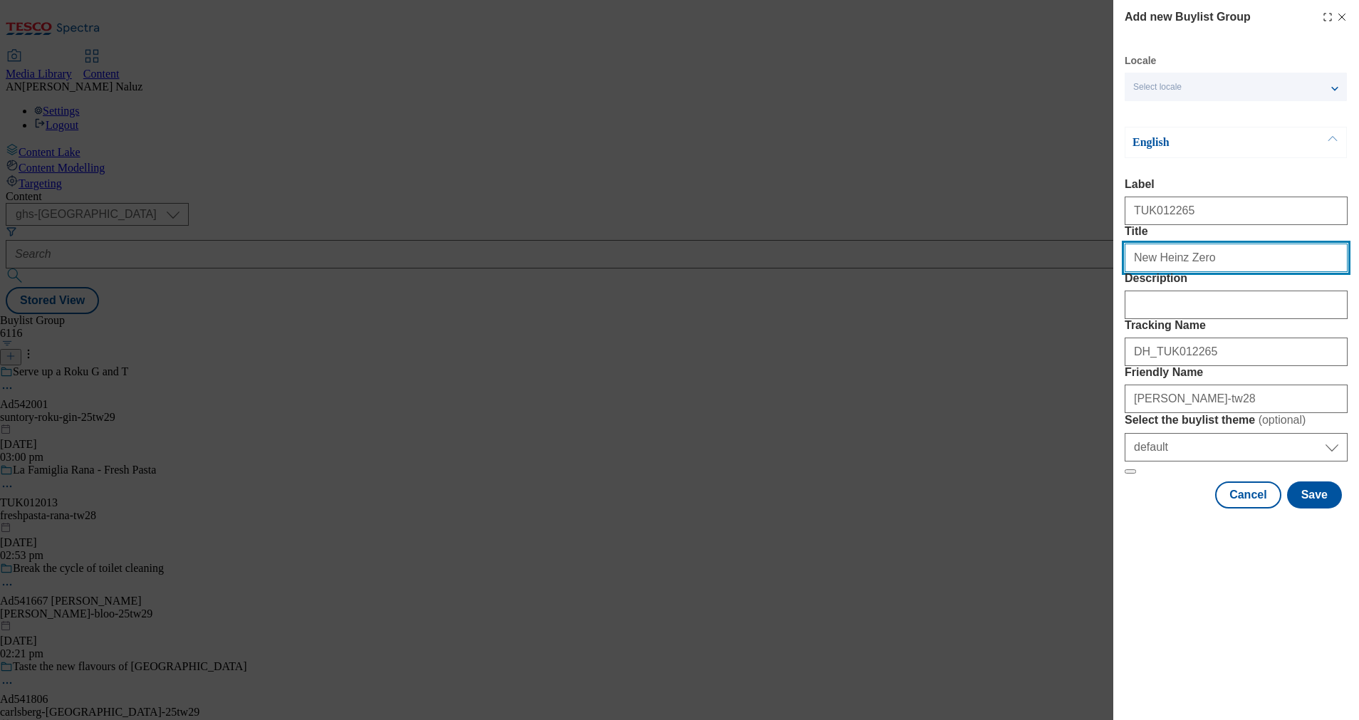
click at [1208, 272] on input "New Heinz Zero" at bounding box center [1235, 258] width 223 height 28
type input "New Heinz Zero, More Added Tomatoes"
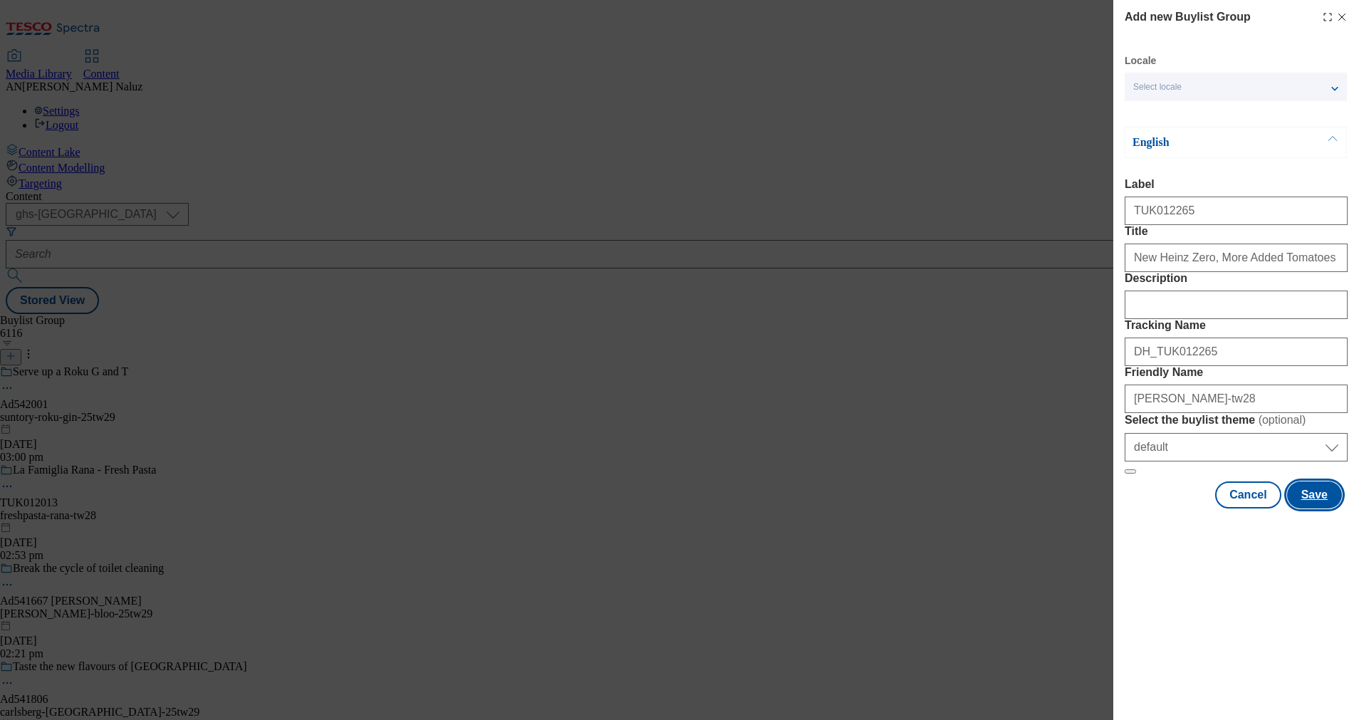
click at [1324, 508] on button "Save" at bounding box center [1314, 494] width 55 height 27
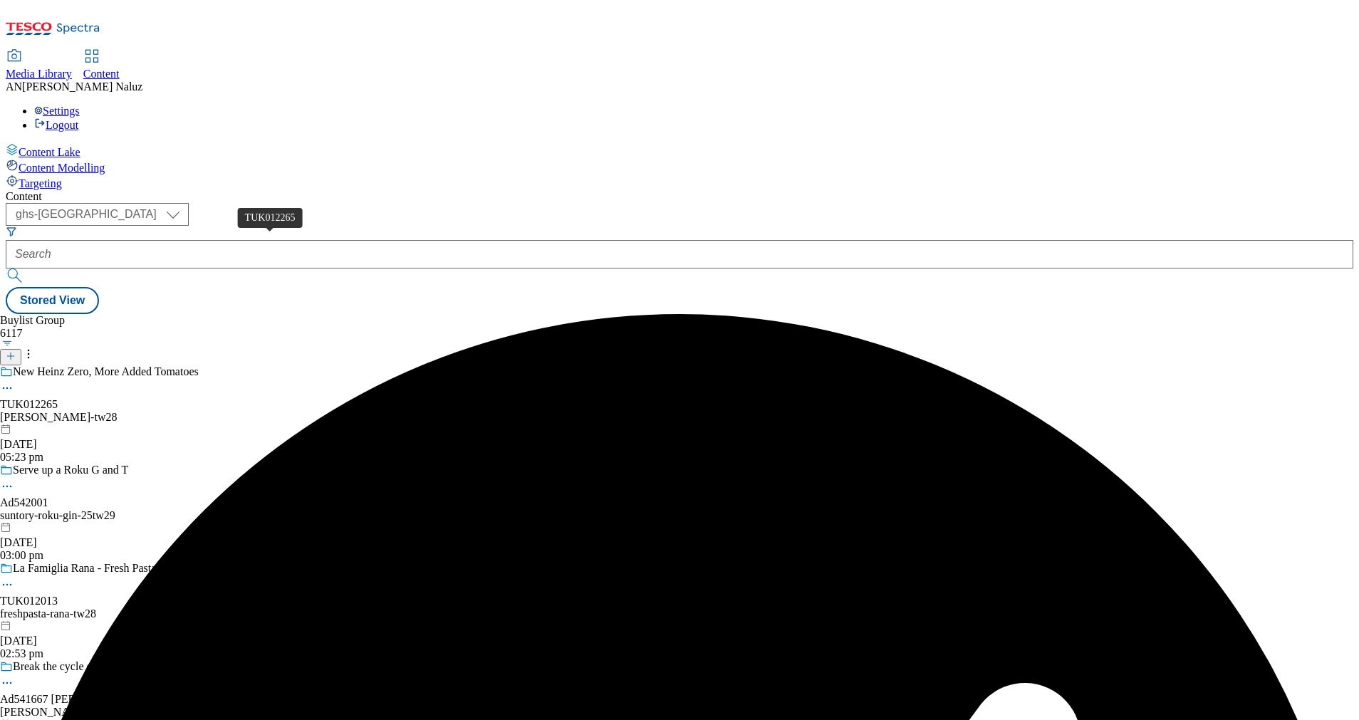
click at [58, 398] on div "TUK012265" at bounding box center [29, 404] width 58 height 13
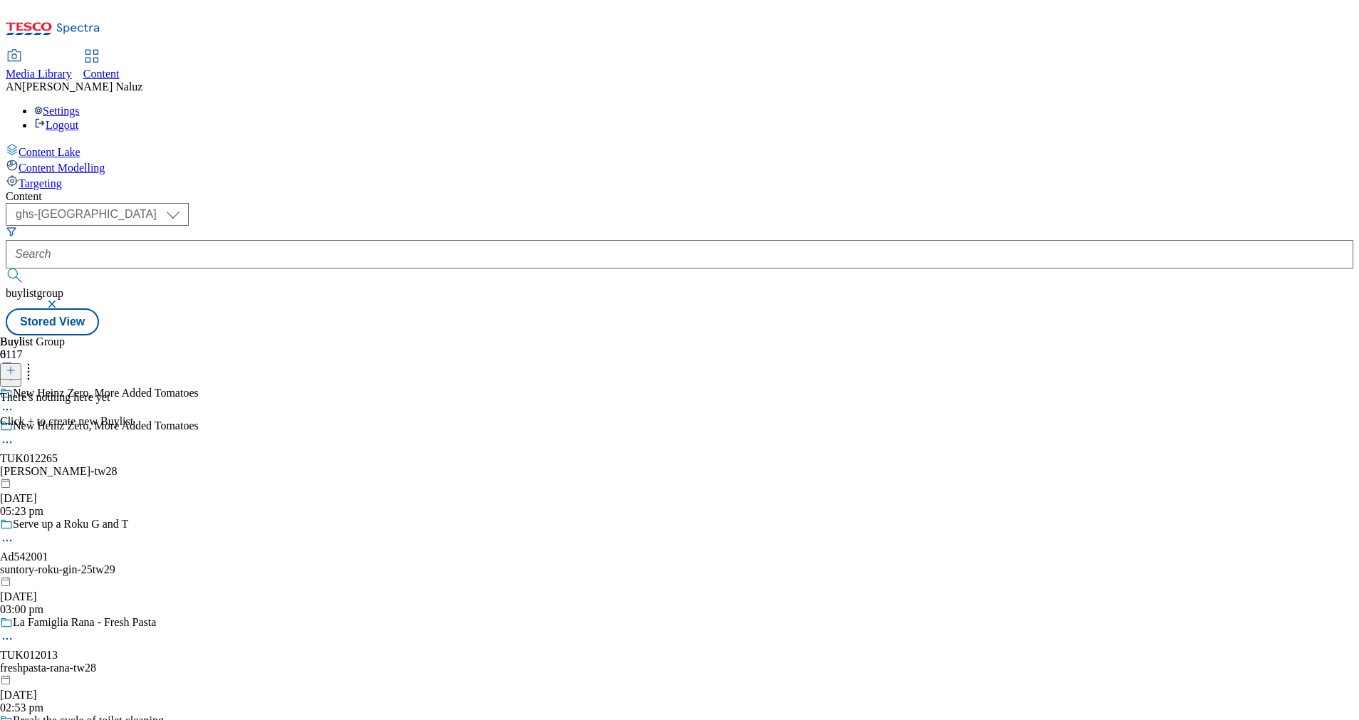
click at [14, 370] on line at bounding box center [10, 370] width 7 height 0
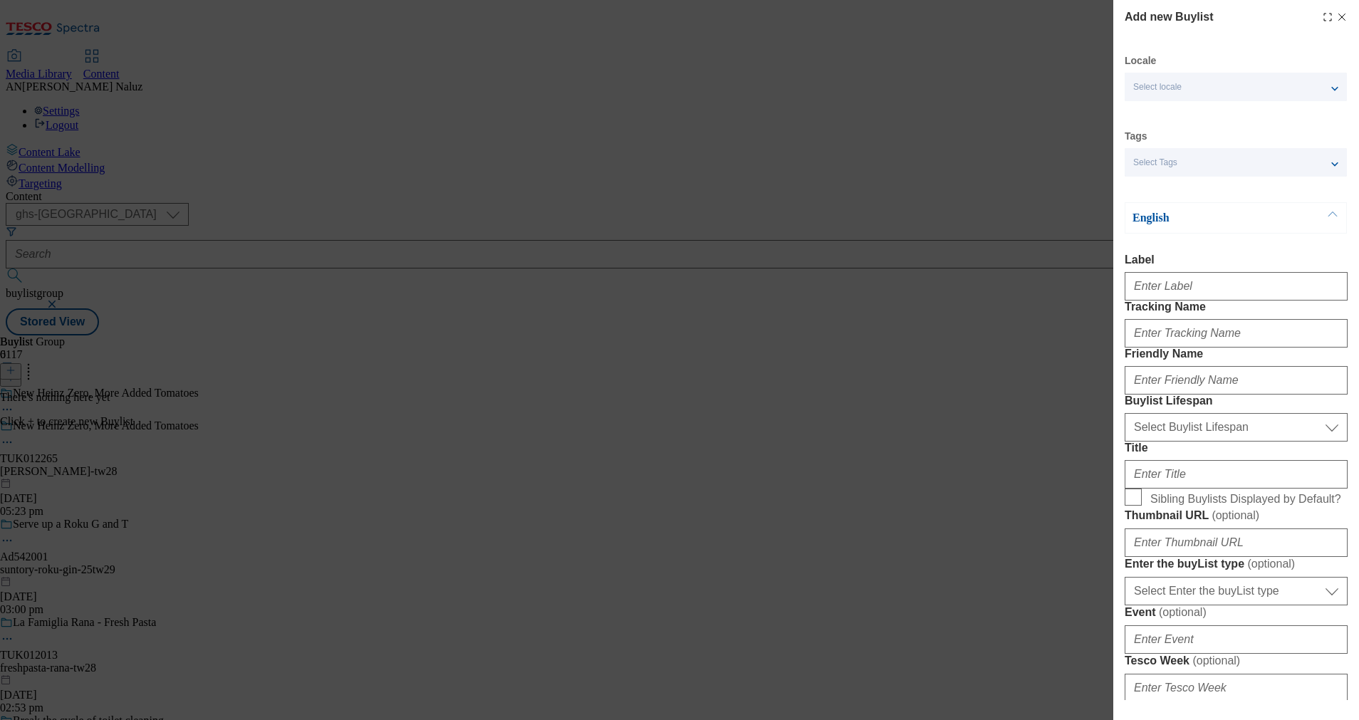
click at [1193, 80] on div "Select locale" at bounding box center [1235, 87] width 222 height 28
click at [1196, 203] on div "English" at bounding box center [1235, 217] width 222 height 31
click at [1168, 171] on div "Select Tags" at bounding box center [1235, 162] width 222 height 28
click at [1196, 121] on div "Locale Select locale English Welsh Tags Select Tags fnf marketplace whoosh ghs …" at bounding box center [1235, 670] width 223 height 1233
click at [1166, 288] on input "Label" at bounding box center [1235, 286] width 223 height 28
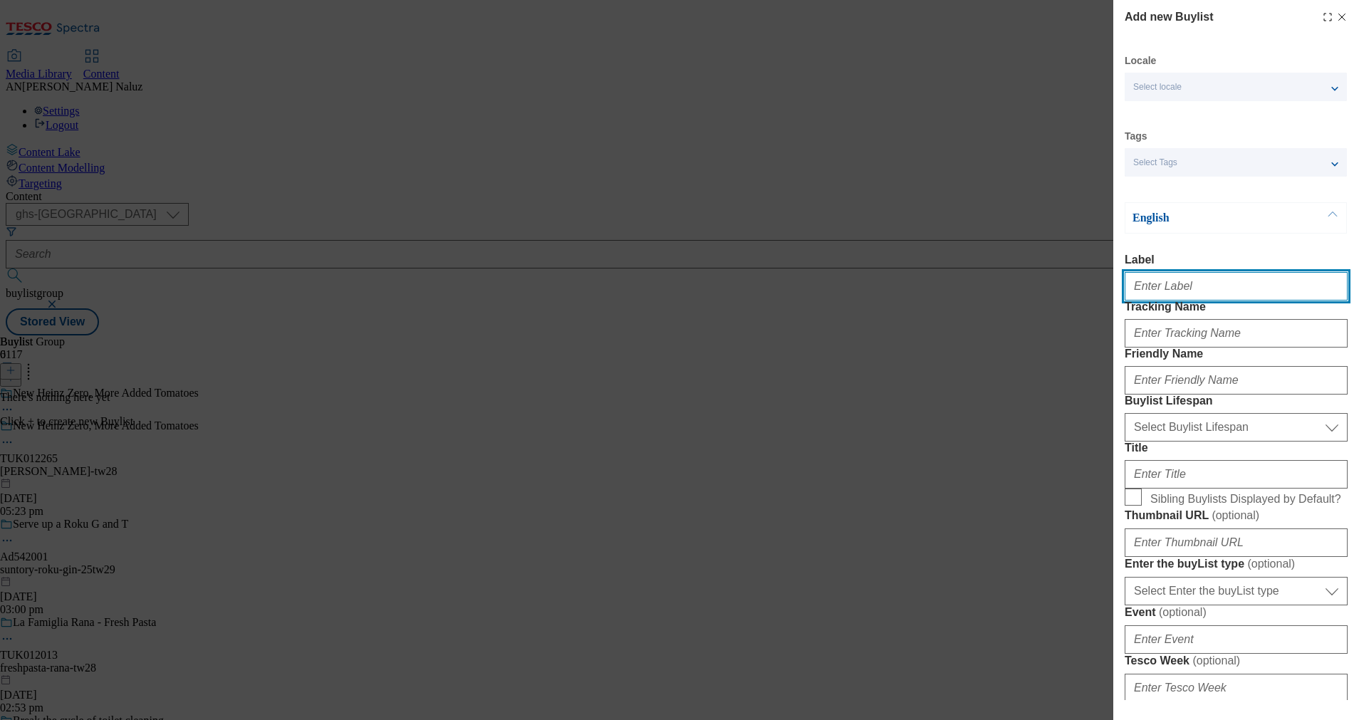
click at [1158, 297] on input "Label" at bounding box center [1235, 286] width 223 height 28
type input "TUK012265"
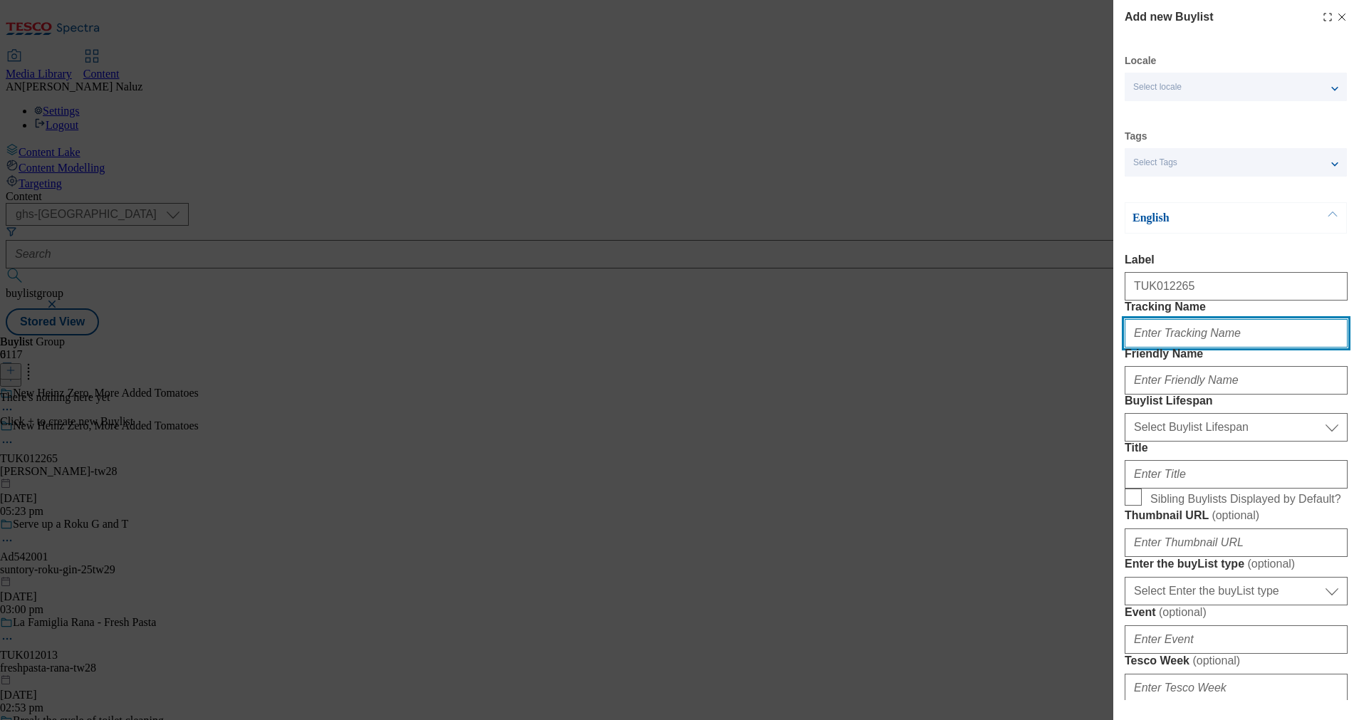
click at [1178, 347] on input "Tracking Name" at bounding box center [1235, 333] width 223 height 28
type input "DH_TUK012265"
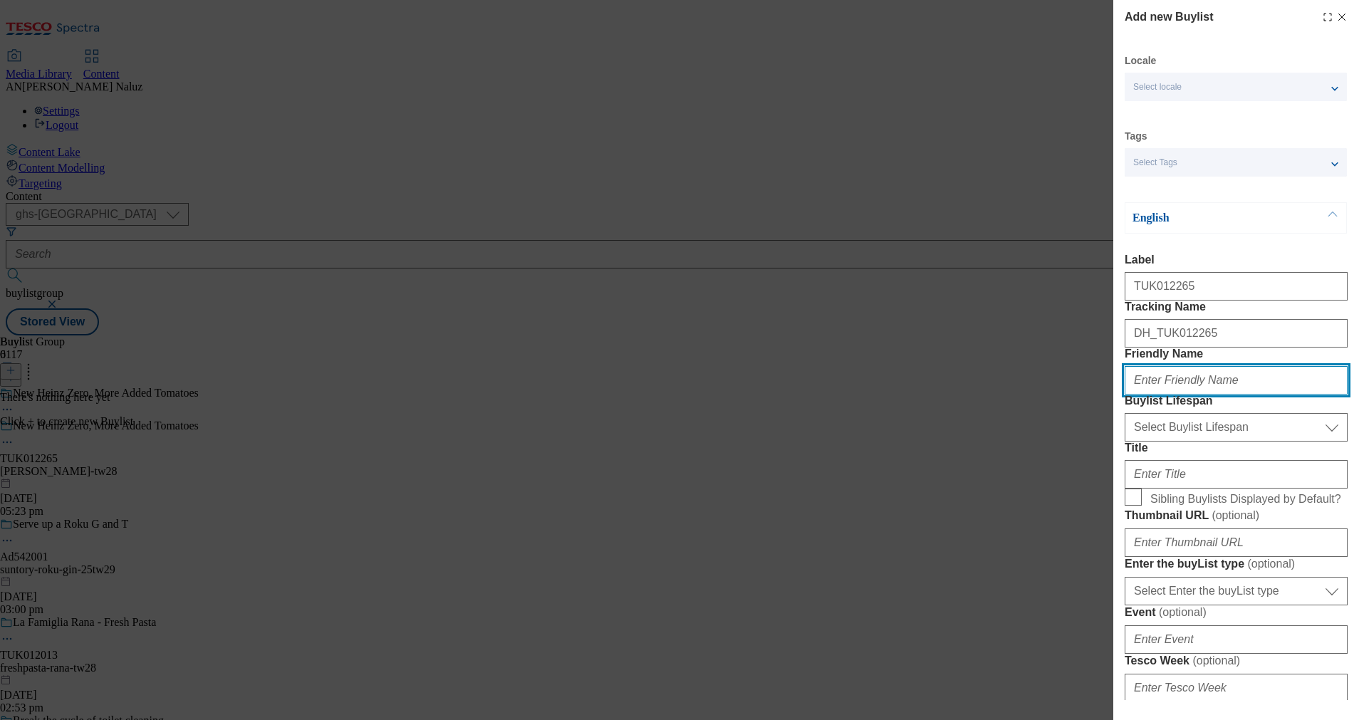
click at [1187, 394] on input "Friendly Name" at bounding box center [1235, 380] width 223 height 28
type input "heinzzero-25tw28"
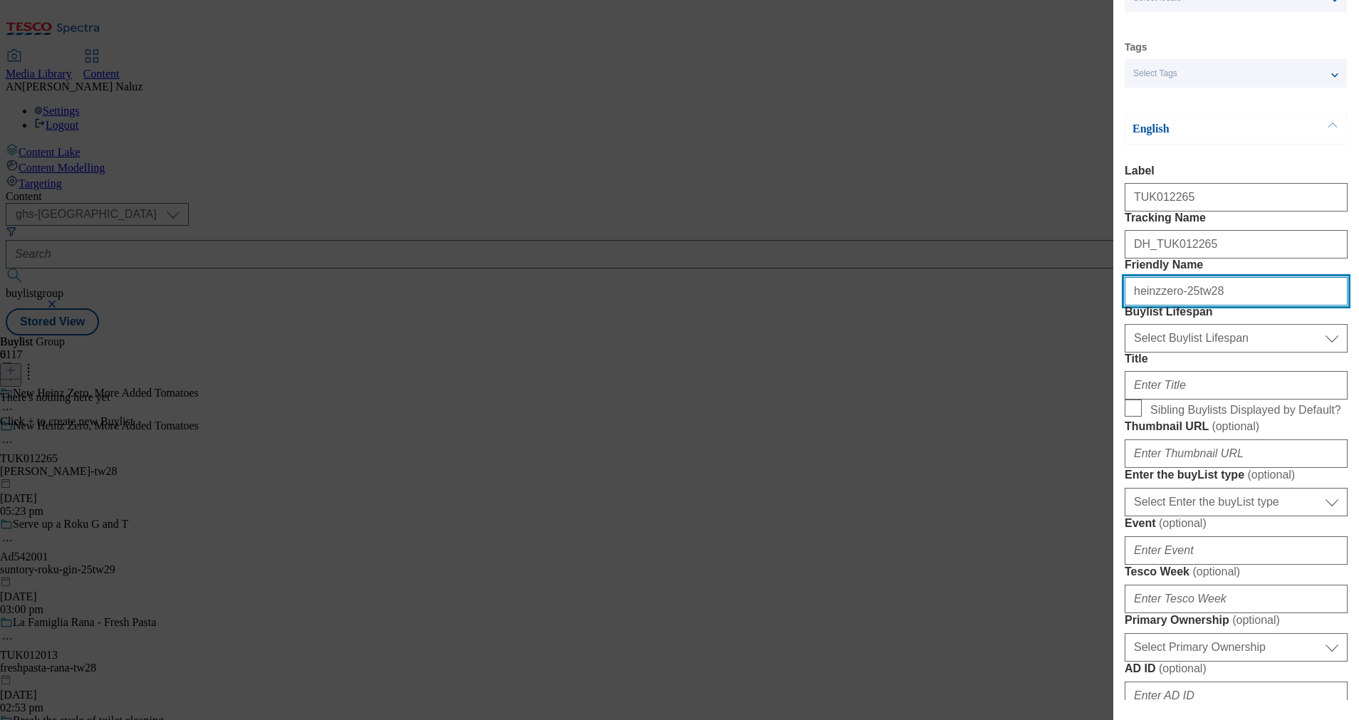
scroll to position [90, 0]
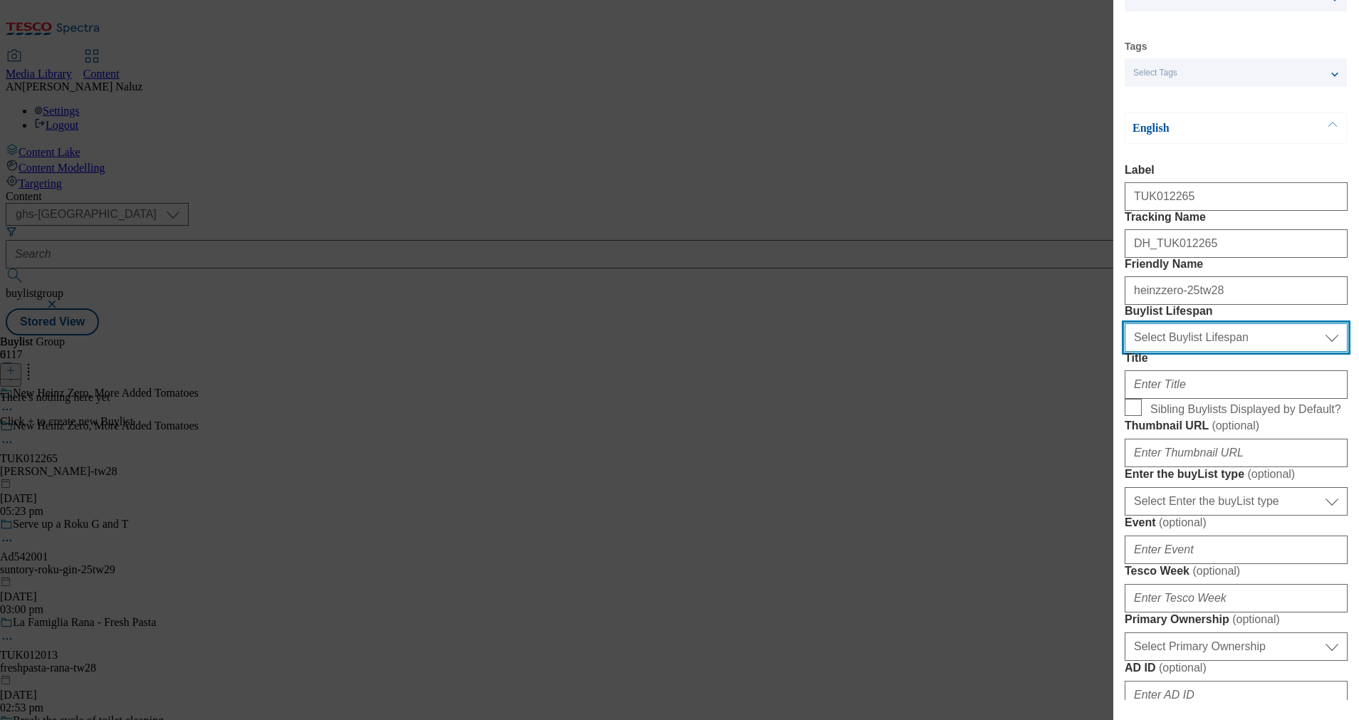
click at [1186, 352] on select "Select Buylist Lifespan evergreen seasonal tactical" at bounding box center [1235, 337] width 223 height 28
select select "tactical"
click at [1124, 352] on select "Select Buylist Lifespan evergreen seasonal tactical" at bounding box center [1235, 337] width 223 height 28
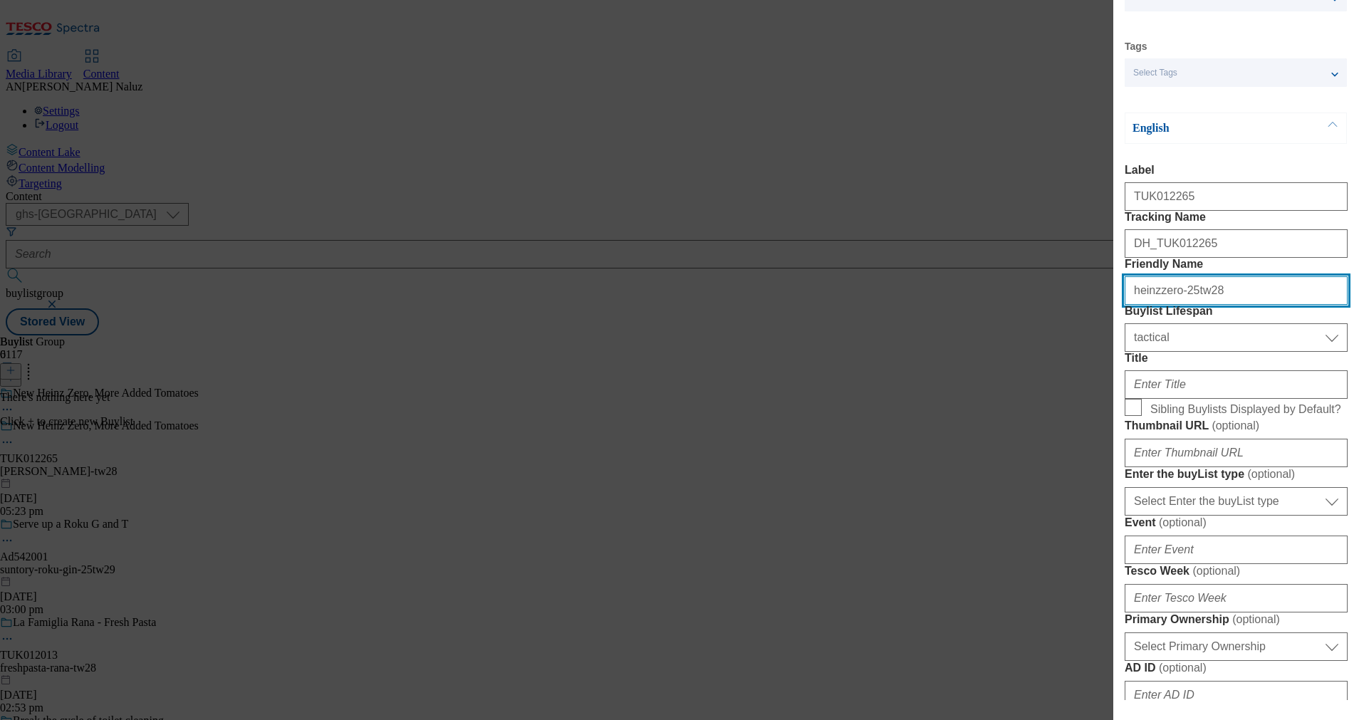
click at [1198, 305] on input "heinzzero-25tw28" at bounding box center [1235, 290] width 223 height 28
click at [1198, 305] on input "Friendly Name" at bounding box center [1235, 290] width 223 height 28
click at [1190, 305] on input "Friendly Name" at bounding box center [1235, 290] width 223 height 28
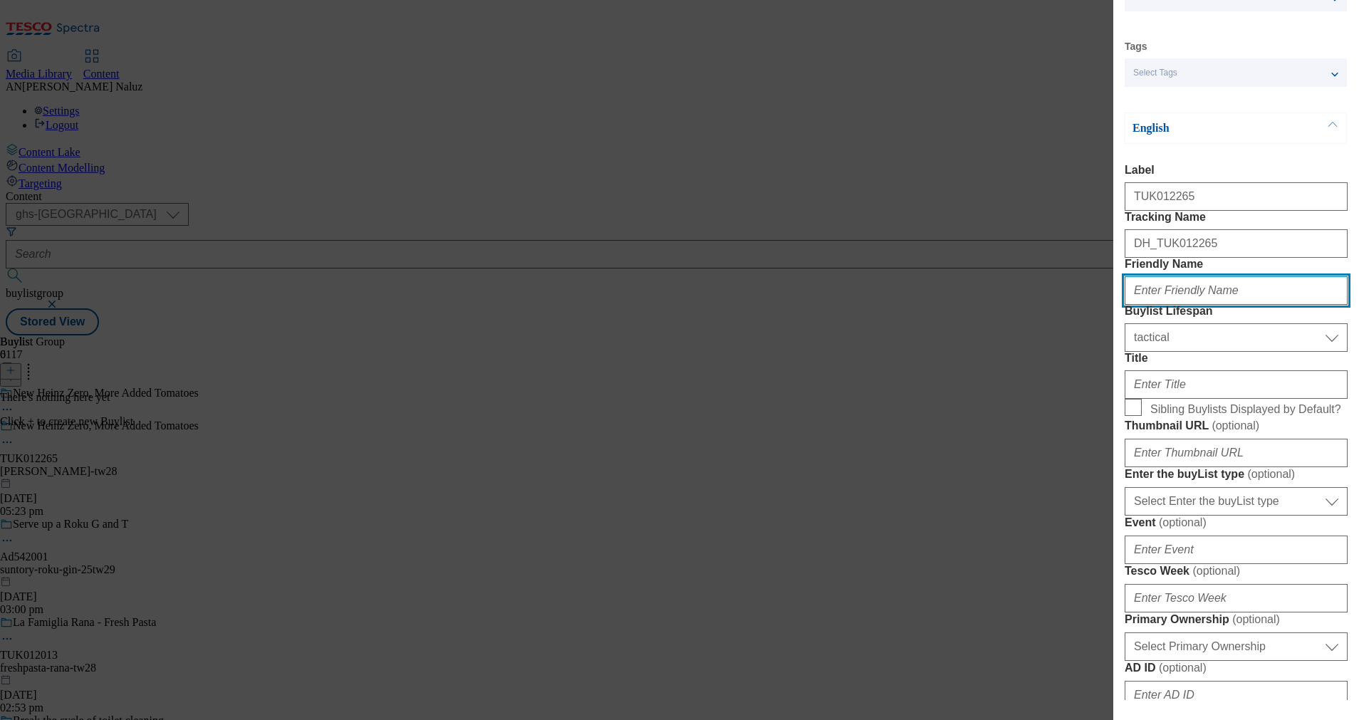
click at [1179, 305] on input "Friendly Name" at bounding box center [1235, 290] width 223 height 28
click at [1168, 305] on input "heinzzero-25tw28" at bounding box center [1235, 290] width 223 height 28
click at [1191, 305] on input "[PERSON_NAME]-25tw28" at bounding box center [1235, 290] width 223 height 28
type input "[PERSON_NAME]-25tw28"
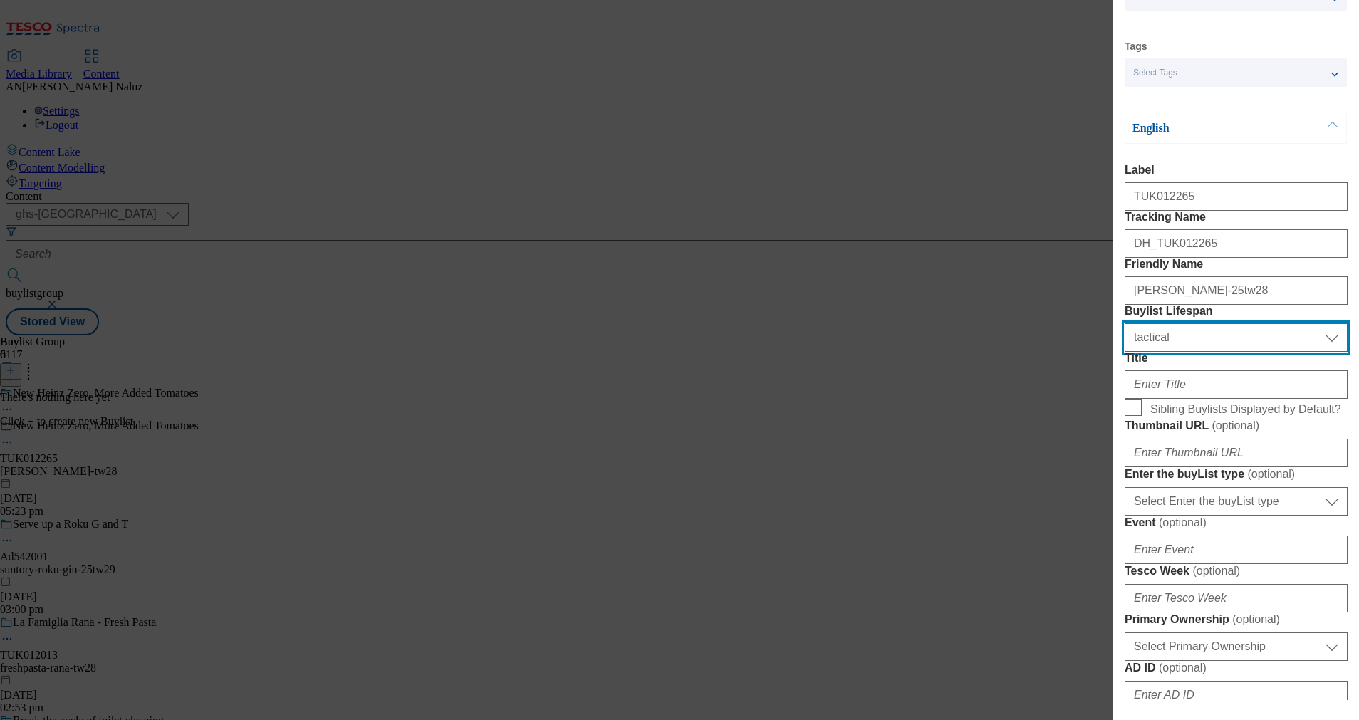
click at [1217, 352] on select "Select Buylist Lifespan evergreen seasonal tactical" at bounding box center [1235, 337] width 223 height 28
click at [1218, 352] on select "Select Buylist Lifespan evergreen seasonal tactical" at bounding box center [1235, 337] width 223 height 28
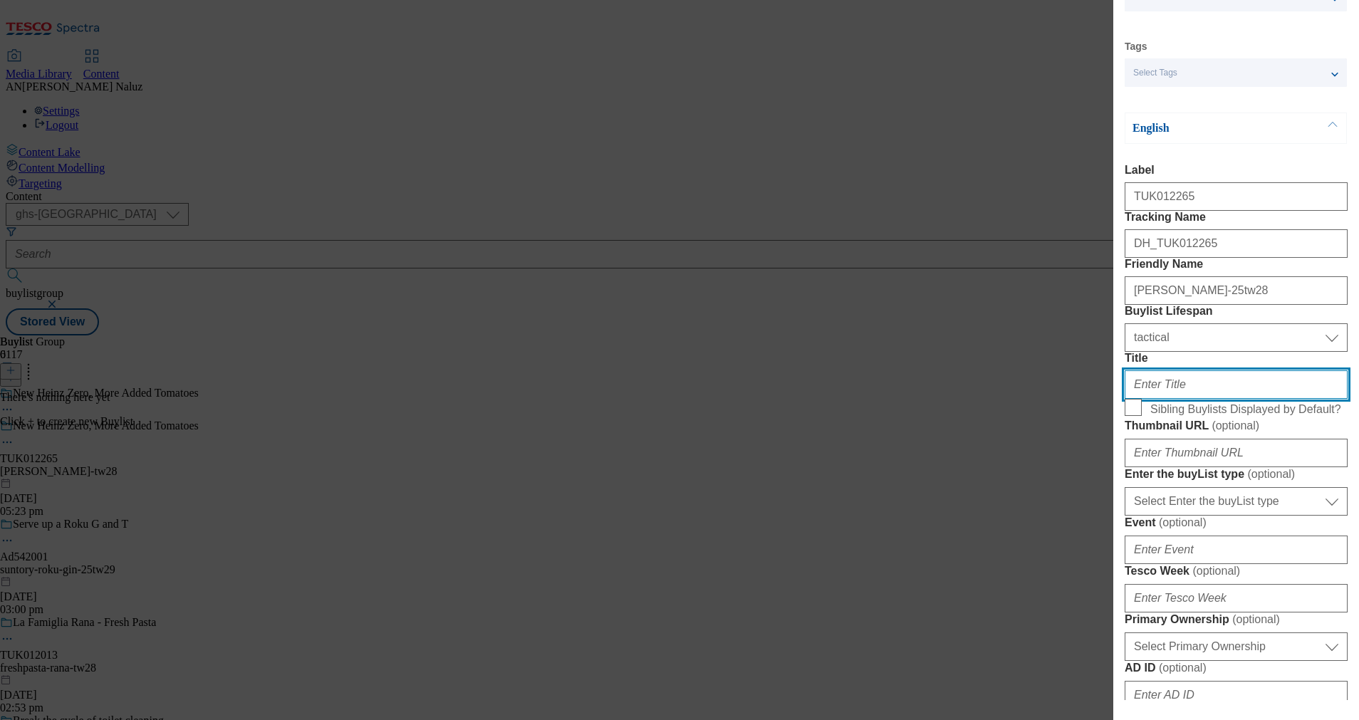
click at [1178, 399] on input "Title" at bounding box center [1235, 384] width 223 height 28
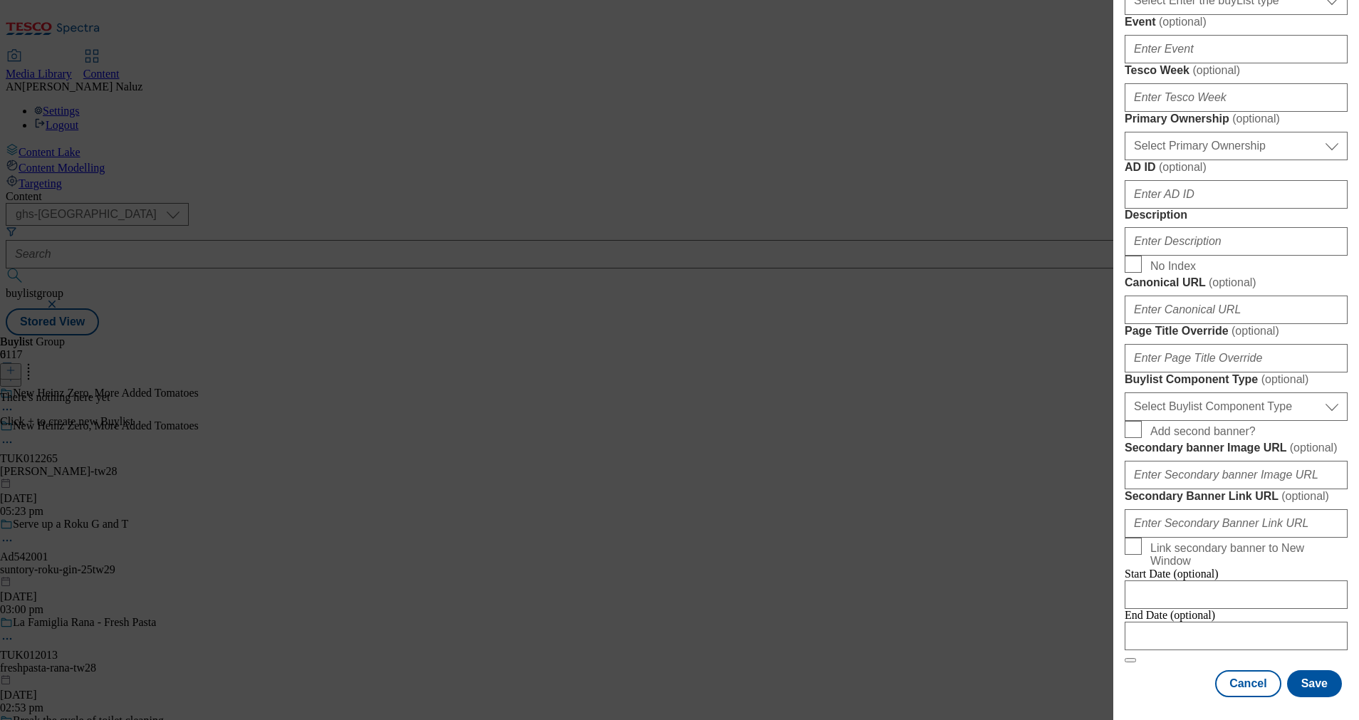
scroll to position [609, 0]
click at [1191, 256] on input "Description" at bounding box center [1235, 241] width 223 height 28
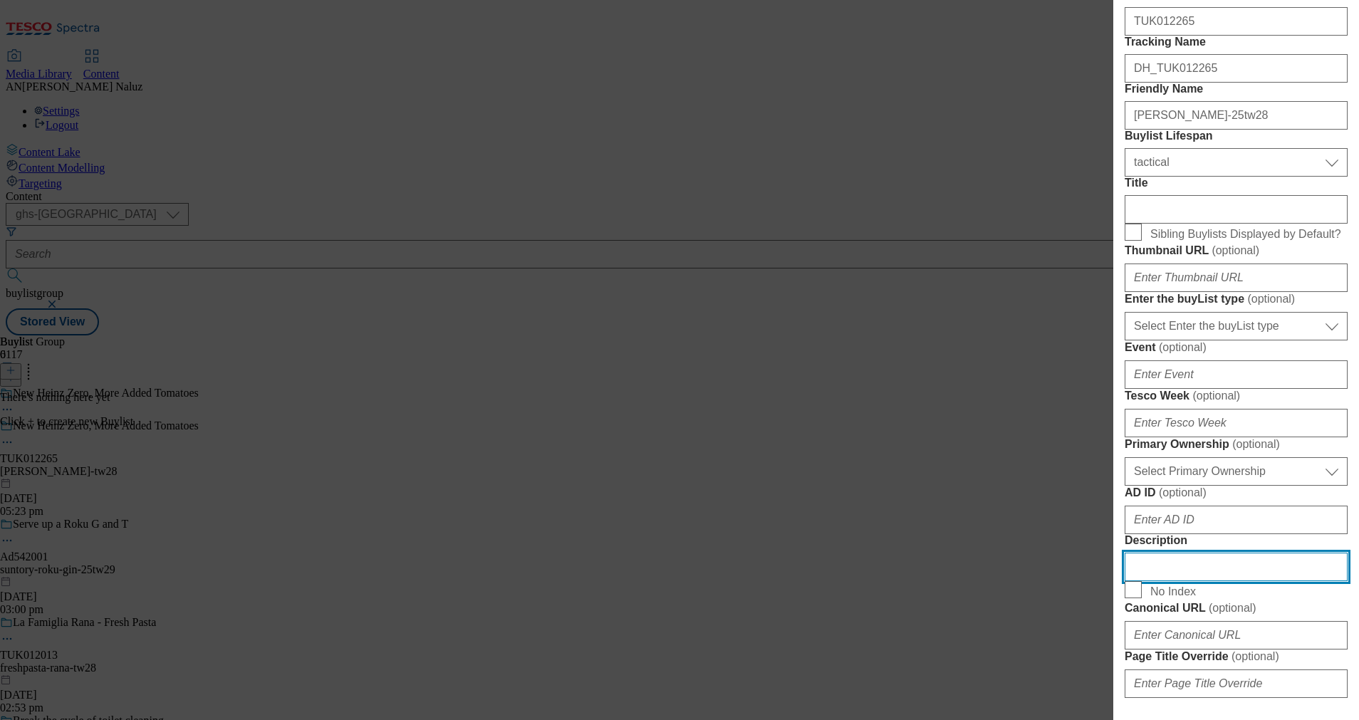
scroll to position [264, 0]
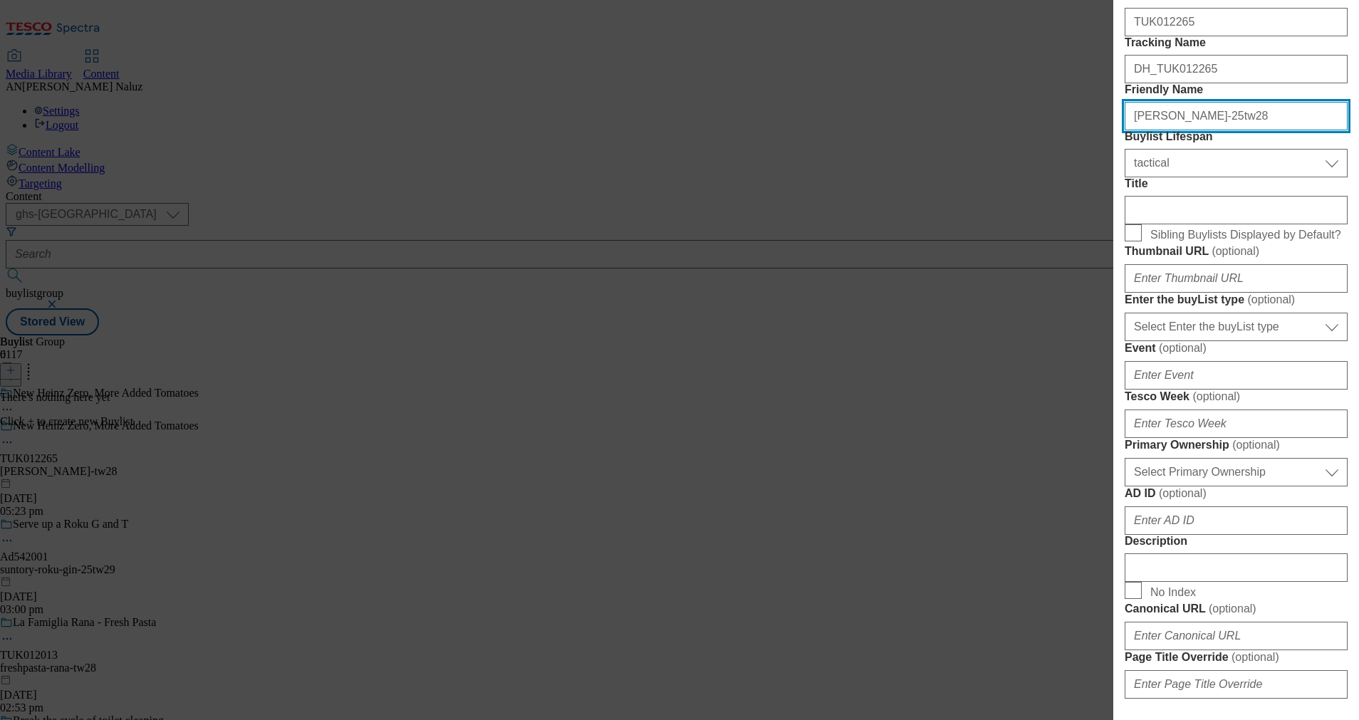
click at [1156, 130] on input "[PERSON_NAME]-25tw28" at bounding box center [1235, 116] width 223 height 28
type input "heinzzero-25tw28"
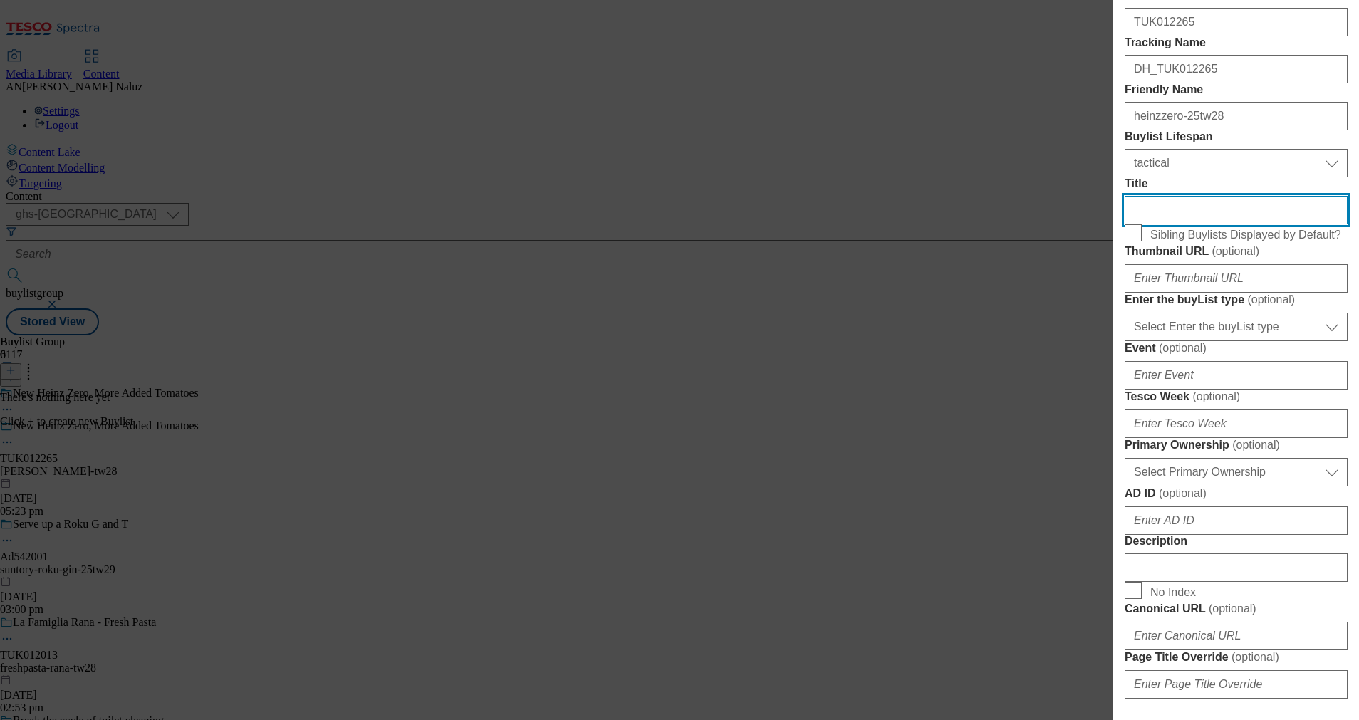
click at [1250, 224] on input "Title" at bounding box center [1235, 210] width 223 height 28
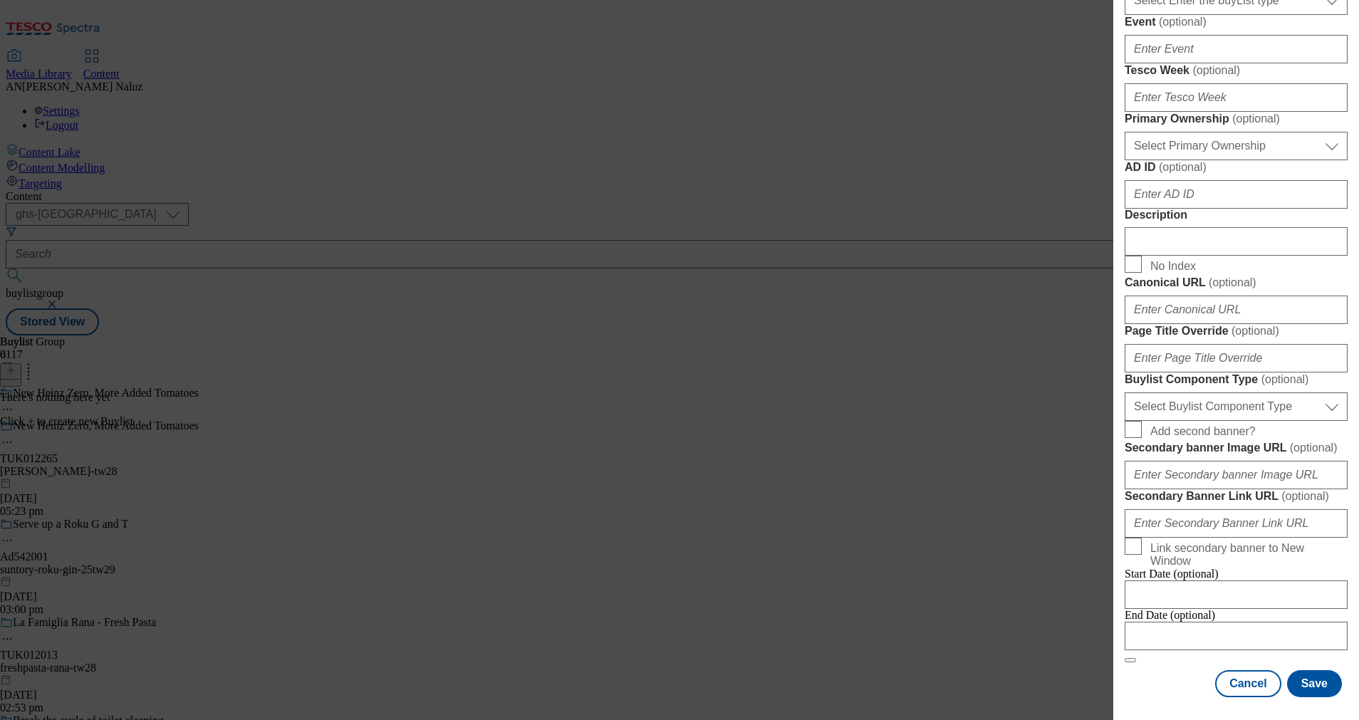
scroll to position [1124, 0]
click at [1170, 622] on input "Modal" at bounding box center [1235, 636] width 223 height 28
select select "2025"
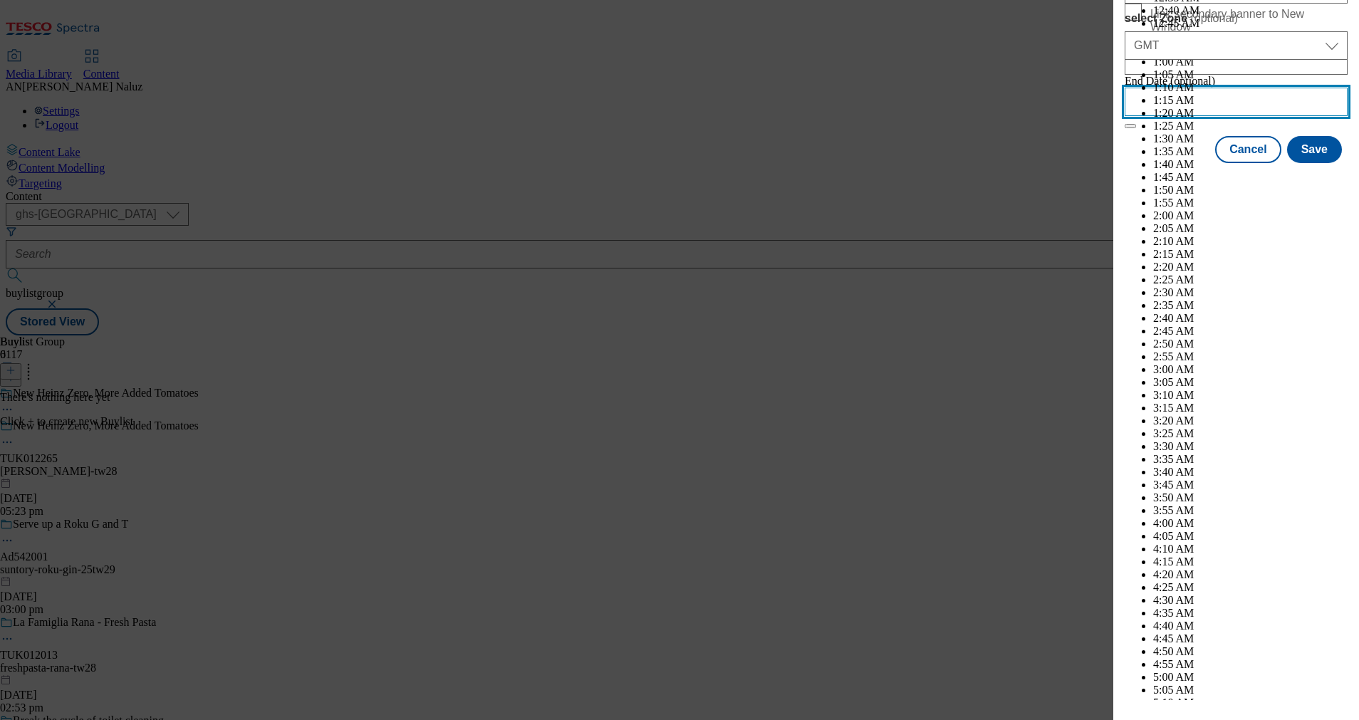
scroll to position [5498, 0]
select select "October"
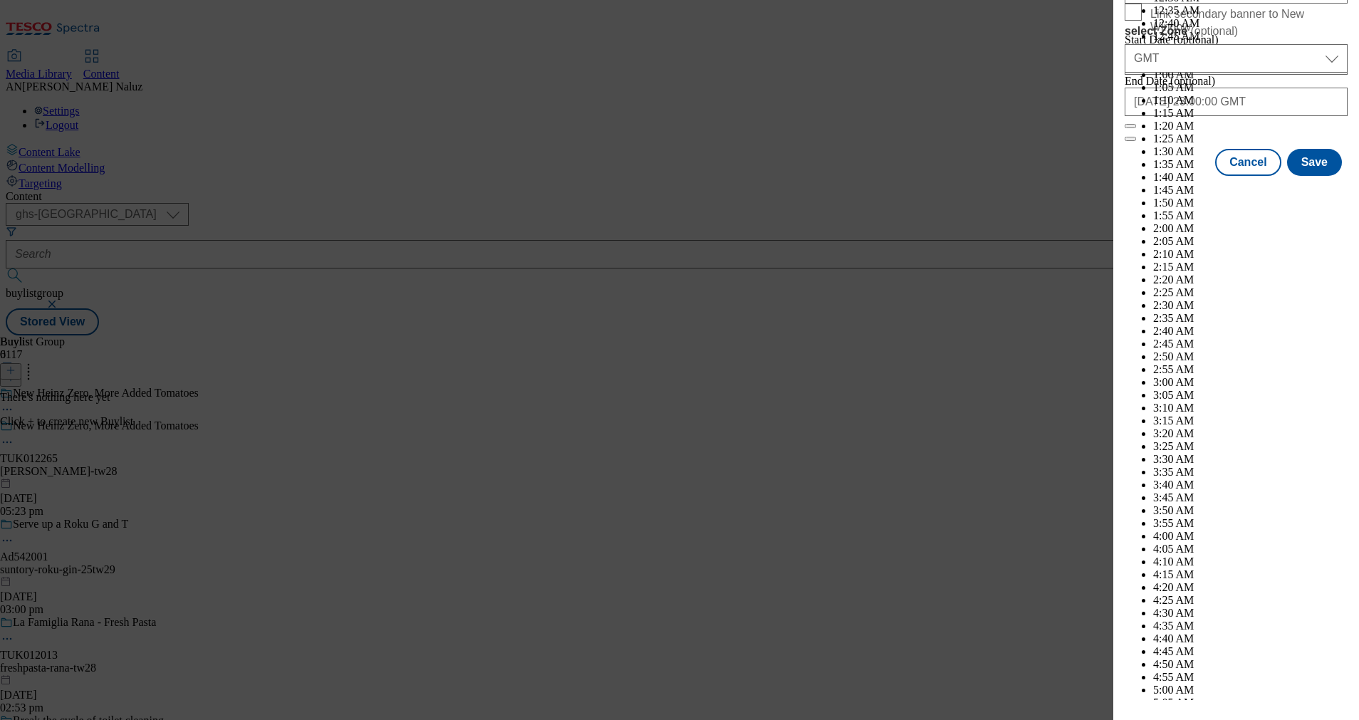
click at [1147, 129] on div "End Date (optional) [DATE] 23:00:00 GMT [DATE] 2024 2025 2026 2027 2028 2029 20…" at bounding box center [1235, 102] width 223 height 54
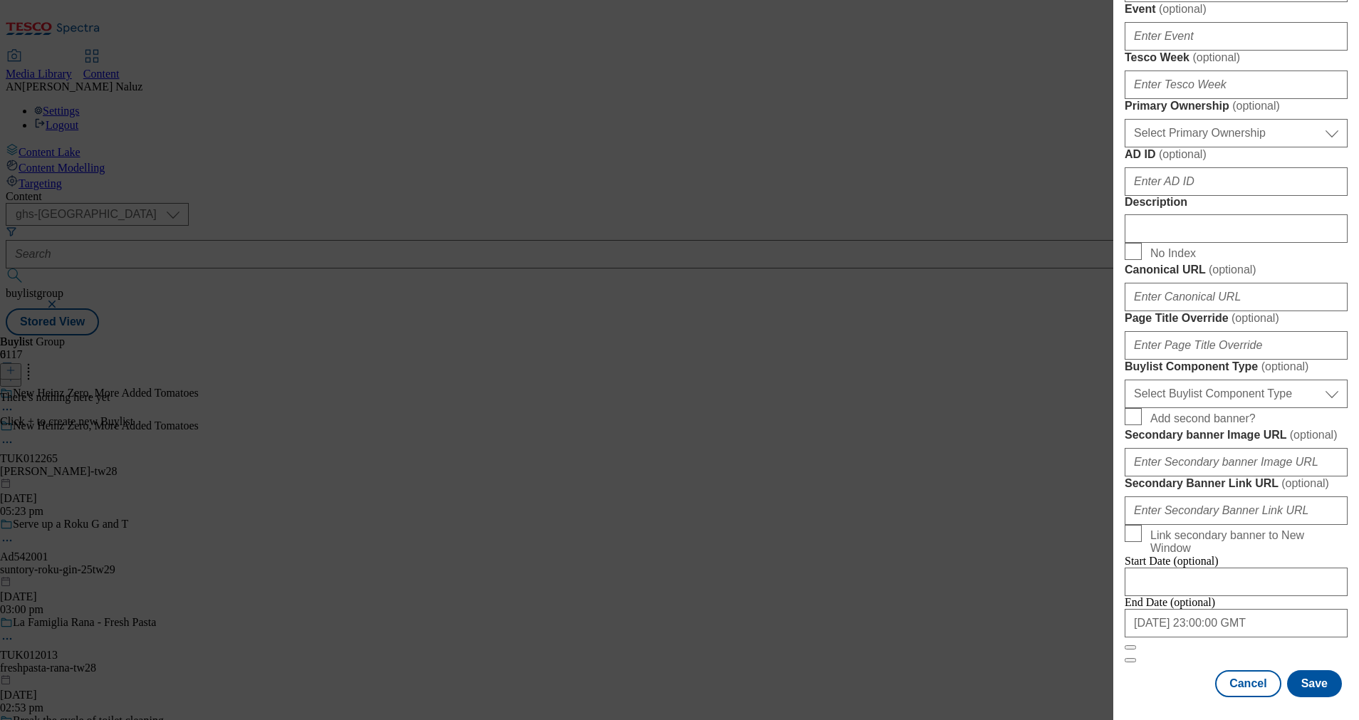
scroll to position [1124, 0]
click at [1203, 609] on input "[DATE] 23:00:00 GMT" at bounding box center [1235, 623] width 223 height 28
select select "2025"
select select "October"
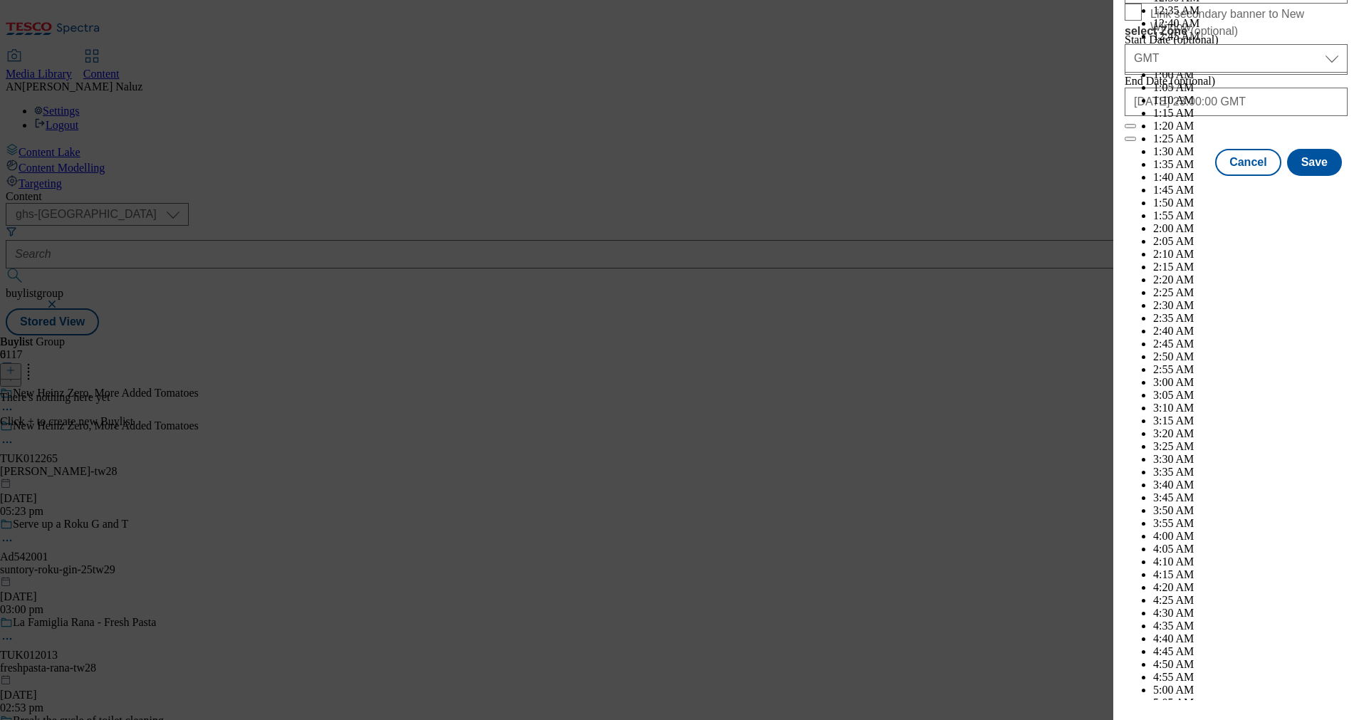
click at [1184, 129] on div "End Date (optional) [DATE] 23:00:00 GMT 2024 2025 2026 2027 2028 2029 2030 2031…" at bounding box center [1235, 102] width 223 height 54
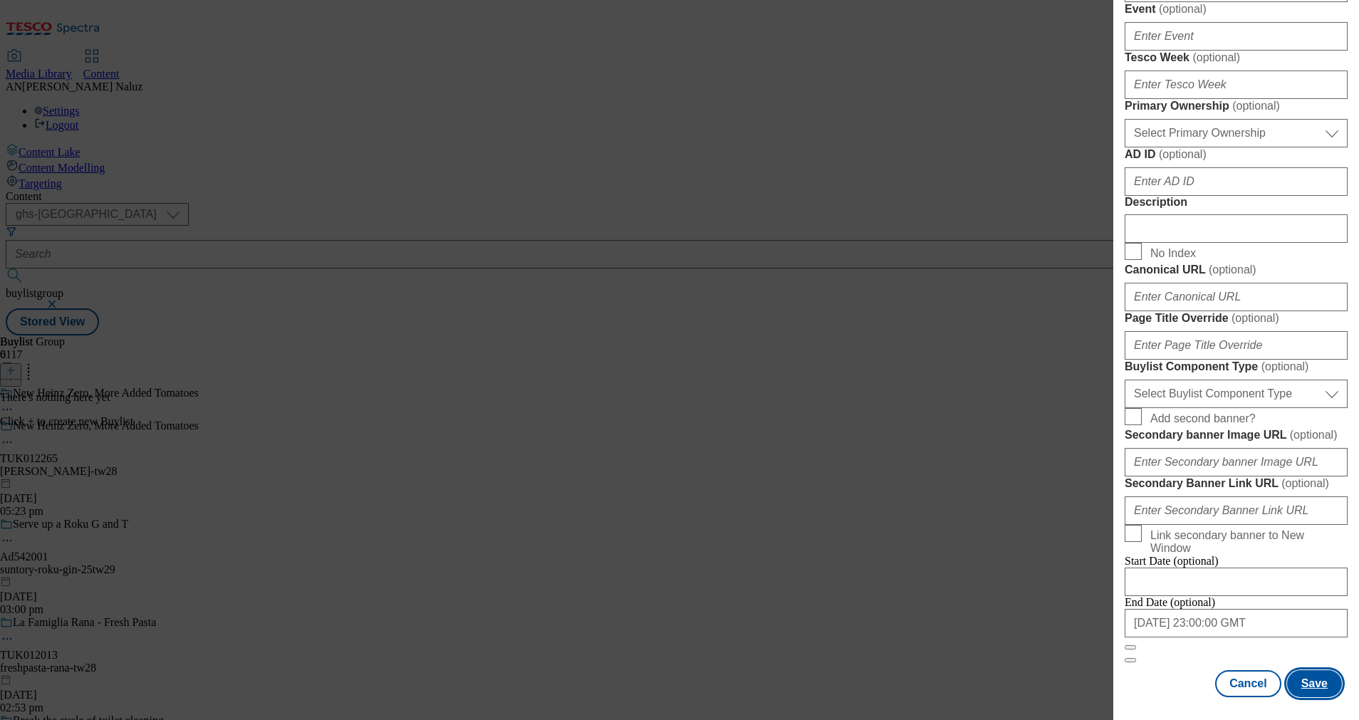
click at [1305, 670] on button "Save" at bounding box center [1314, 683] width 55 height 27
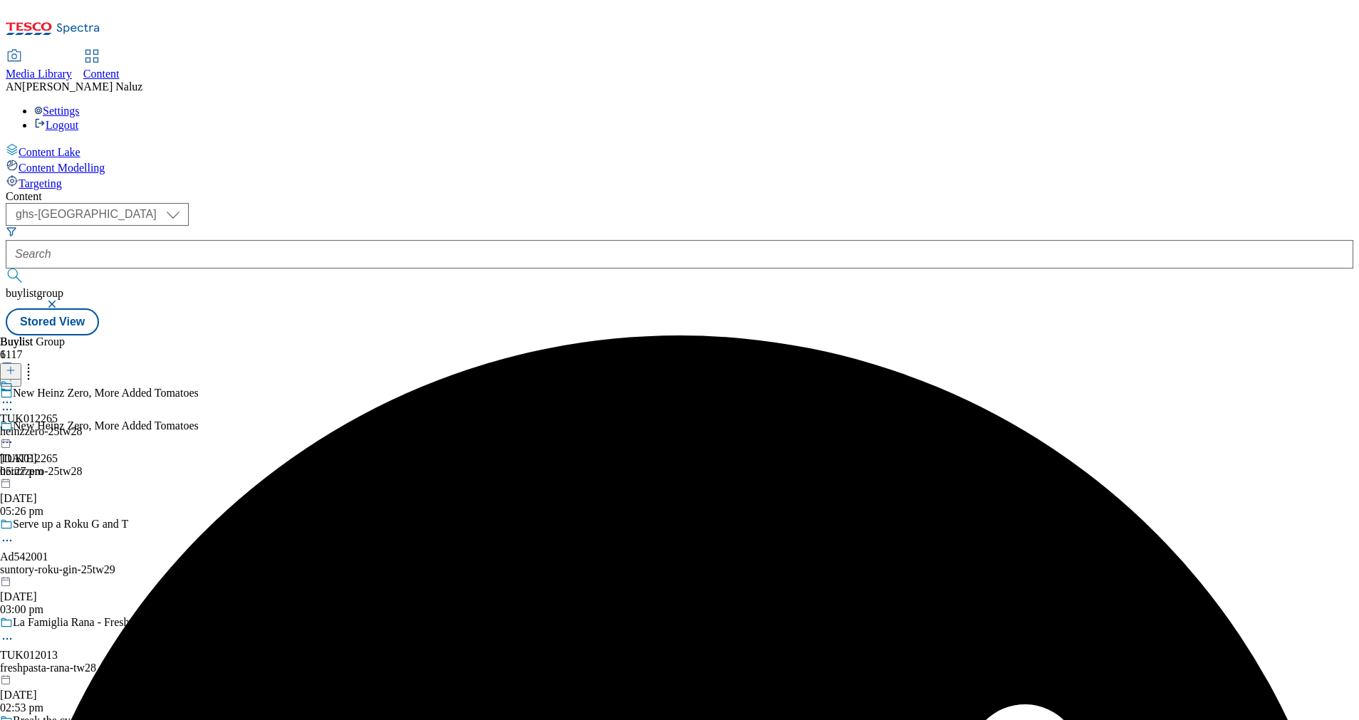
click at [83, 380] on div "TUK012265 heinzzero-25tw28 [DATE] 05:27 pm" at bounding box center [41, 429] width 83 height 98
click at [16, 365] on icon at bounding box center [11, 370] width 10 height 10
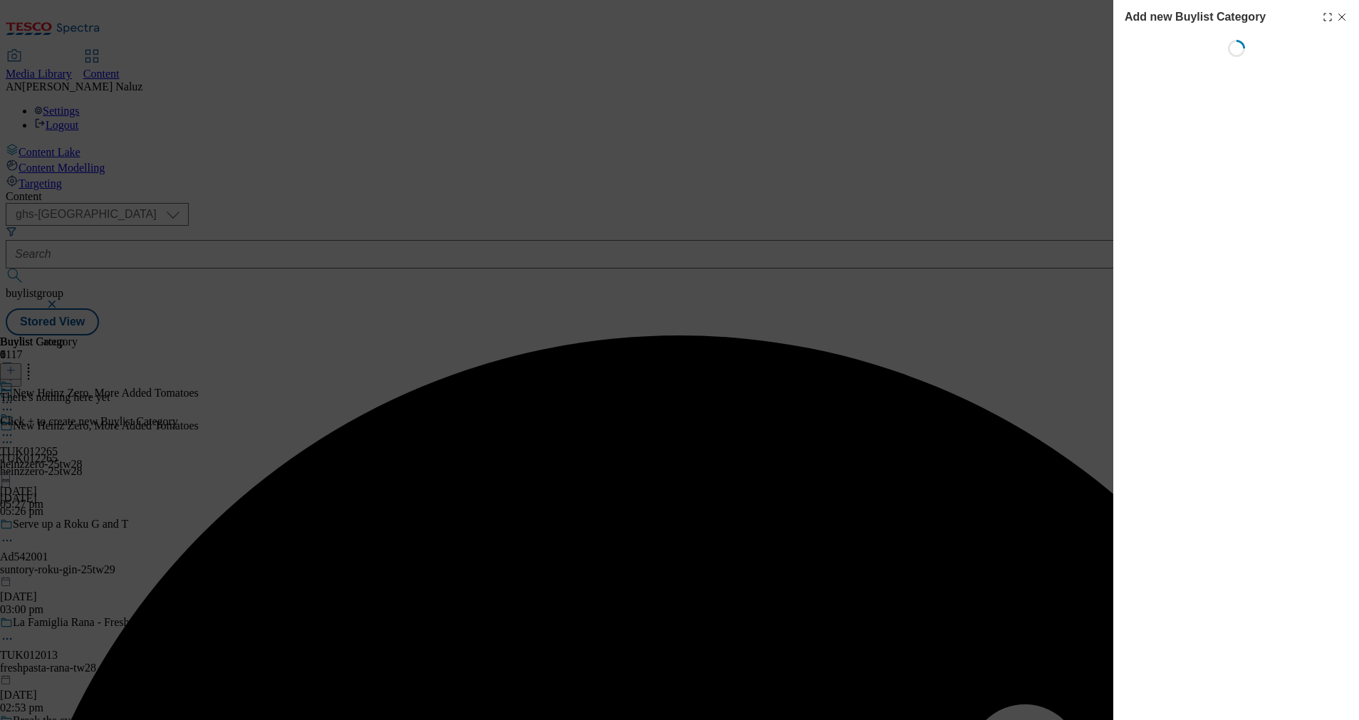
click at [928, 164] on div "Add new Buylist Category Loading" at bounding box center [679, 360] width 1359 height 720
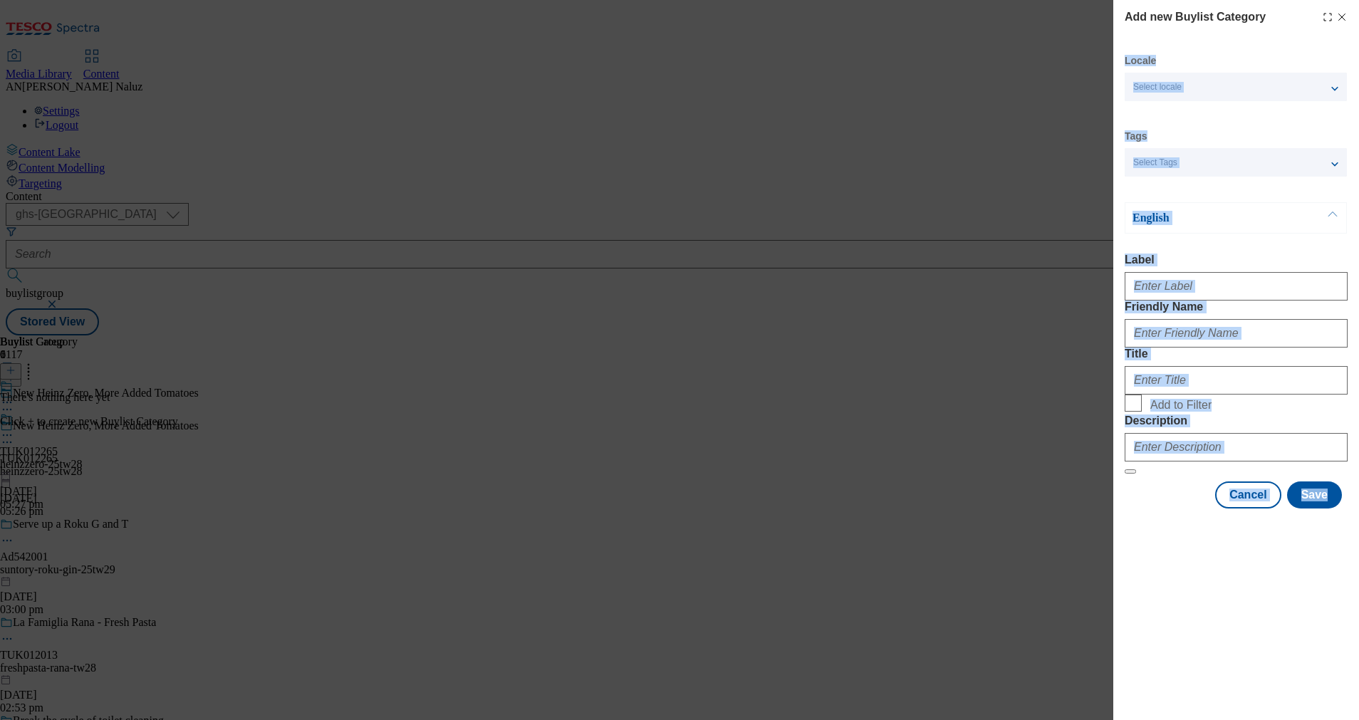
click at [1193, 191] on div "Locale Select locale English Welsh Tags Select Tags fnf marketplace whoosh ghs …" at bounding box center [1235, 281] width 223 height 454
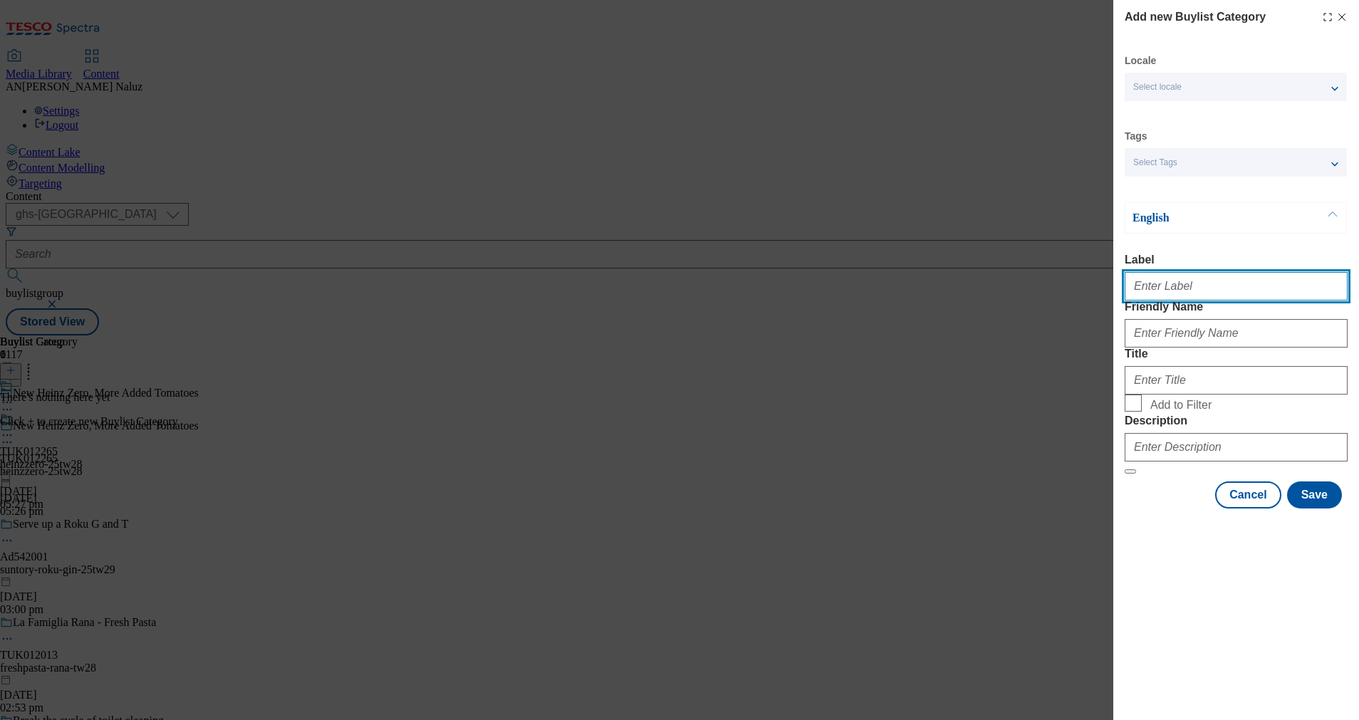
click at [1188, 295] on input "Label" at bounding box center [1235, 286] width 223 height 28
type input "TUK012265"
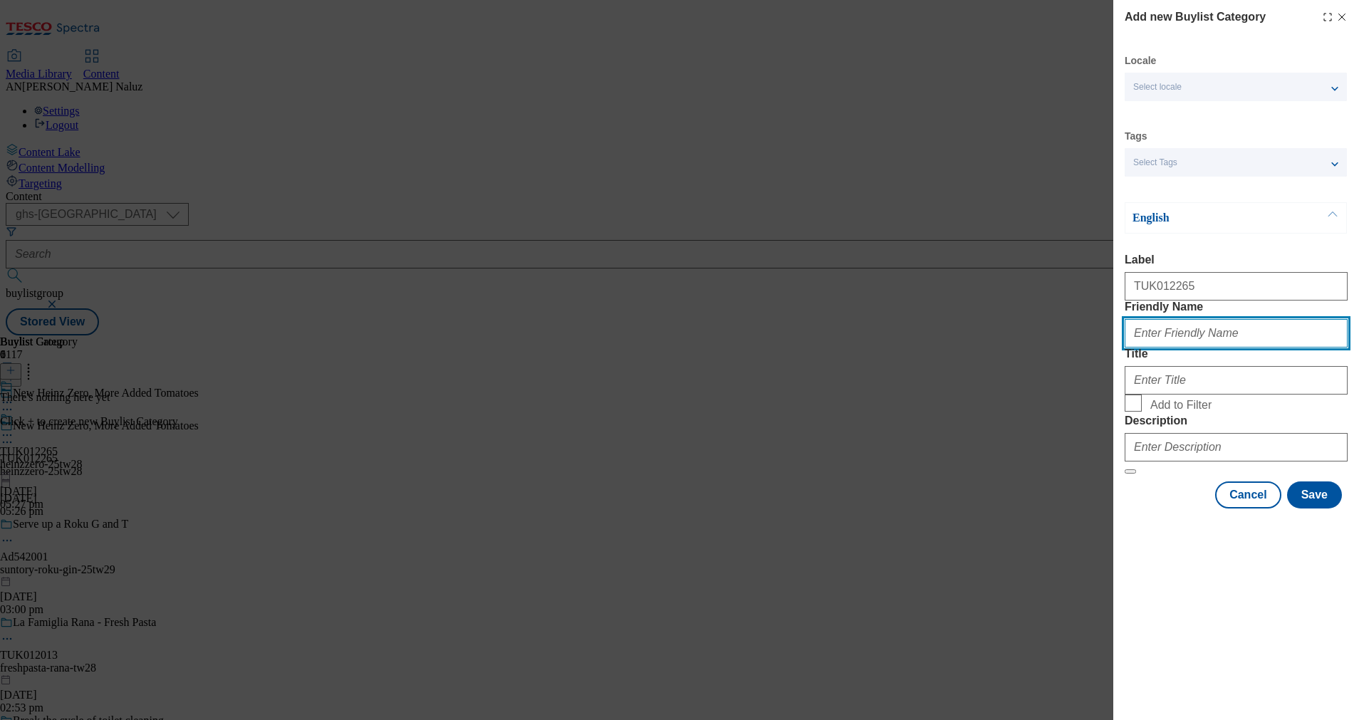
click at [1154, 347] on input "Friendly Name" at bounding box center [1235, 333] width 223 height 28
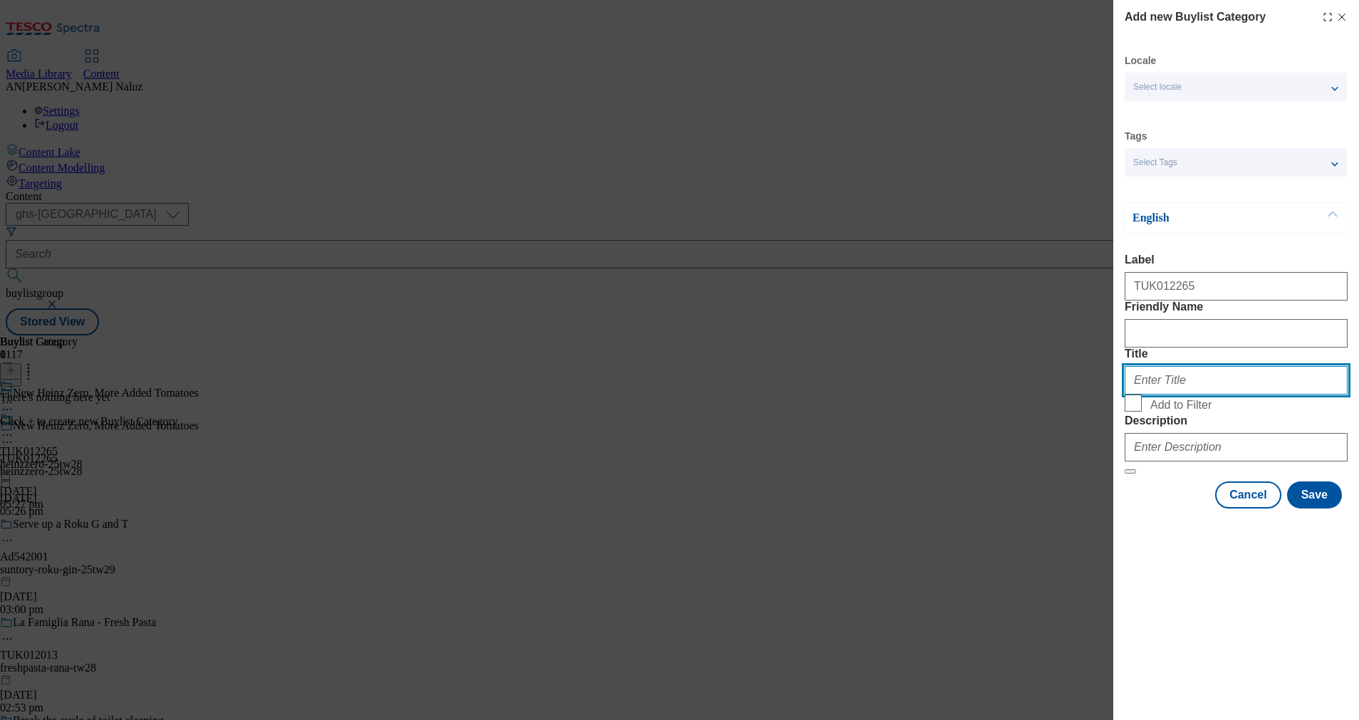
click at [1175, 394] on input "Title" at bounding box center [1235, 380] width 223 height 28
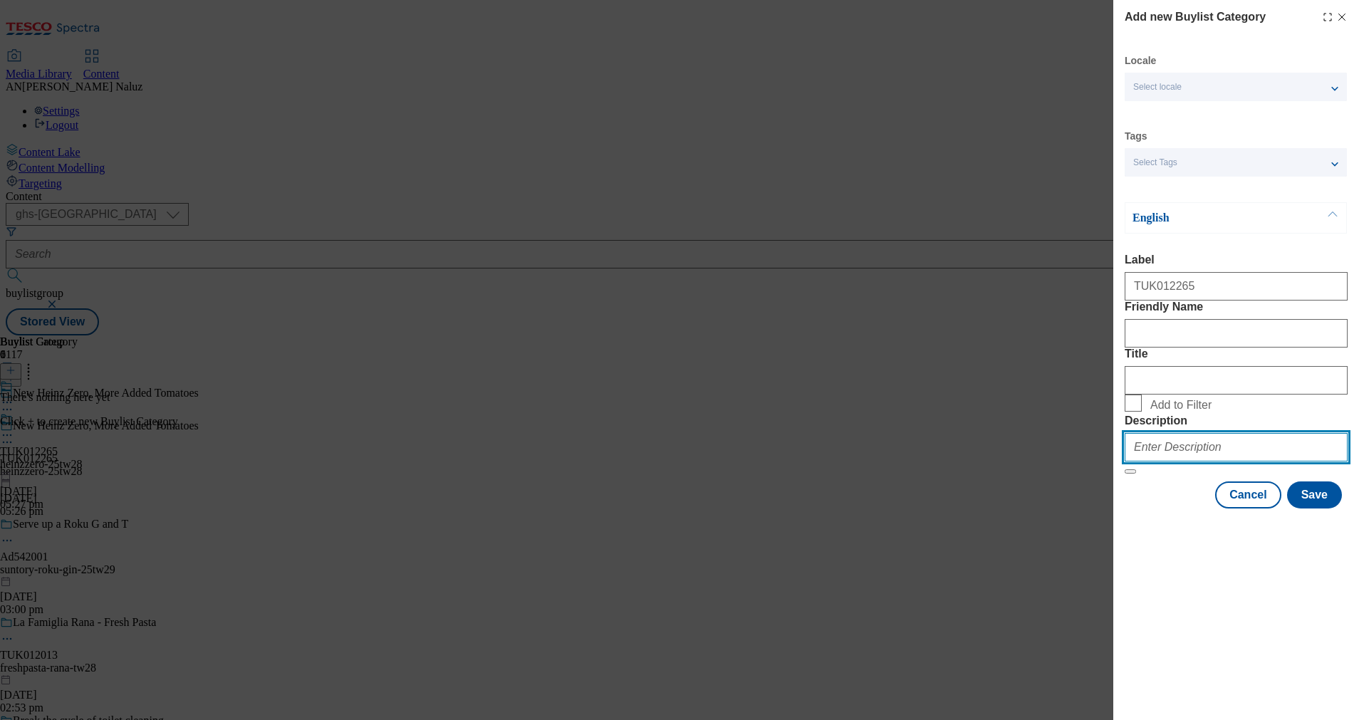
click at [1225, 461] on input "Description" at bounding box center [1235, 447] width 223 height 28
click at [1178, 508] on div "Cancel Save" at bounding box center [1235, 494] width 223 height 27
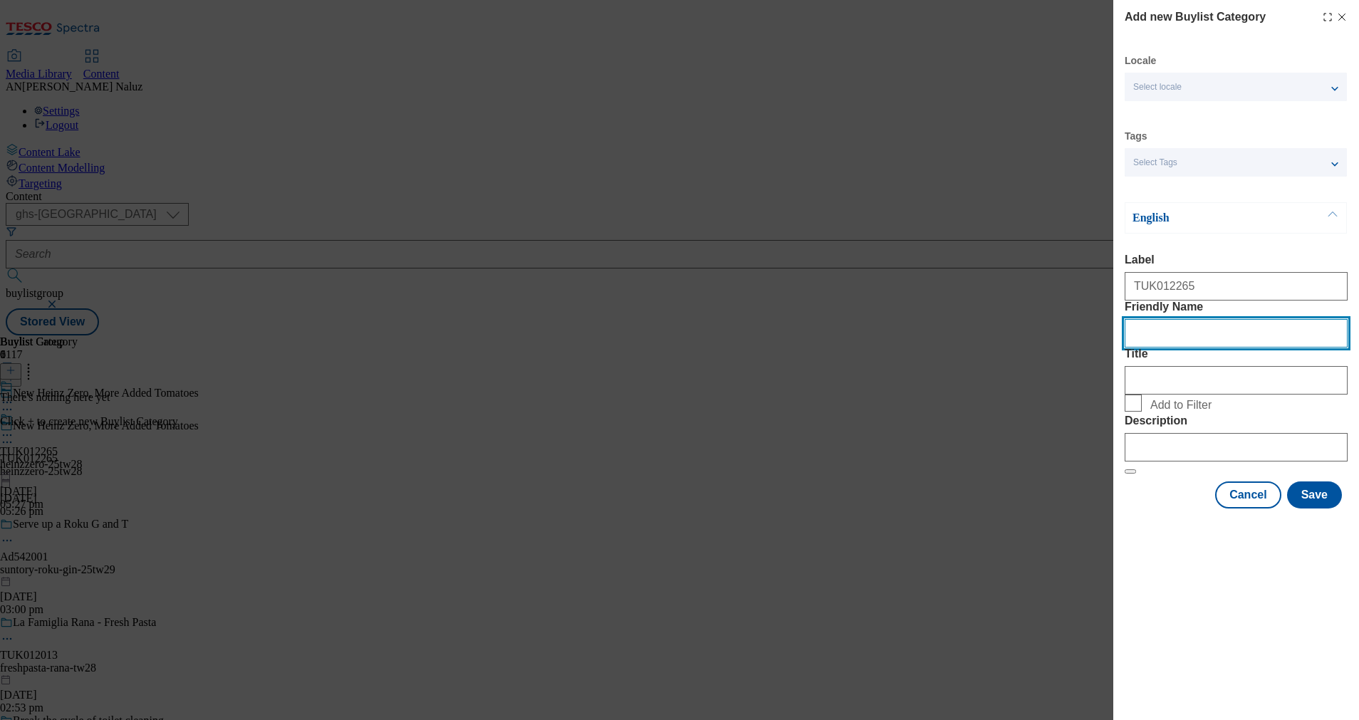
click at [1171, 347] on input "Friendly Name" at bounding box center [1235, 333] width 223 height 28
type input "heinzzero-25tw28"
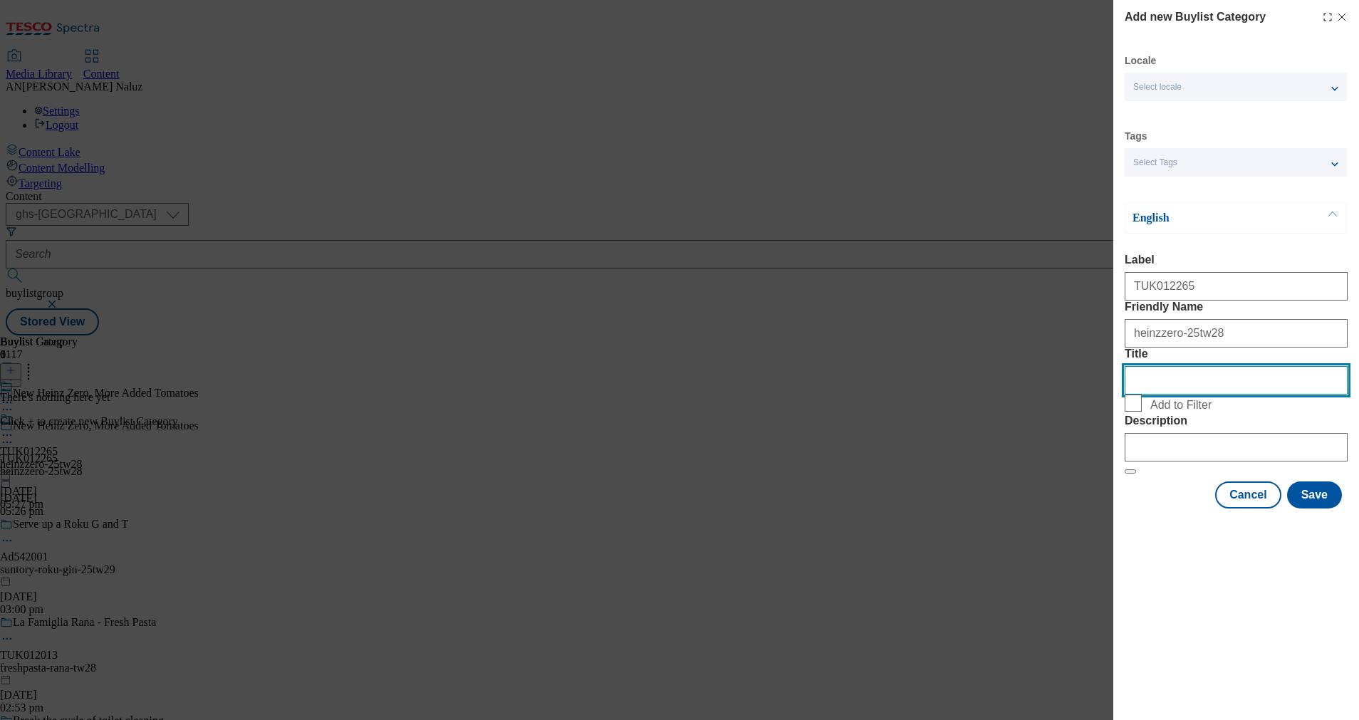
click at [1257, 394] on input "Title" at bounding box center [1235, 380] width 223 height 28
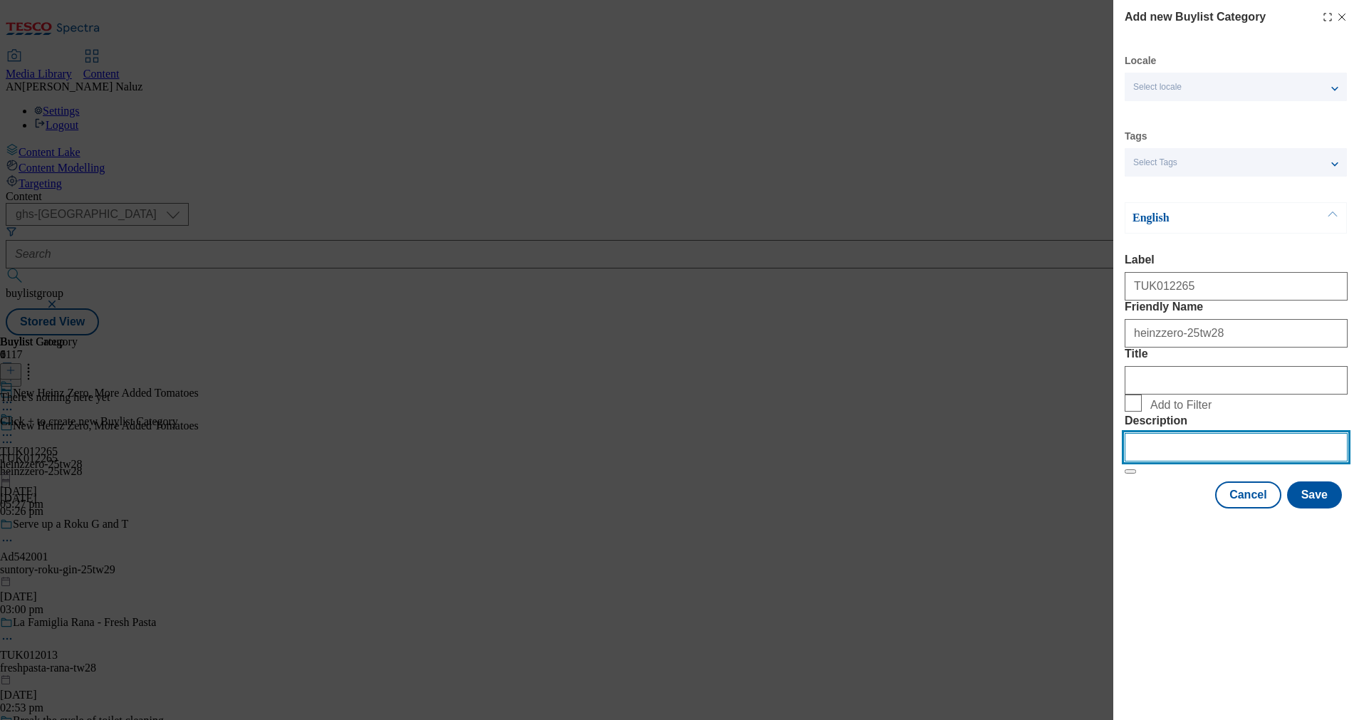
click at [1247, 461] on input "Description" at bounding box center [1235, 447] width 223 height 28
click at [1305, 508] on button "Save" at bounding box center [1314, 494] width 55 height 27
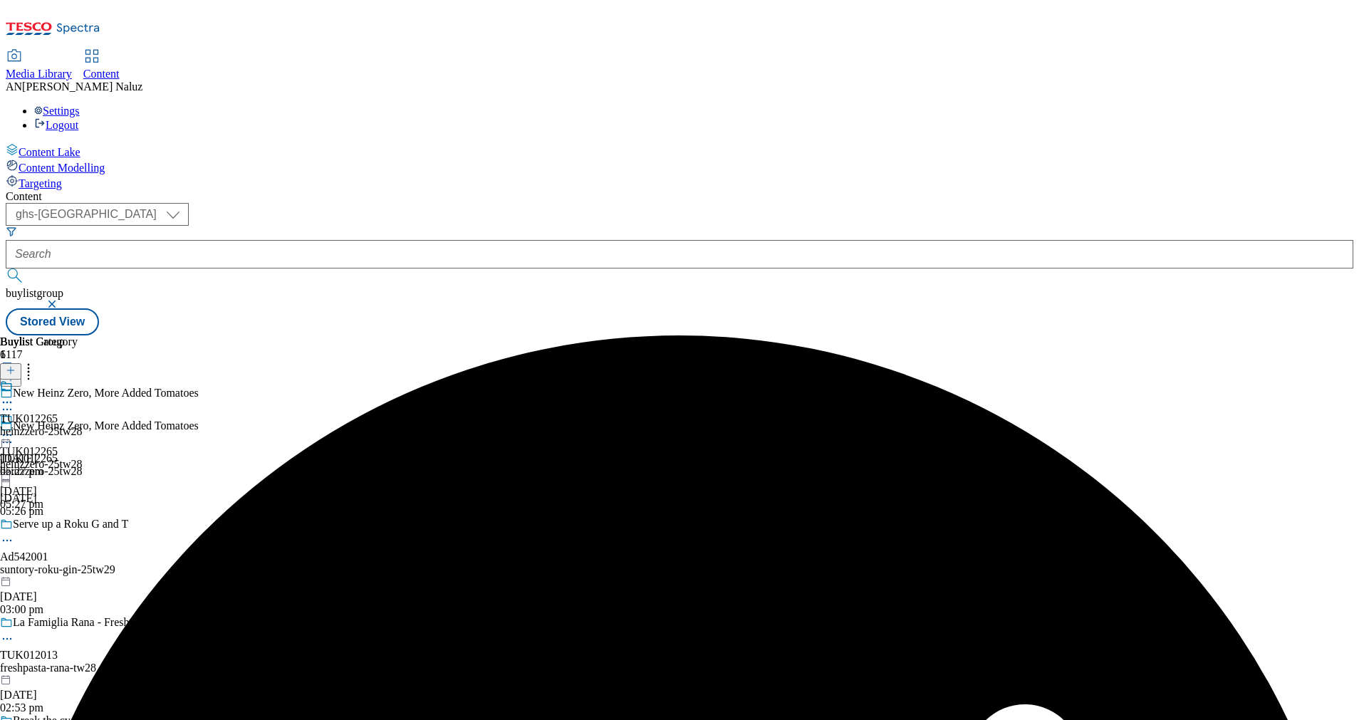
click at [83, 425] on div "heinzzero-25tw28" at bounding box center [41, 431] width 83 height 13
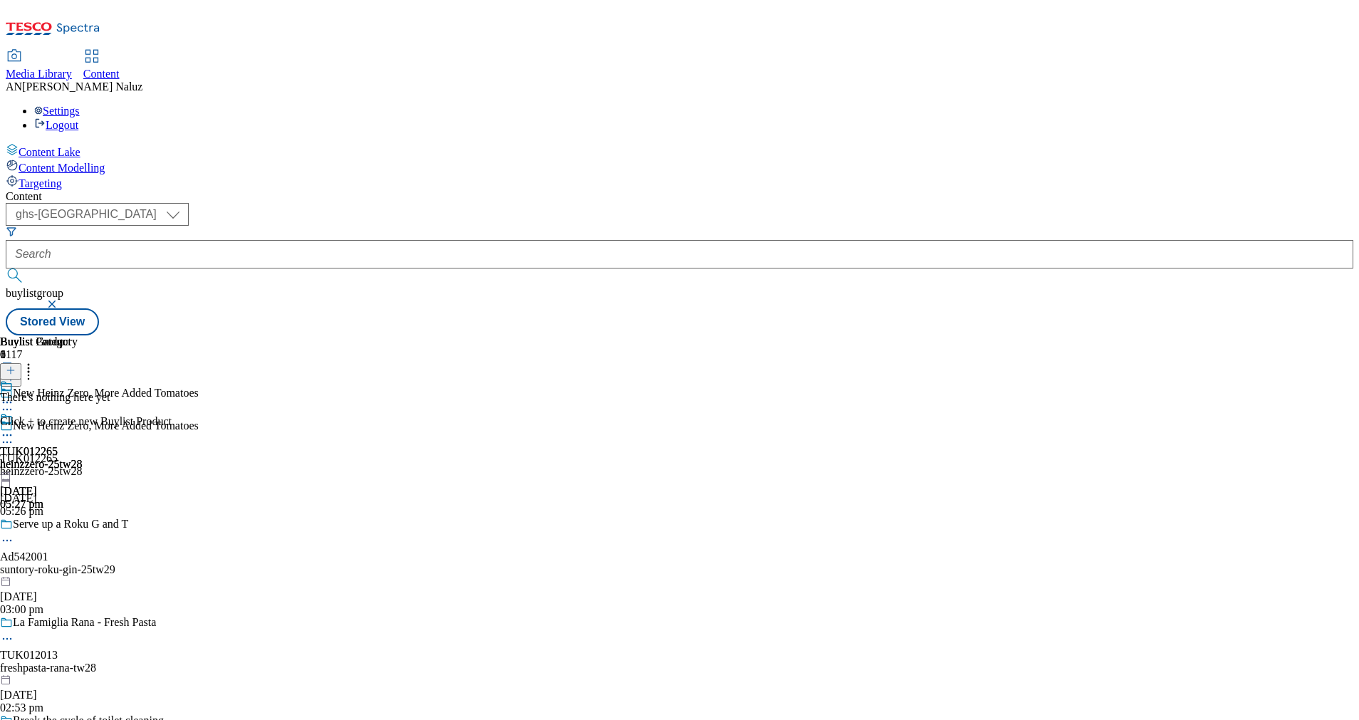
click at [16, 365] on icon at bounding box center [11, 370] width 10 height 10
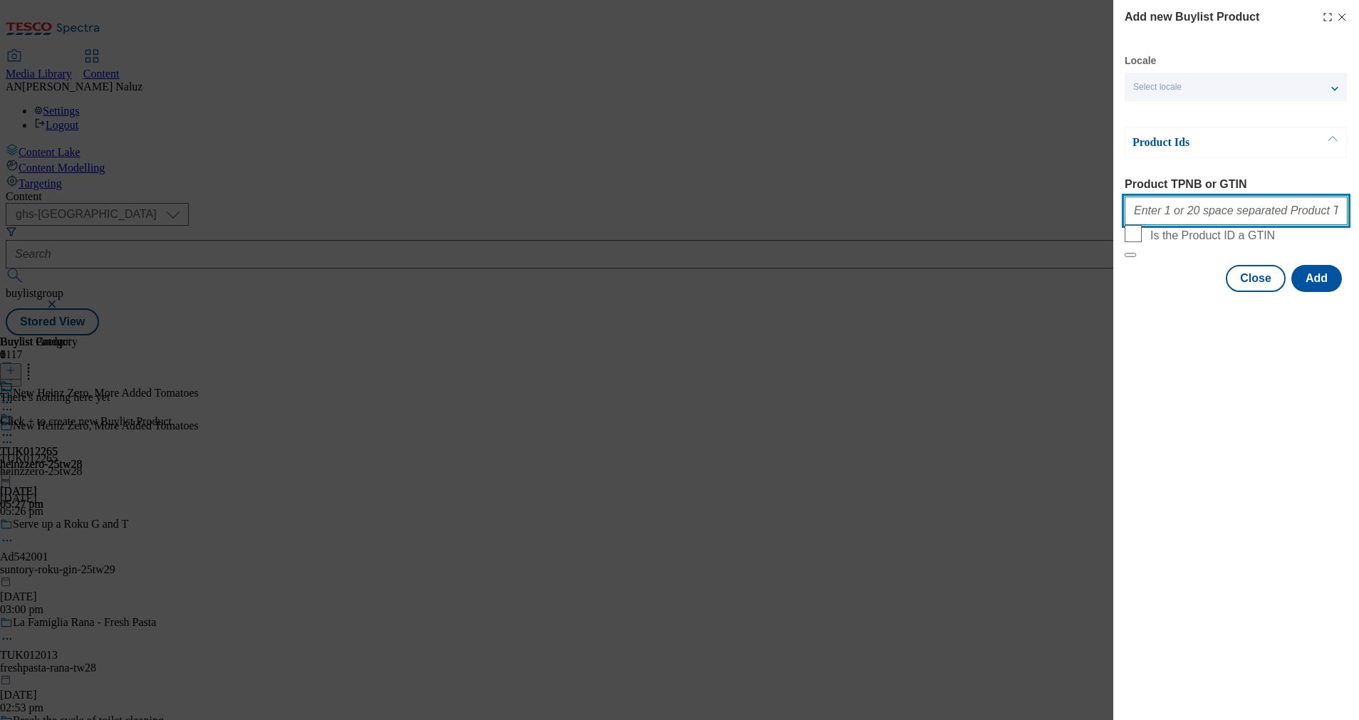
click at [1255, 211] on input "Product TPNB or GTIN" at bounding box center [1235, 211] width 223 height 28
paste input "85203299"
type input "85203299"
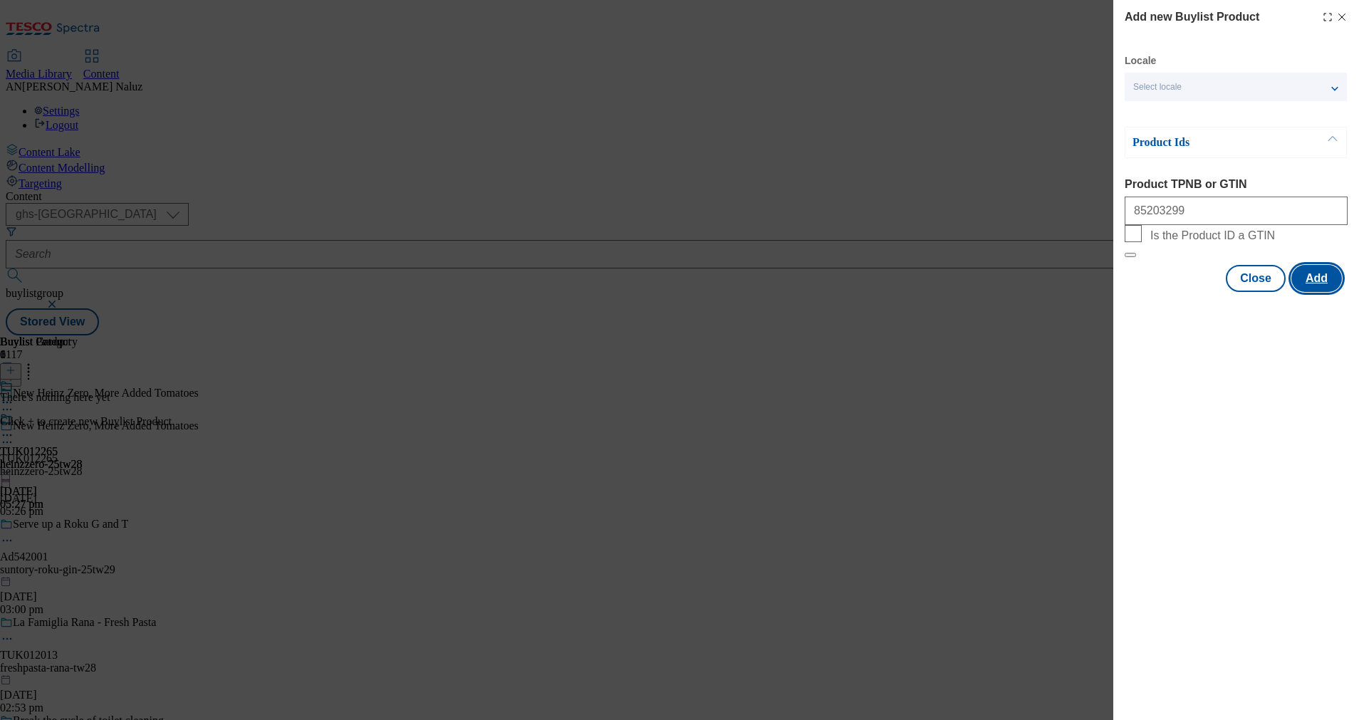
click at [1324, 292] on button "Add" at bounding box center [1316, 278] width 51 height 27
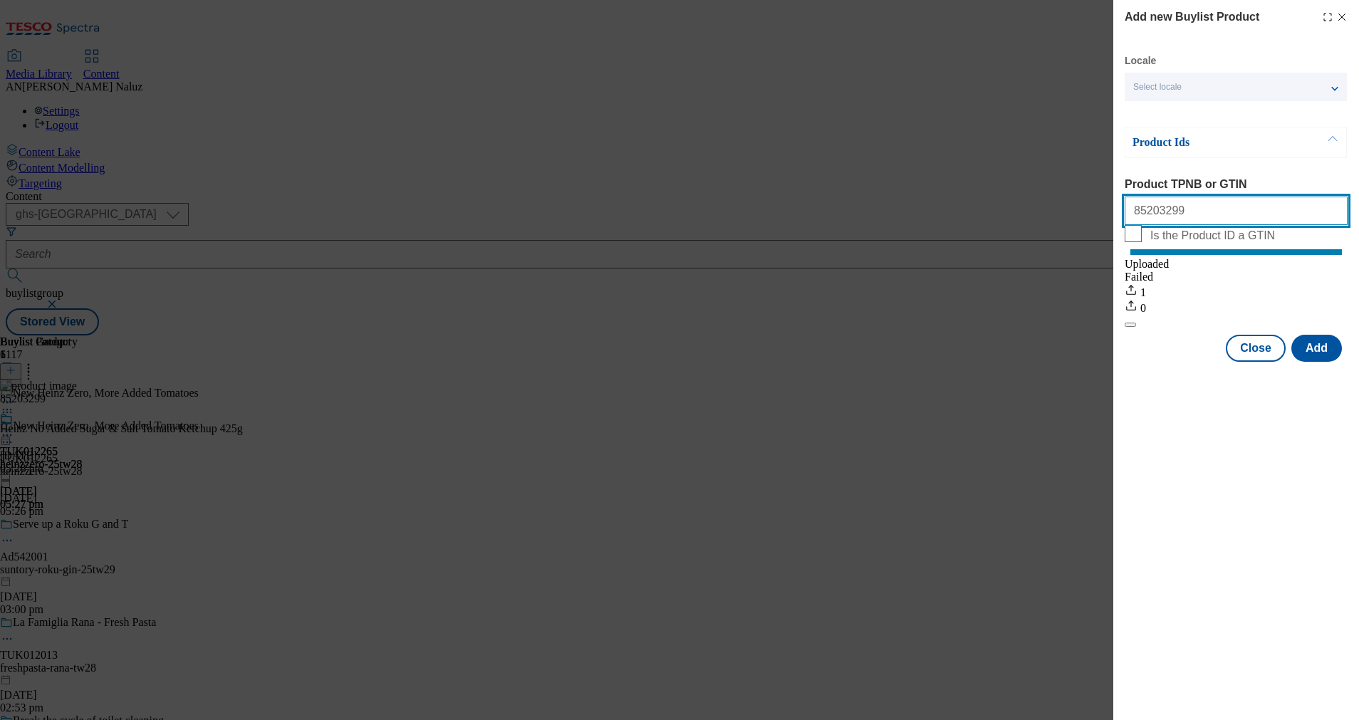
click at [1181, 220] on input "85203299" at bounding box center [1235, 211] width 223 height 28
click at [1346, 16] on icon "Modal" at bounding box center [1341, 16] width 11 height 11
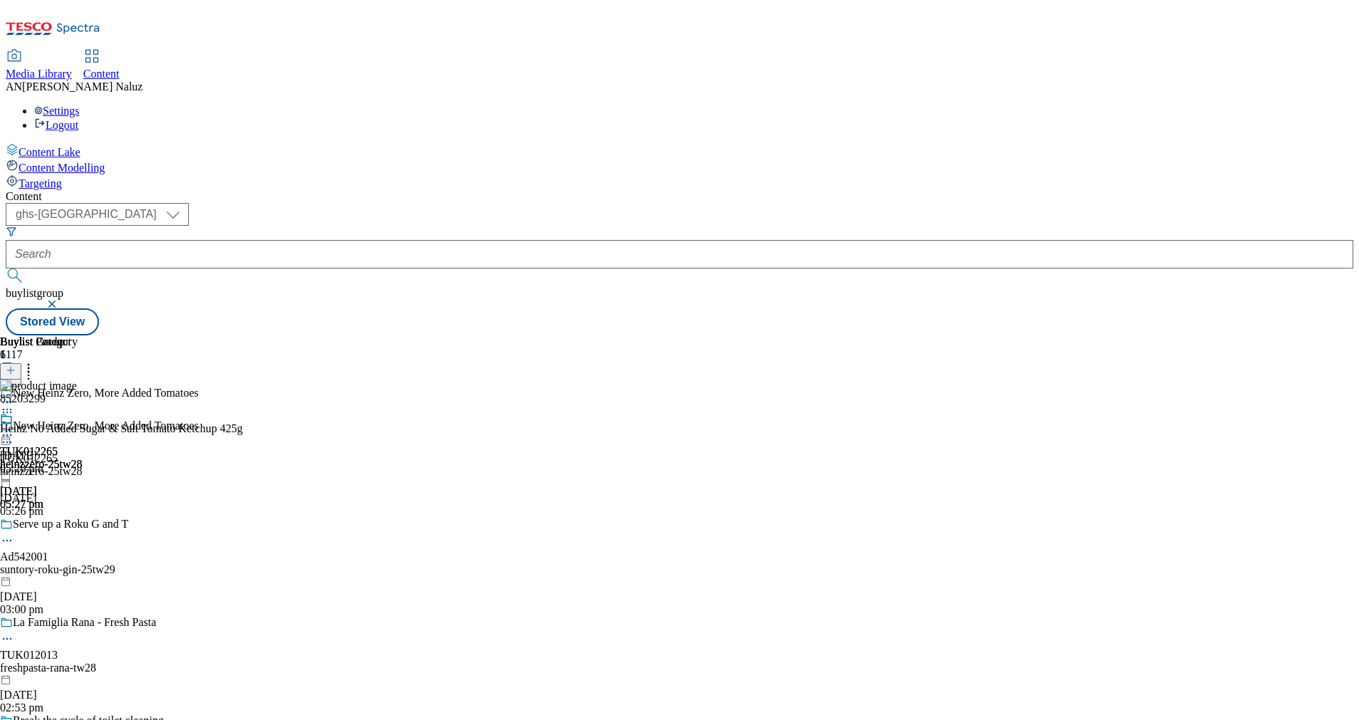
click at [14, 428] on icon at bounding box center [7, 435] width 14 height 14
click at [14, 405] on icon at bounding box center [7, 412] width 14 height 14
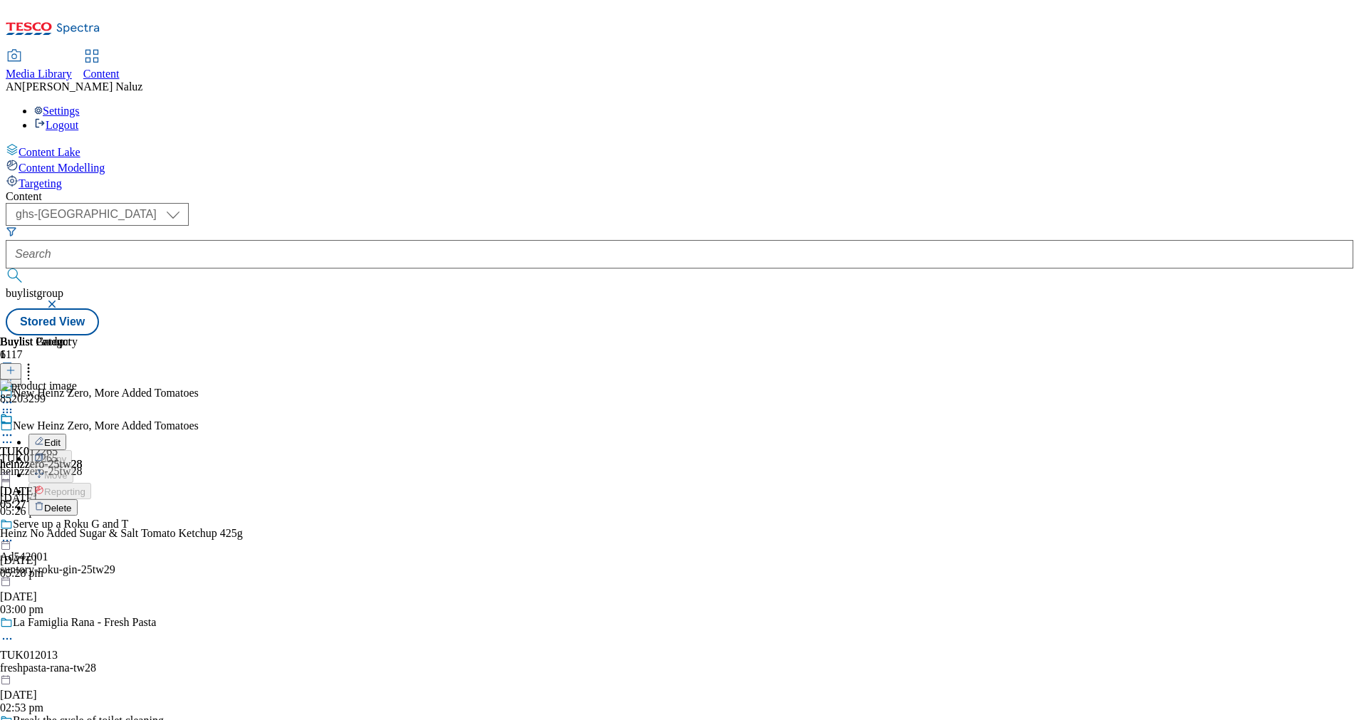
click at [14, 405] on icon at bounding box center [7, 412] width 14 height 14
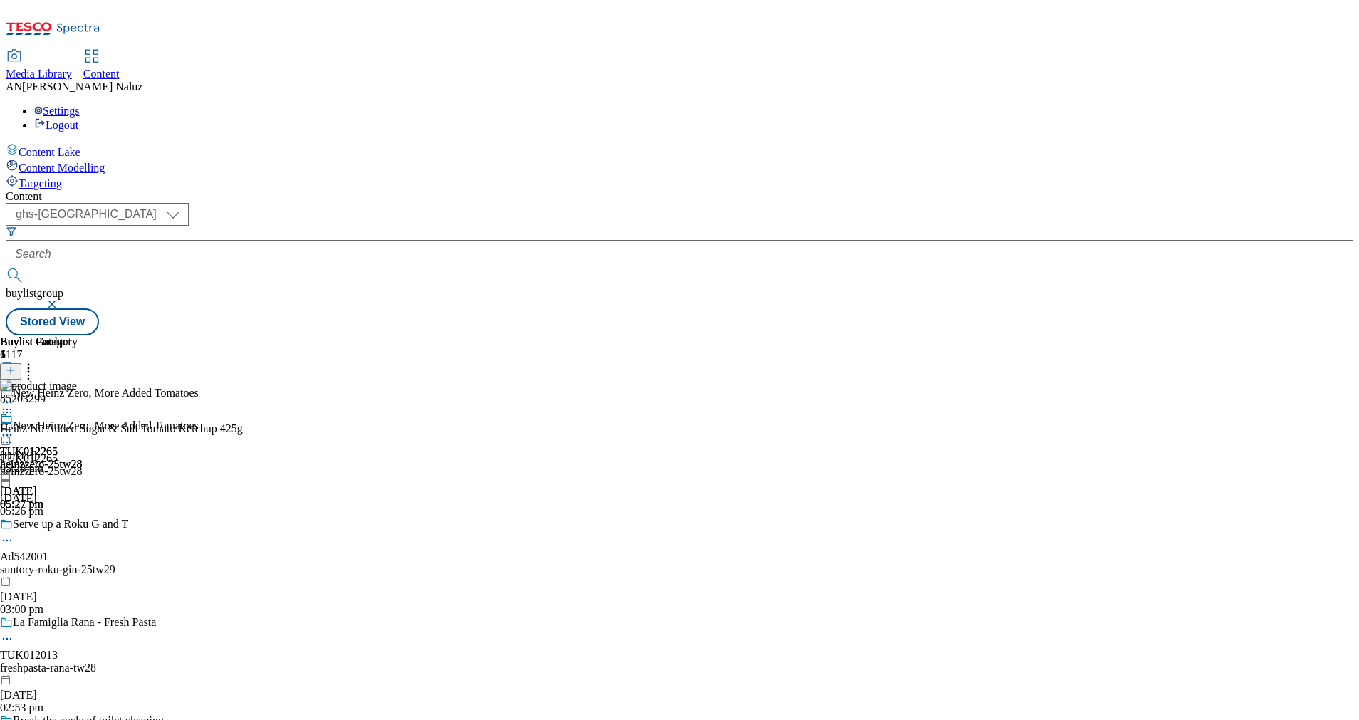
click at [83, 412] on div "TUK012265 heinzzero-25tw28 [DATE] 05:27 pm" at bounding box center [41, 461] width 83 height 98
click at [83, 428] on div at bounding box center [41, 436] width 83 height 17
click at [78, 525] on span "Preview" at bounding box center [60, 530] width 33 height 11
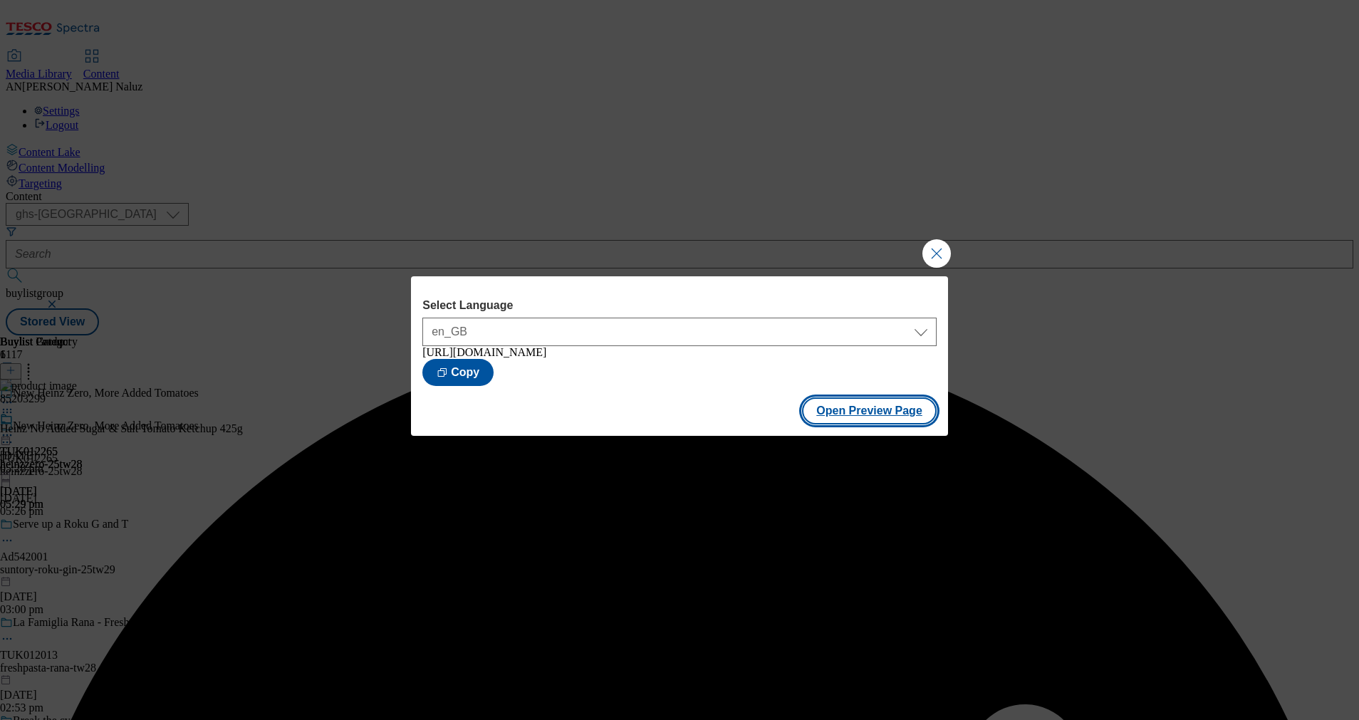
click at [846, 416] on button "Open Preview Page" at bounding box center [869, 410] width 135 height 27
click at [940, 244] on button "Close Modal" at bounding box center [936, 253] width 28 height 28
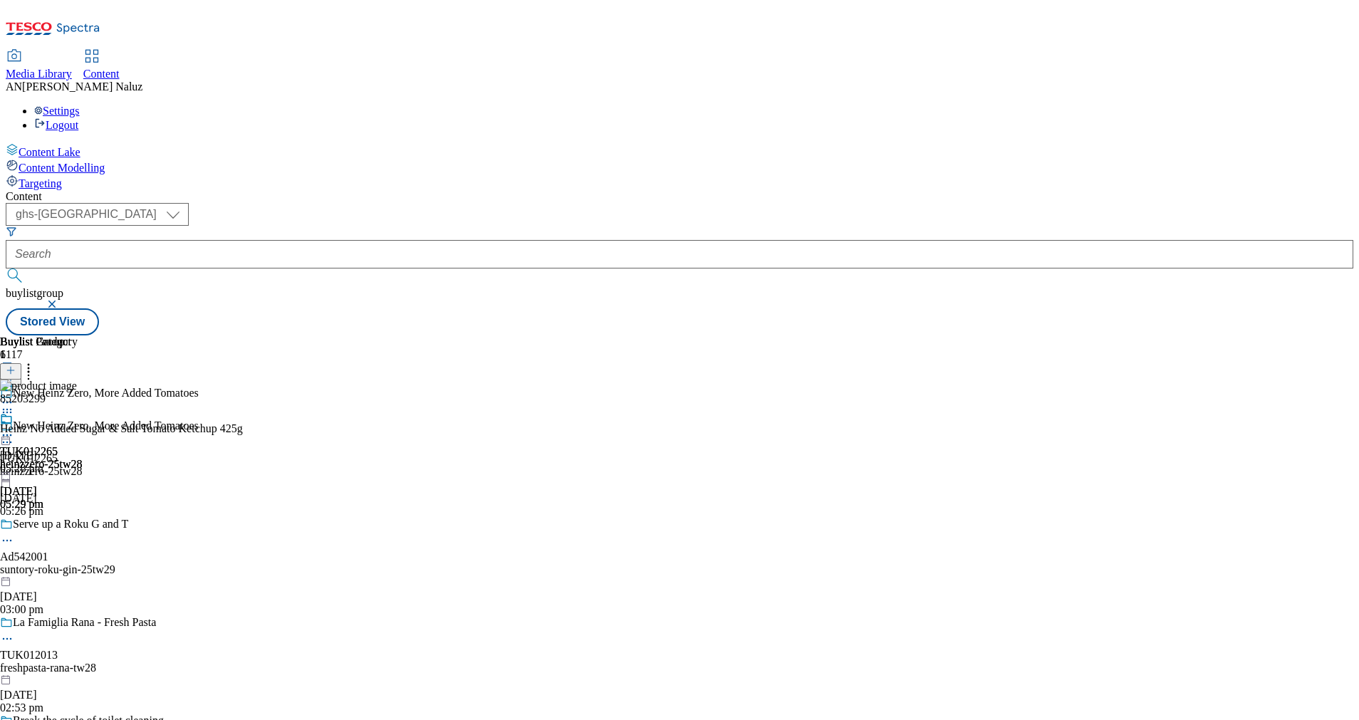
click at [14, 428] on icon at bounding box center [7, 435] width 14 height 14
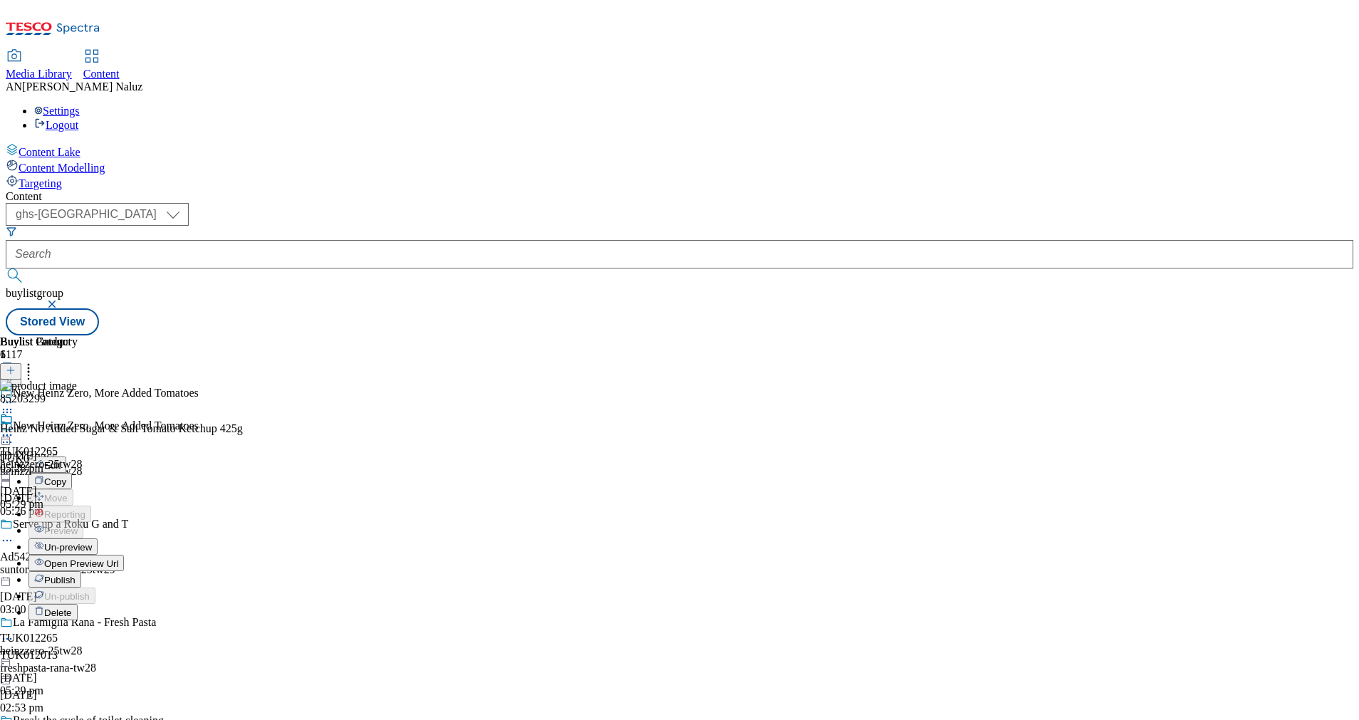
click at [81, 571] on button "Publish" at bounding box center [54, 579] width 53 height 16
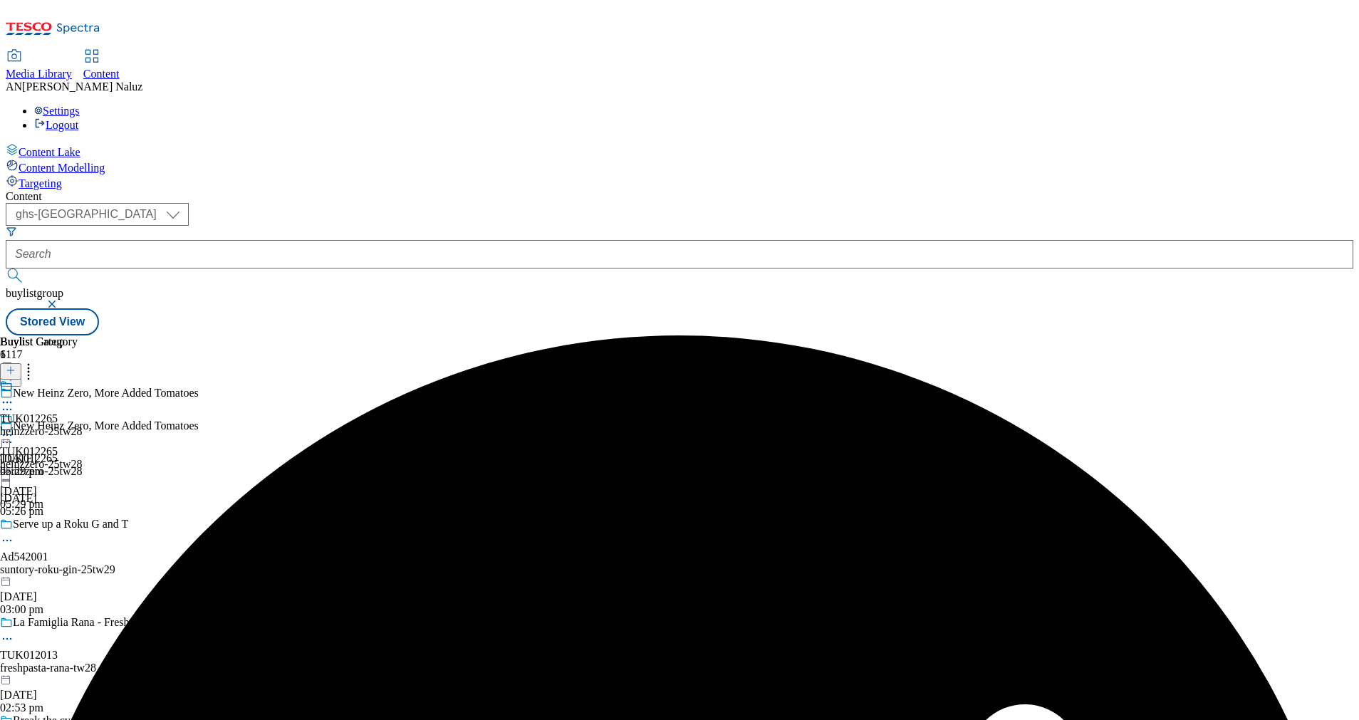
click at [83, 380] on div "TUK012265 heinzzero-25tw28 [DATE] 05:29 pm" at bounding box center [41, 429] width 83 height 98
click at [14, 428] on icon at bounding box center [7, 435] width 14 height 14
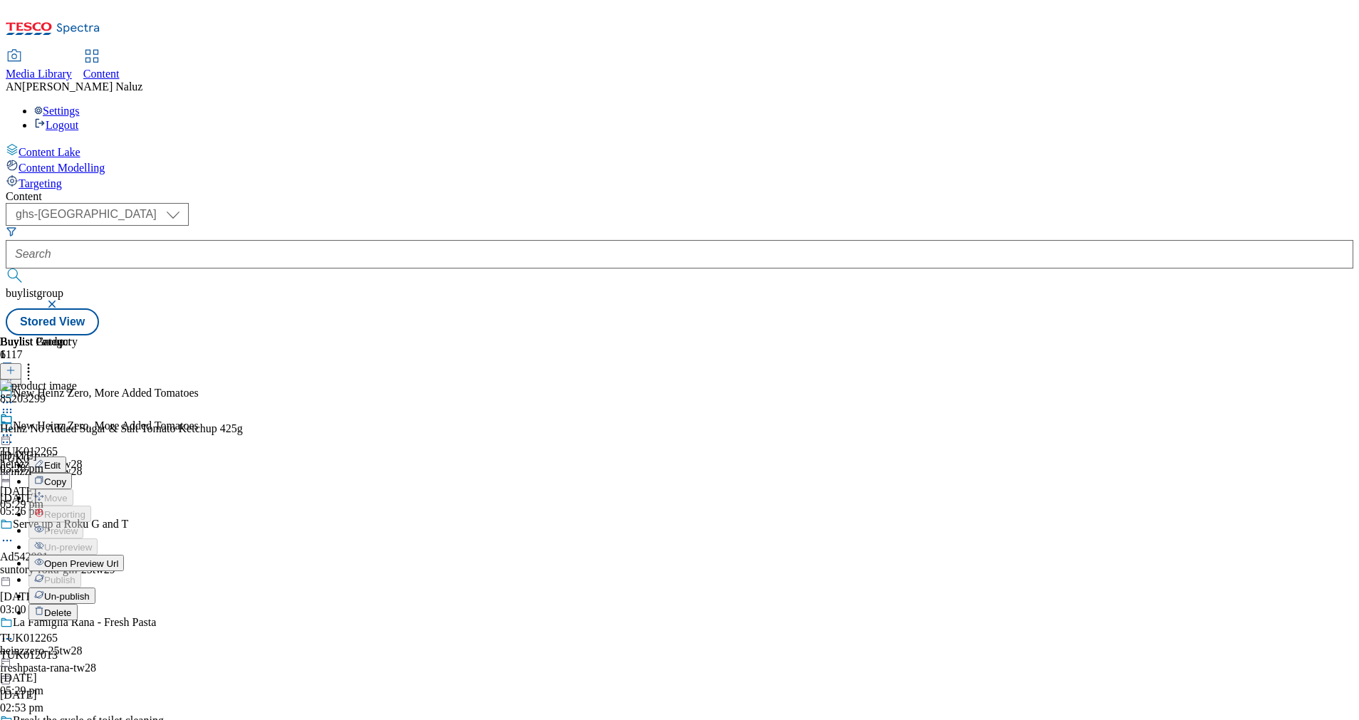
click at [118, 558] on span "Open Preview Url" at bounding box center [81, 563] width 74 height 11
